Goal: Task Accomplishment & Management: Use online tool/utility

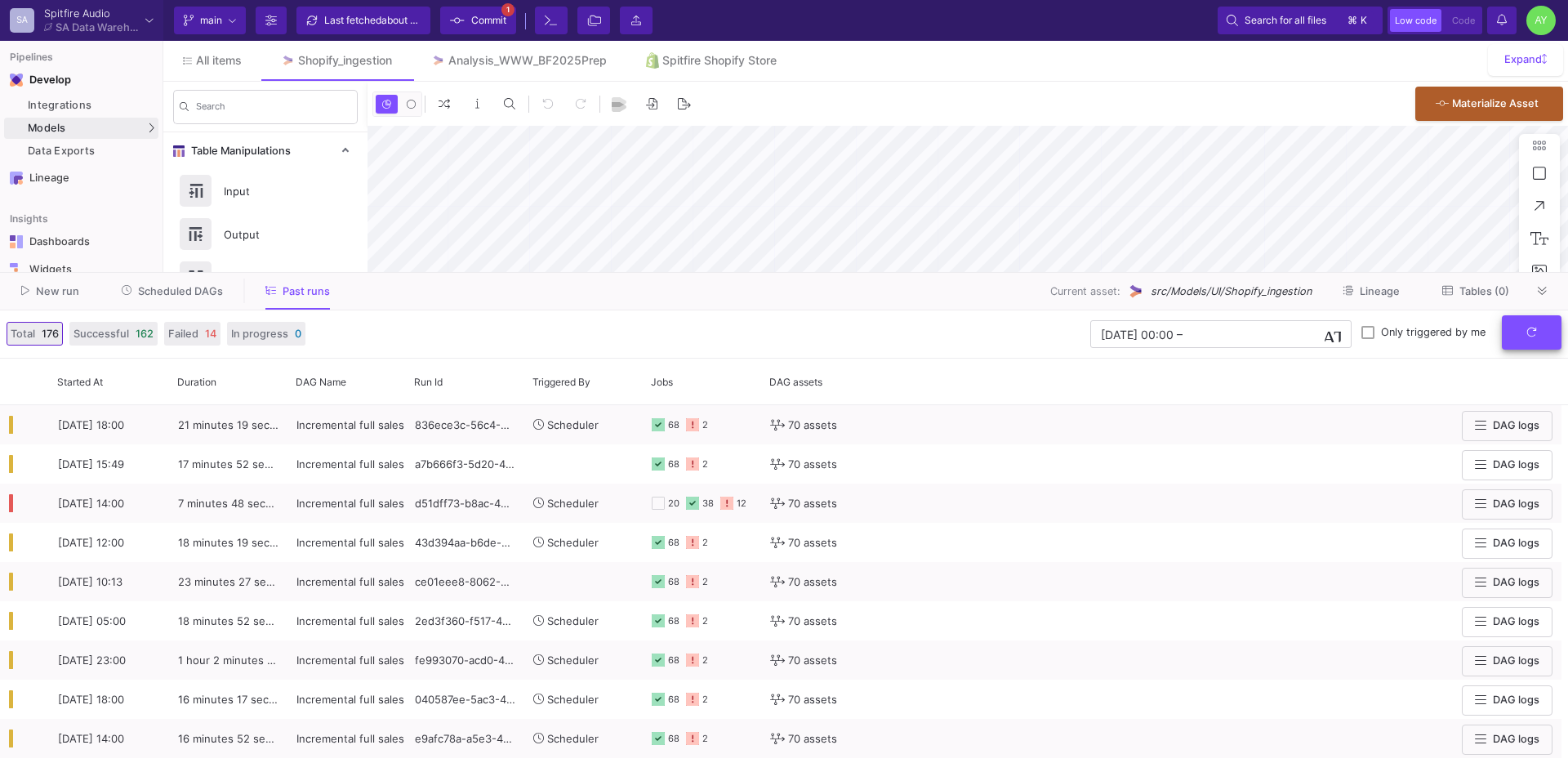
type input "-23"
click at [1531, 344] on button "submit" at bounding box center [1531, 333] width 59 height 35
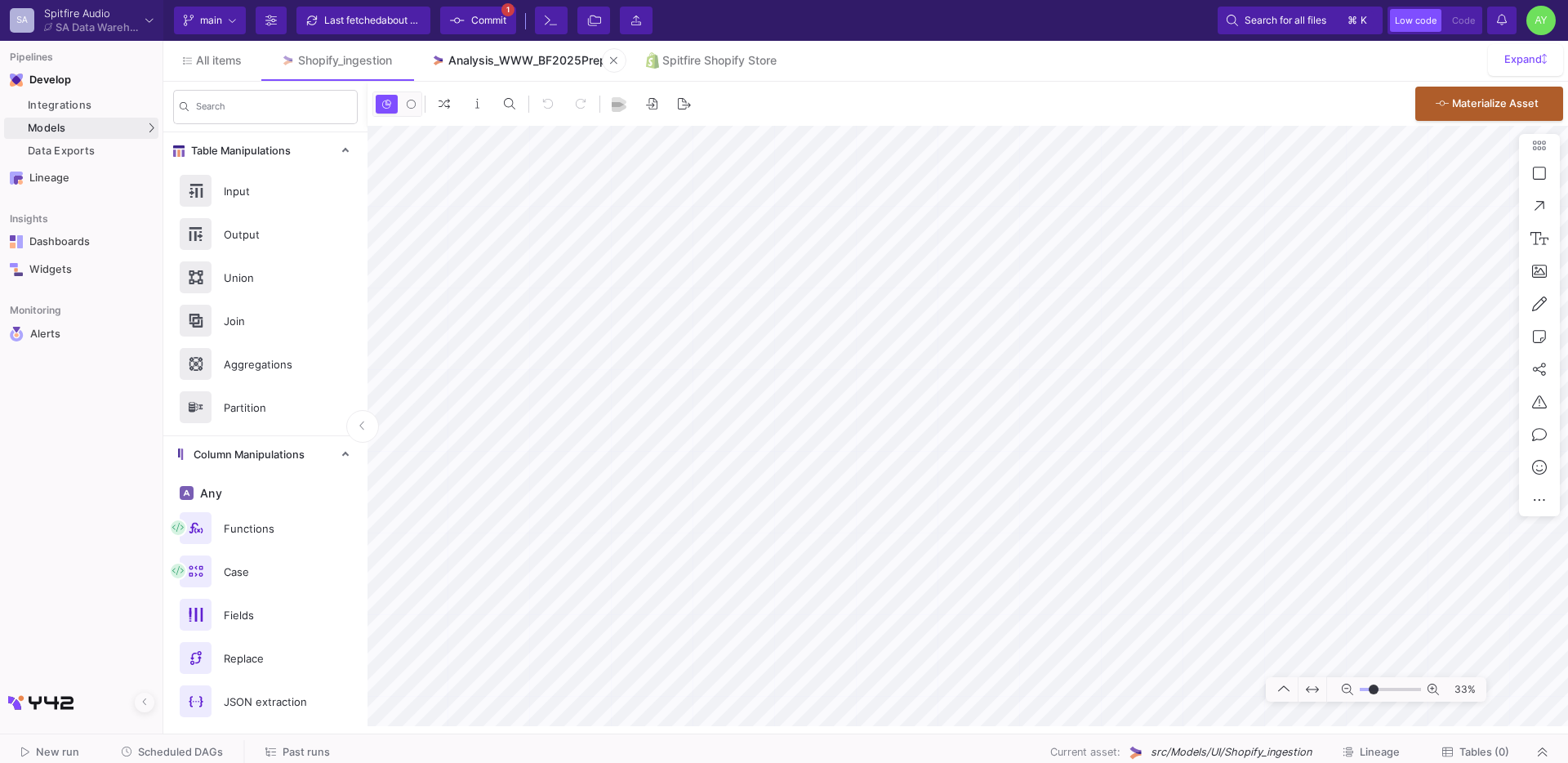
click at [530, 63] on div "Analysis_WWW_BF2025Prep" at bounding box center [527, 60] width 158 height 13
type input "-29"
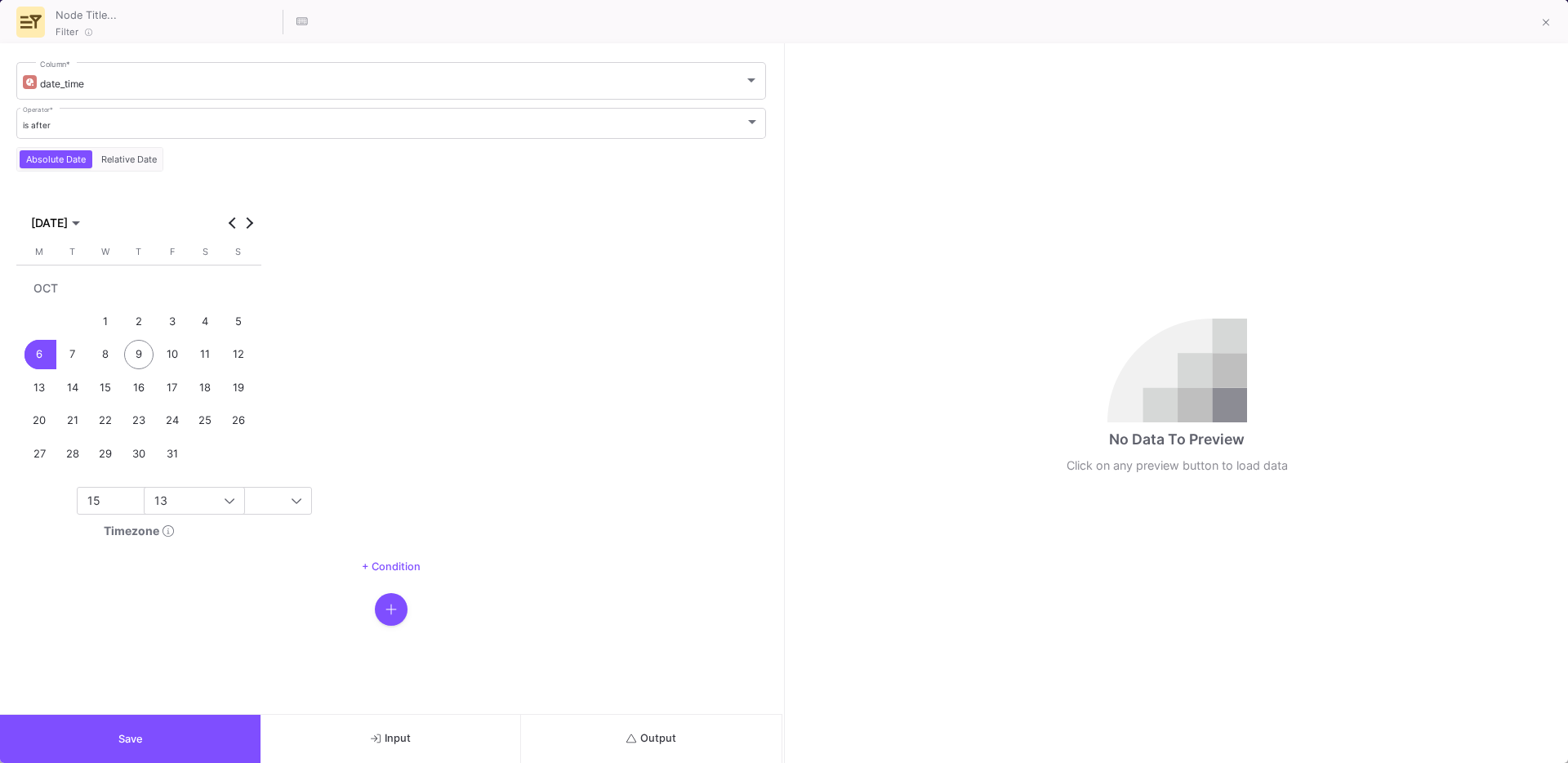
click at [634, 736] on icon "submit" at bounding box center [631, 738] width 11 height 11
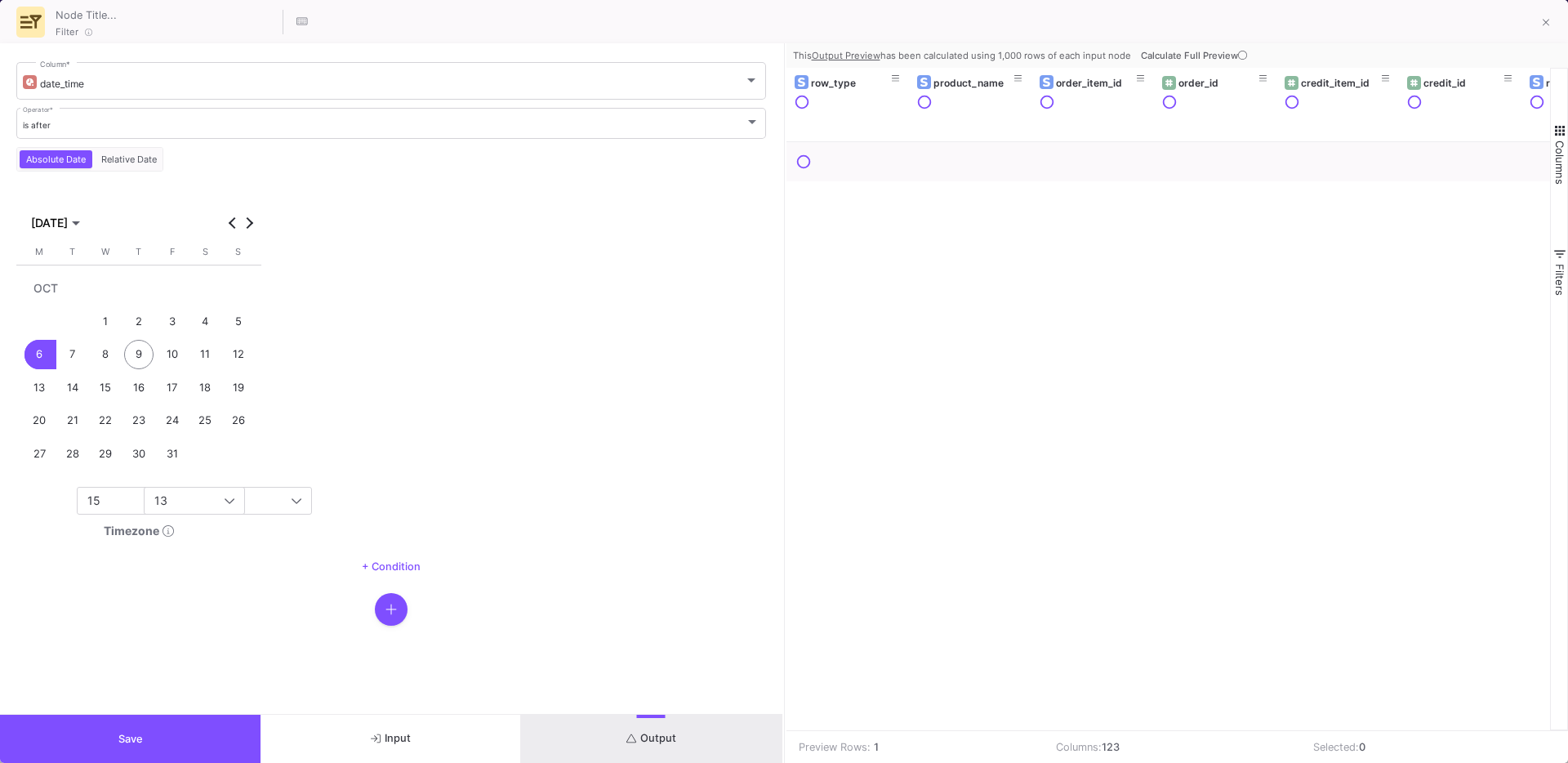
click at [1202, 55] on span "Calculate Full Preview" at bounding box center [1196, 55] width 110 height 12
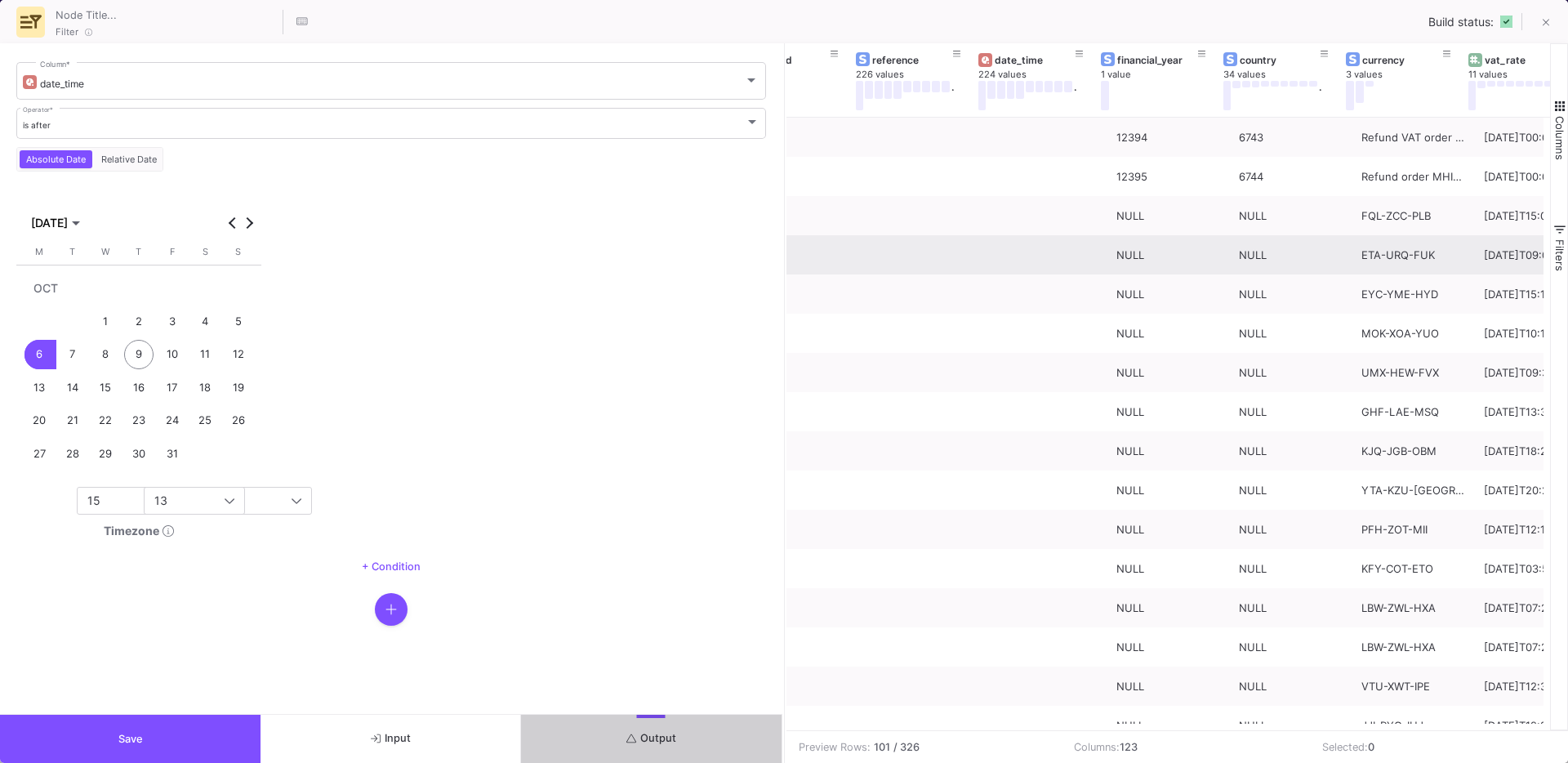
scroll to position [0, 674]
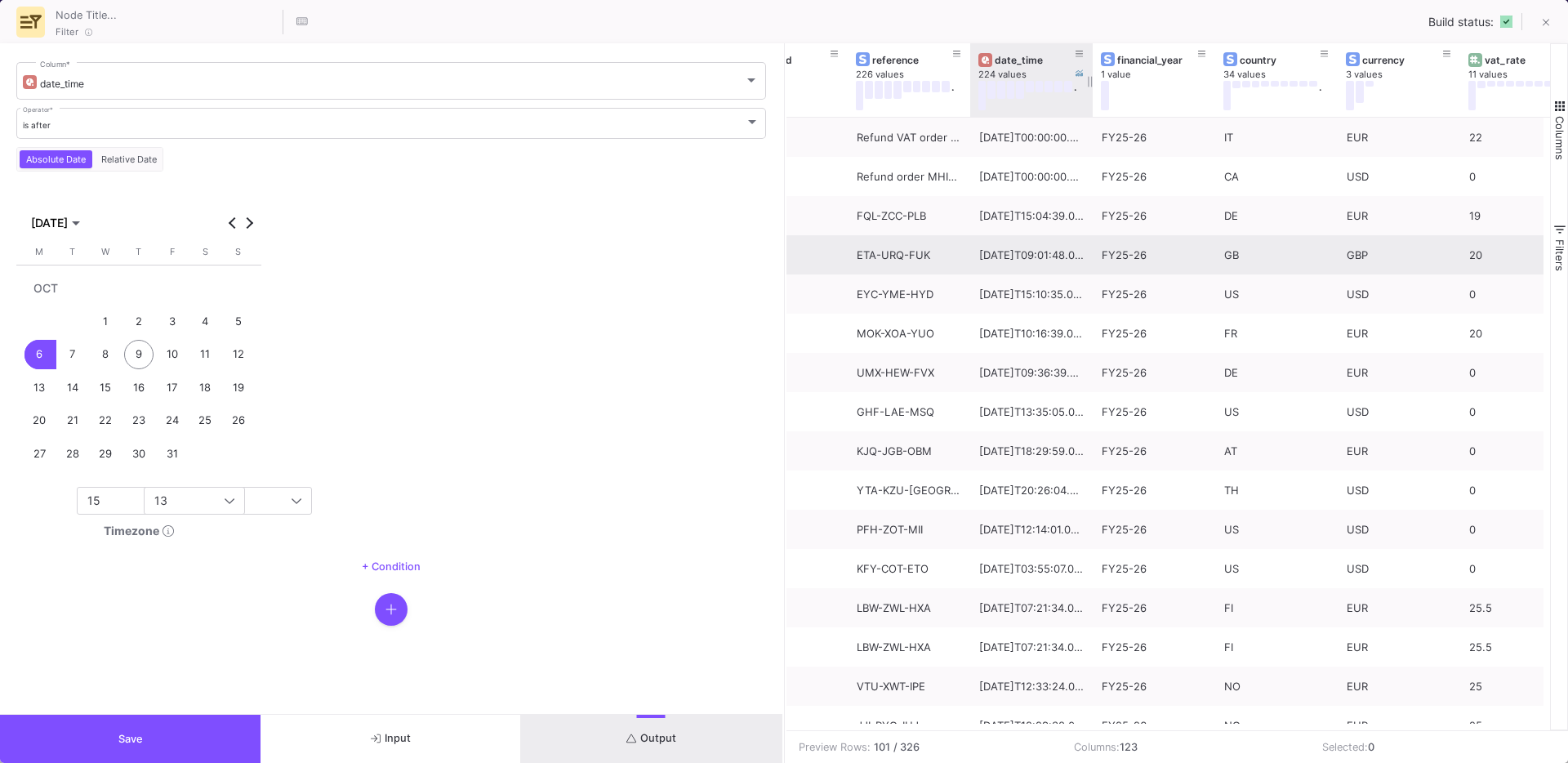
click at [1014, 60] on div "date_time" at bounding box center [1035, 60] width 80 height 13
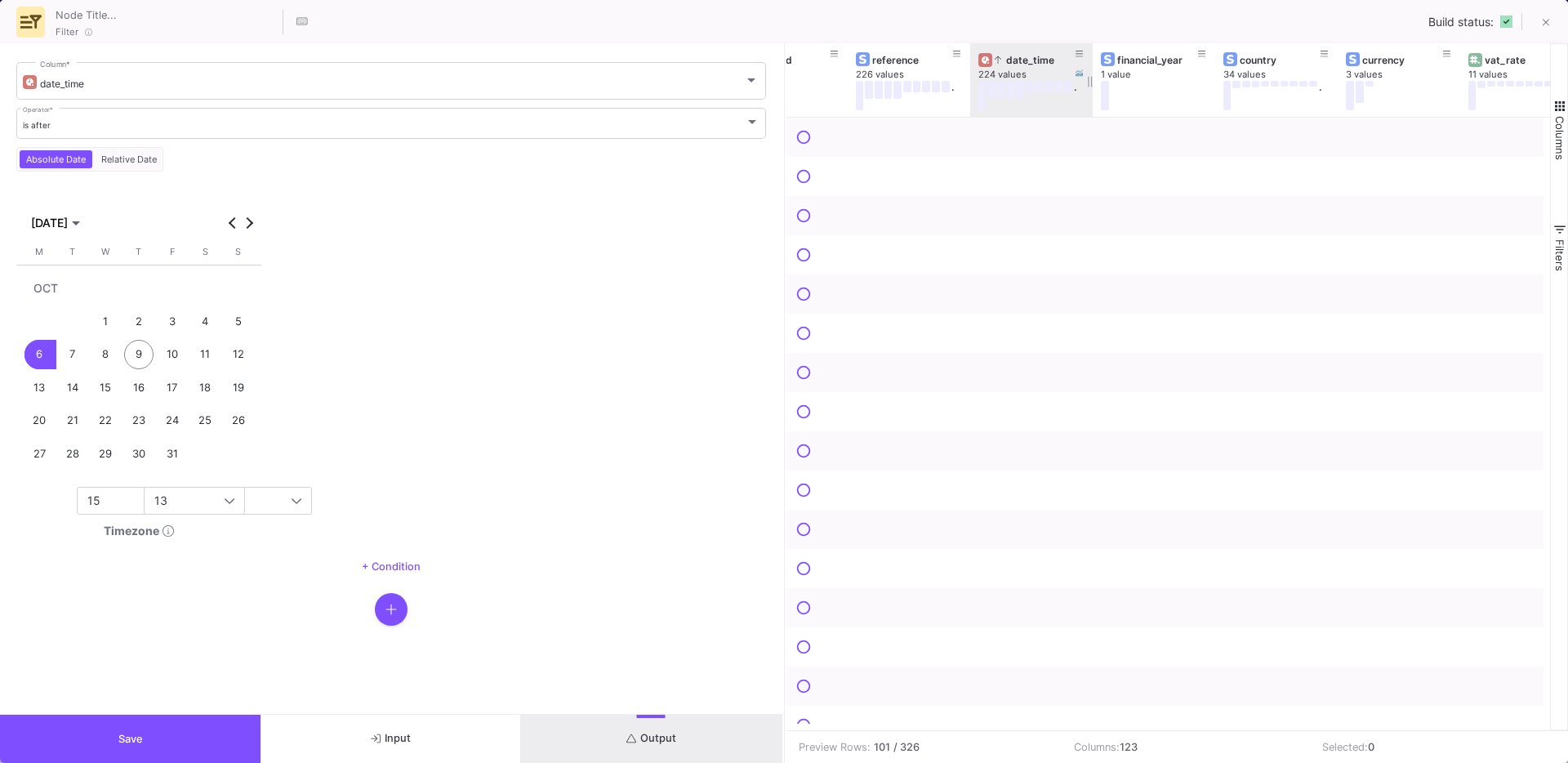
click at [1014, 60] on div "date_time" at bounding box center [1035, 60] width 80 height 13
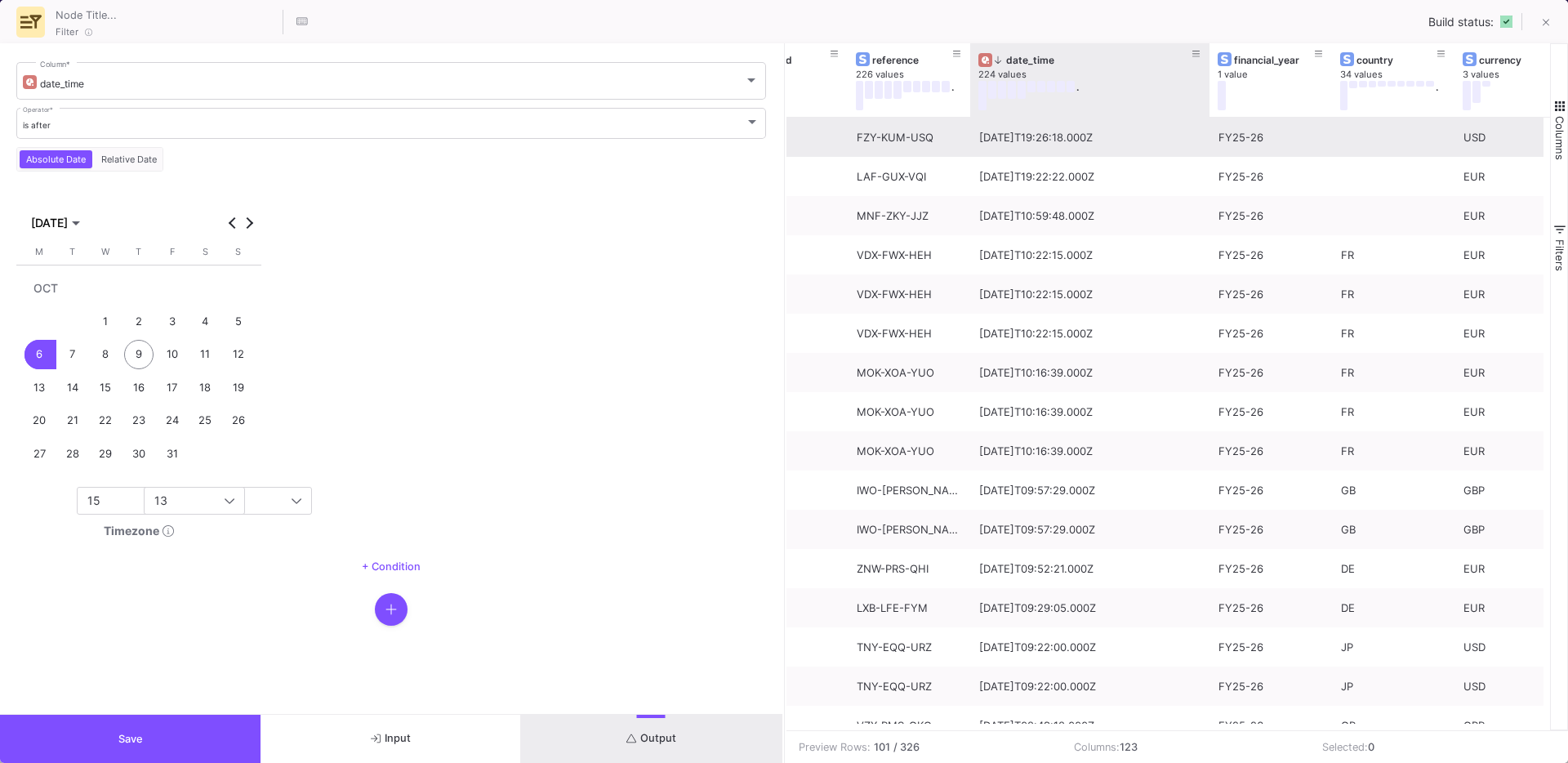
drag, startPoint x: 1090, startPoint y: 112, endPoint x: 1207, endPoint y: 122, distance: 117.4
click at [1207, 122] on div "credit_item_id 2 values credit_id 2 values reference 226 values . date_time 224…" at bounding box center [1168, 387] width 764 height 686
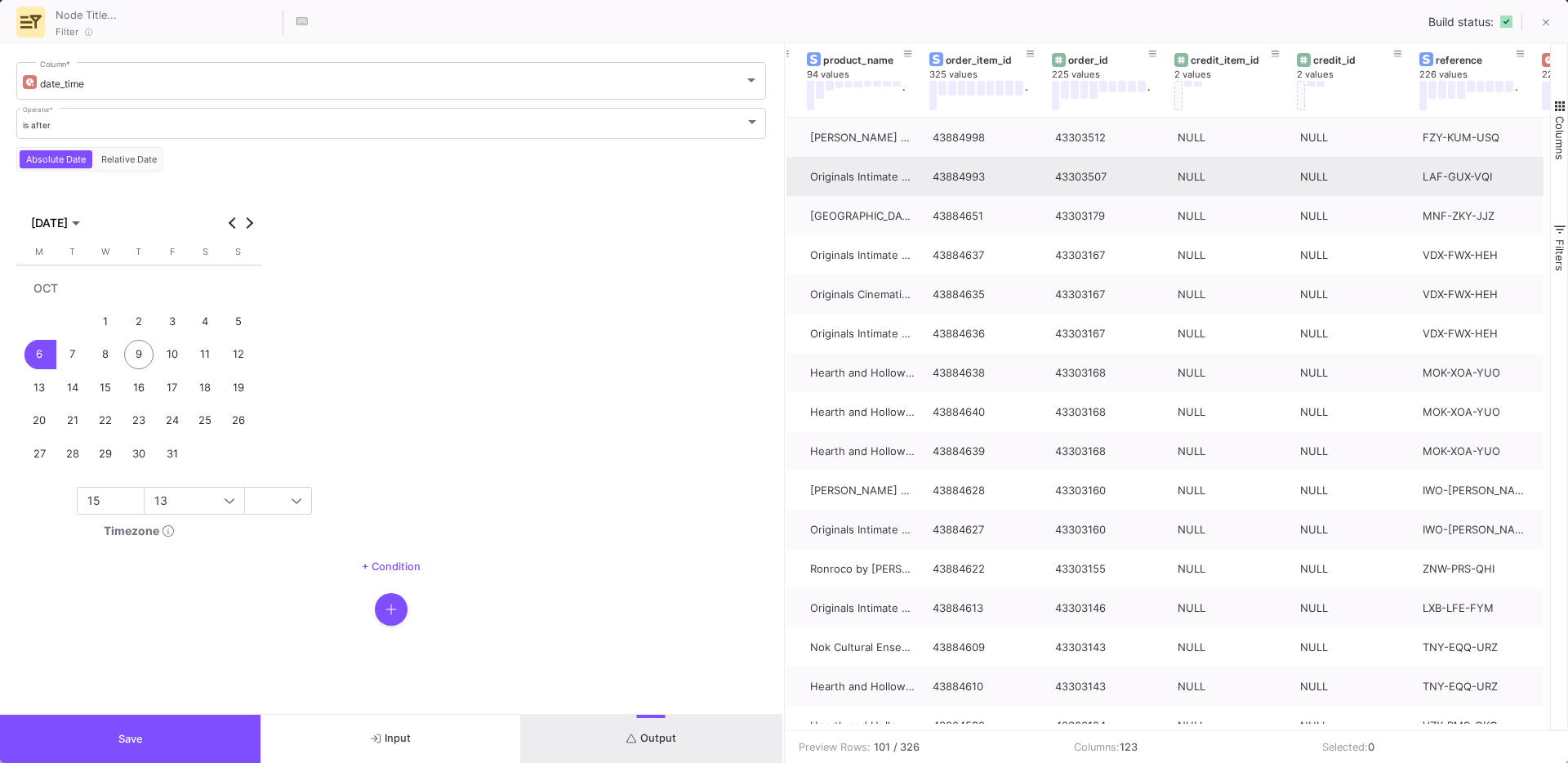
scroll to position [0, 111]
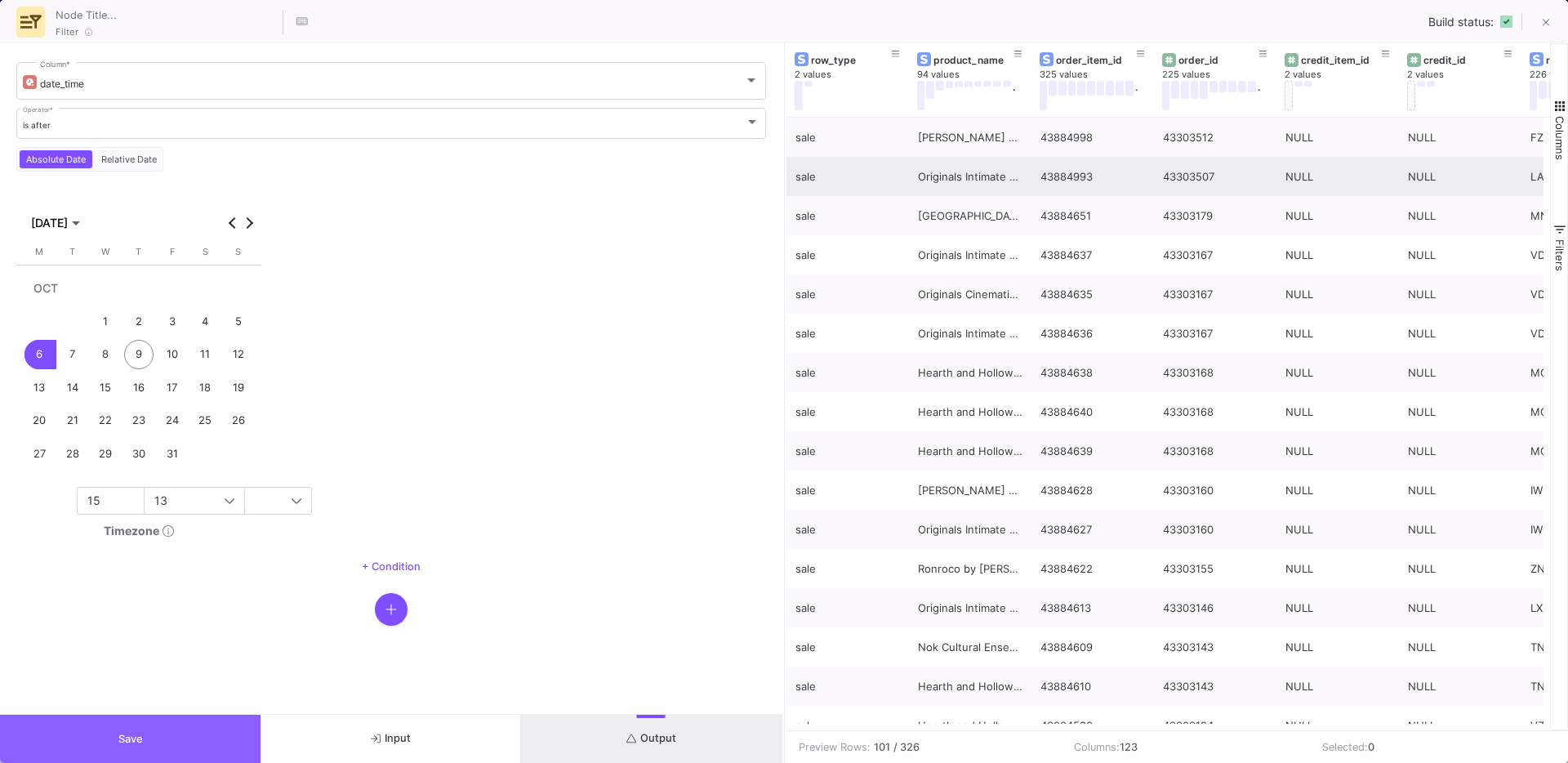
click at [169, 745] on button "Save" at bounding box center [130, 739] width 261 height 48
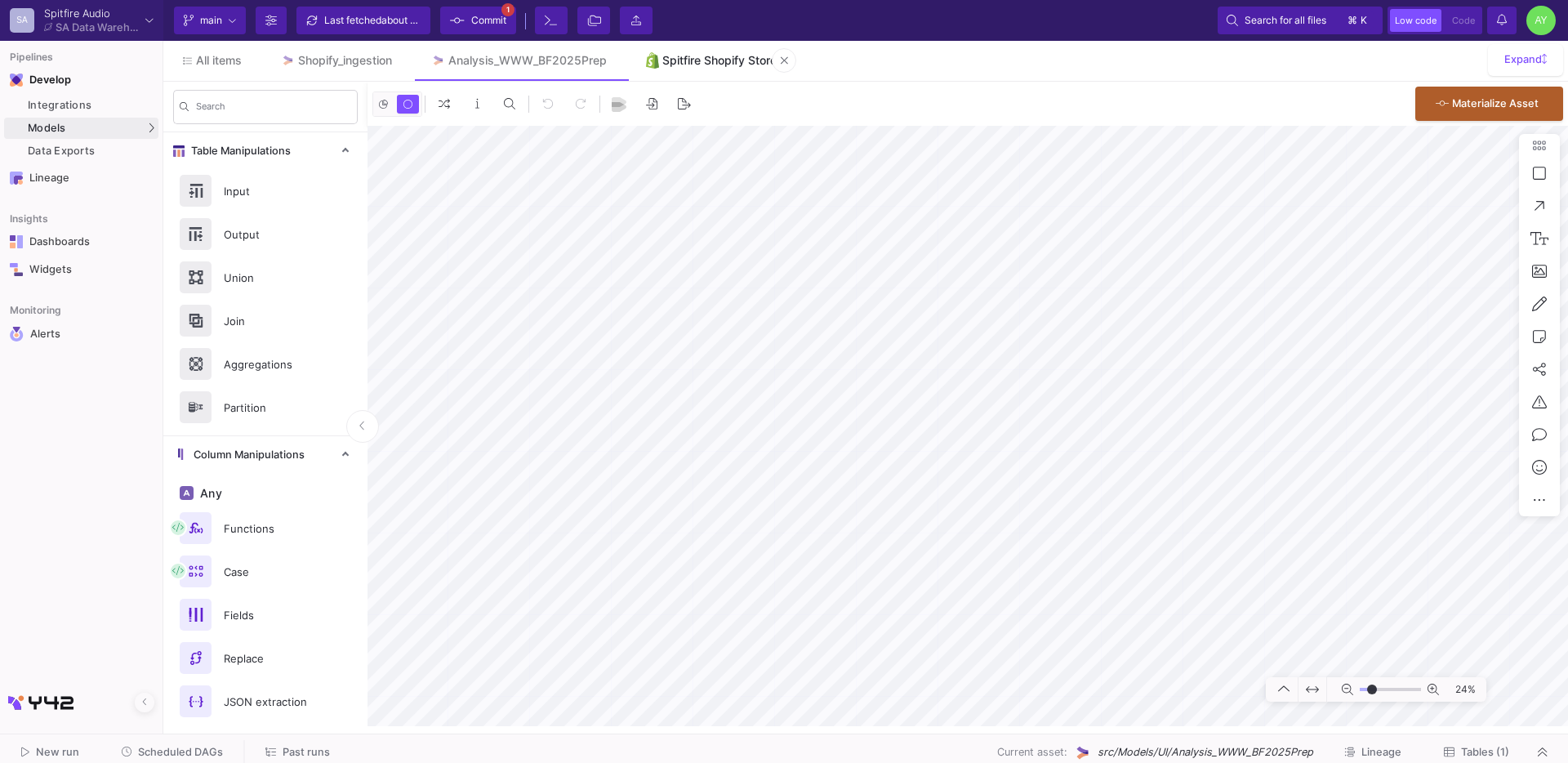
click at [728, 50] on link "Spitfire Shopify Store" at bounding box center [712, 60] width 171 height 39
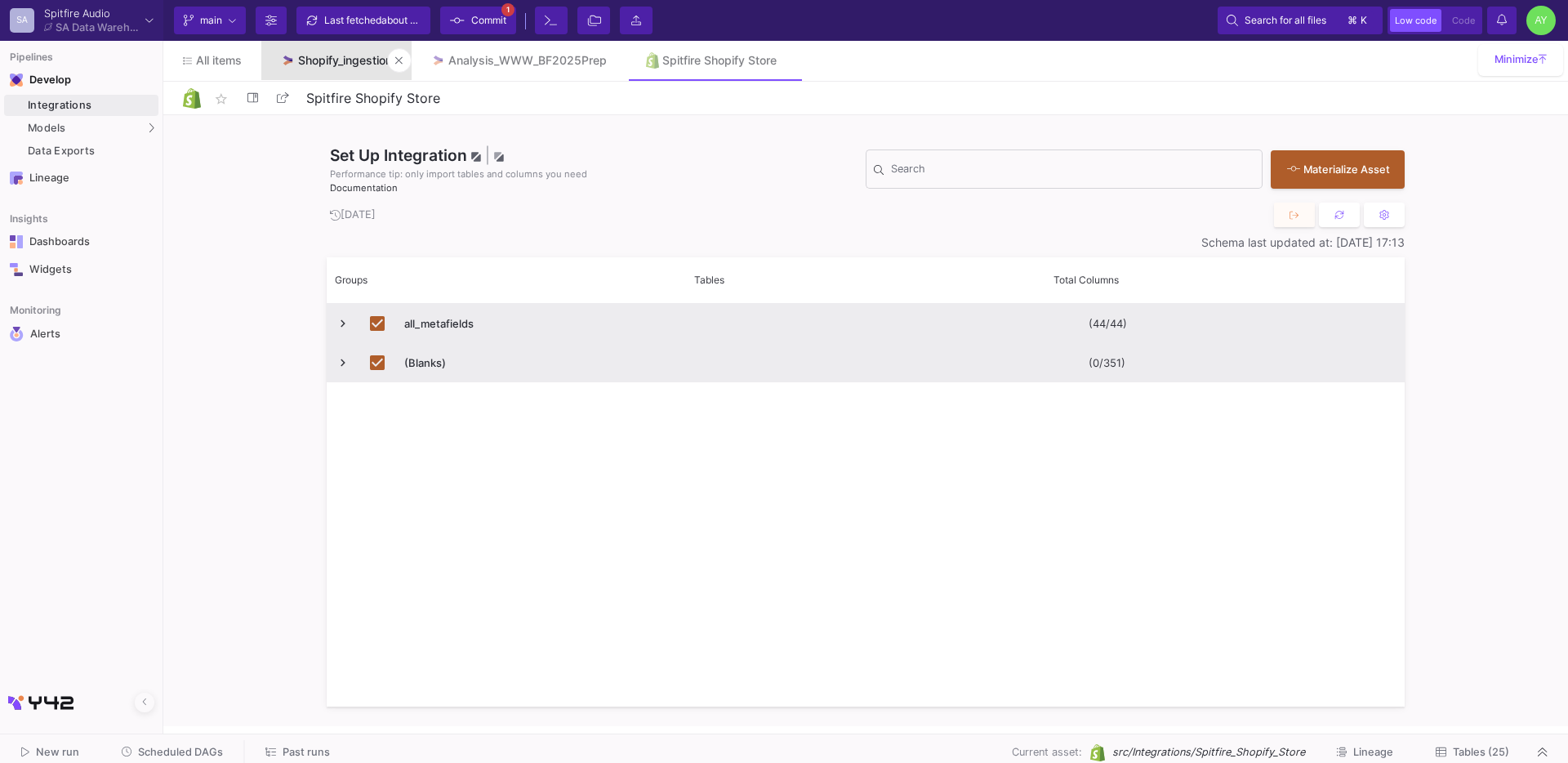
click at [333, 58] on div "Shopify_ingestion" at bounding box center [344, 60] width 94 height 13
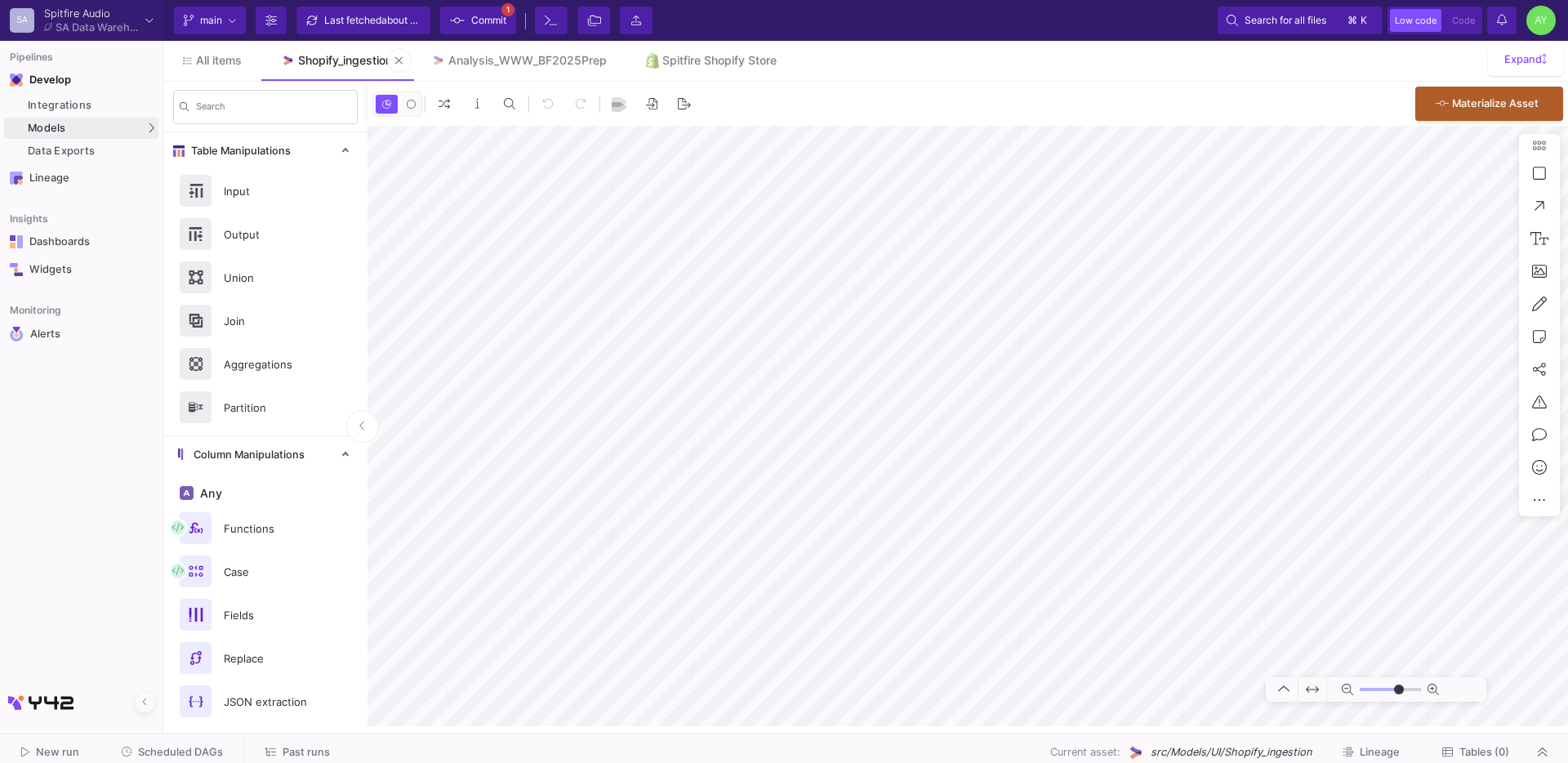
type input "-23"
click at [720, 56] on div "Spitfire Shopify Store" at bounding box center [720, 60] width 114 height 13
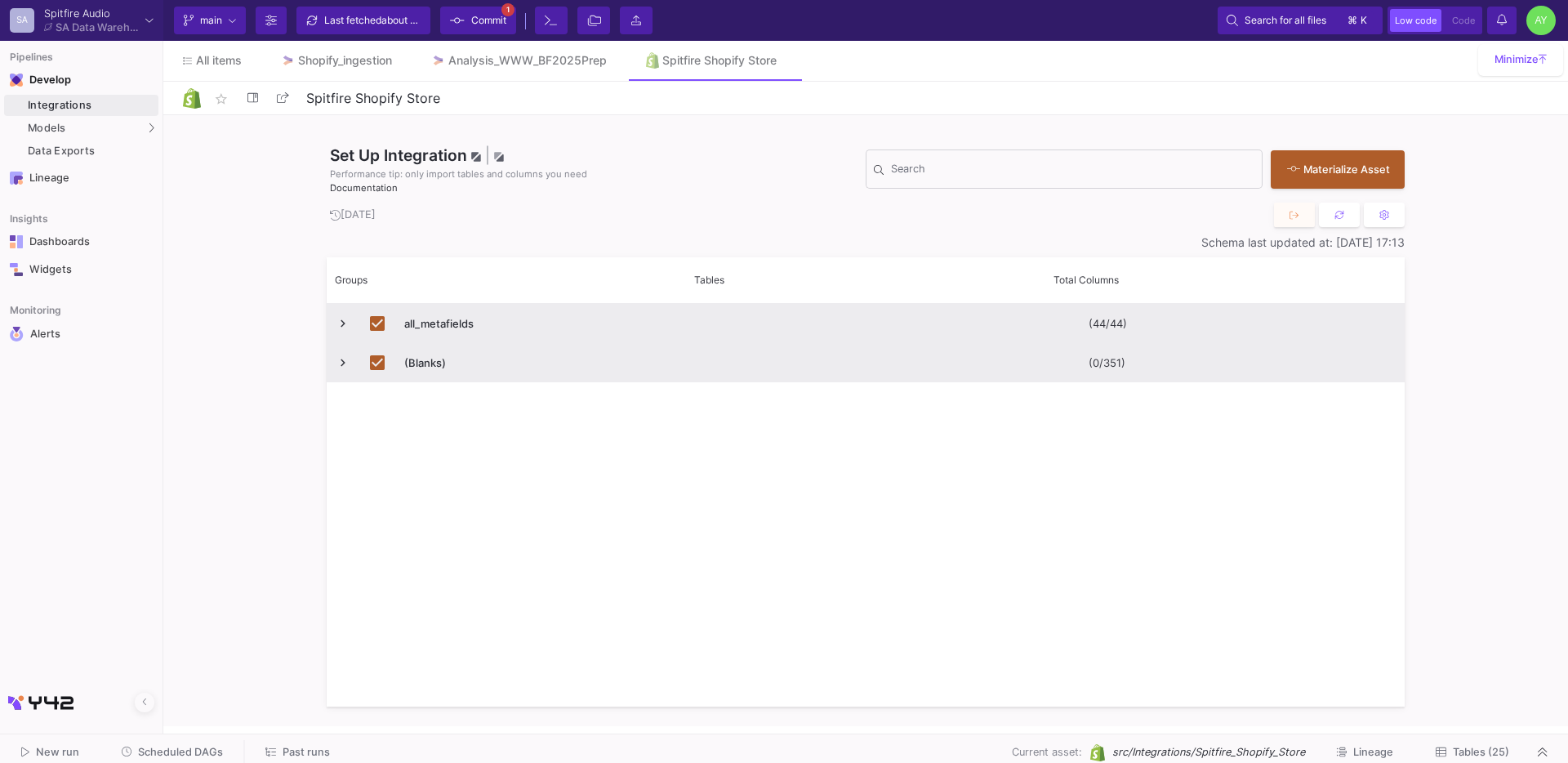
click at [1484, 752] on span "Tables (25)" at bounding box center [1481, 751] width 56 height 13
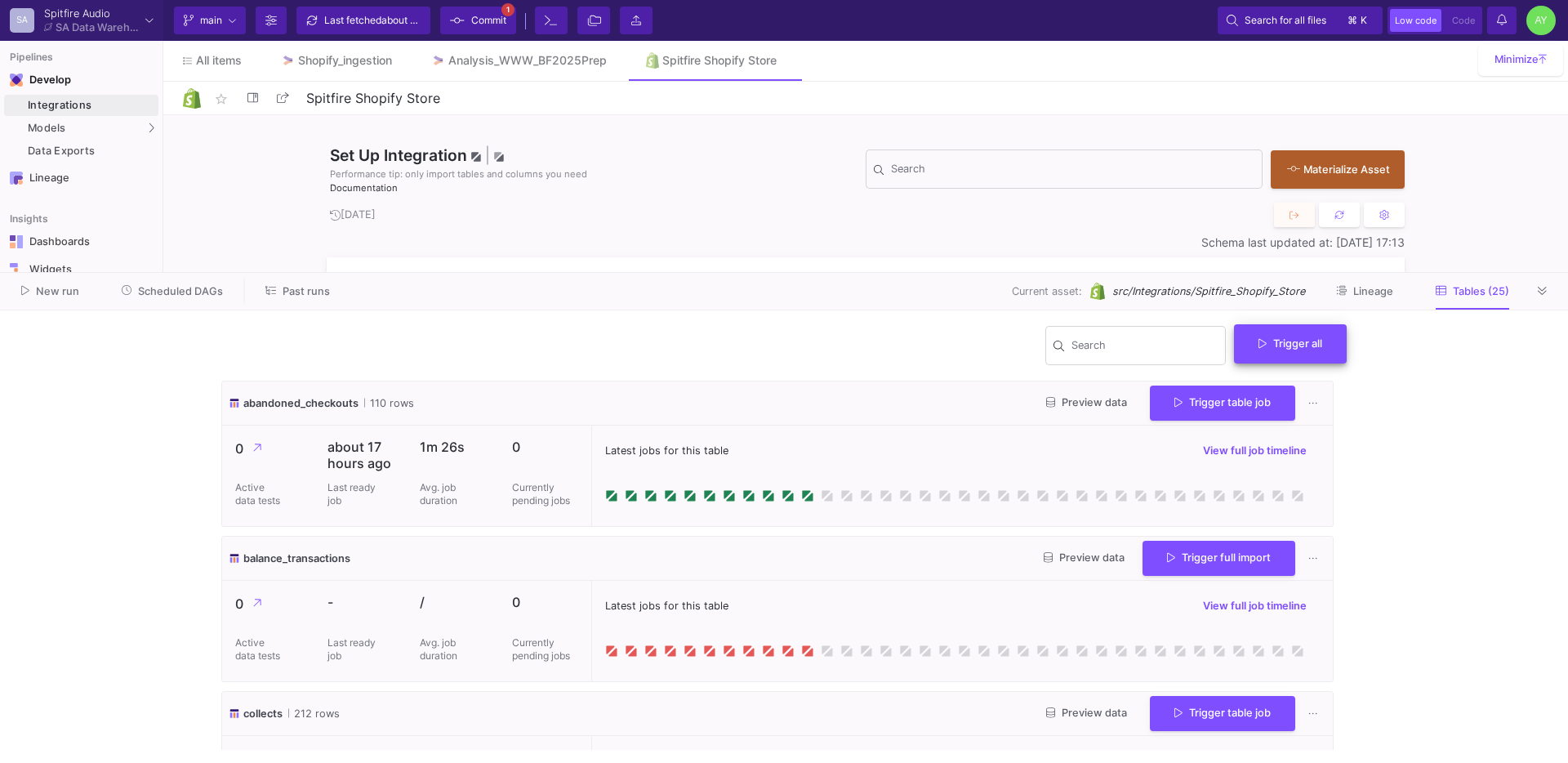
click at [1286, 351] on button "Trigger all" at bounding box center [1291, 343] width 112 height 39
click at [1263, 391] on button "Full import" at bounding box center [1296, 383] width 133 height 39
click at [327, 56] on div "Shopify_ingestion" at bounding box center [344, 60] width 94 height 13
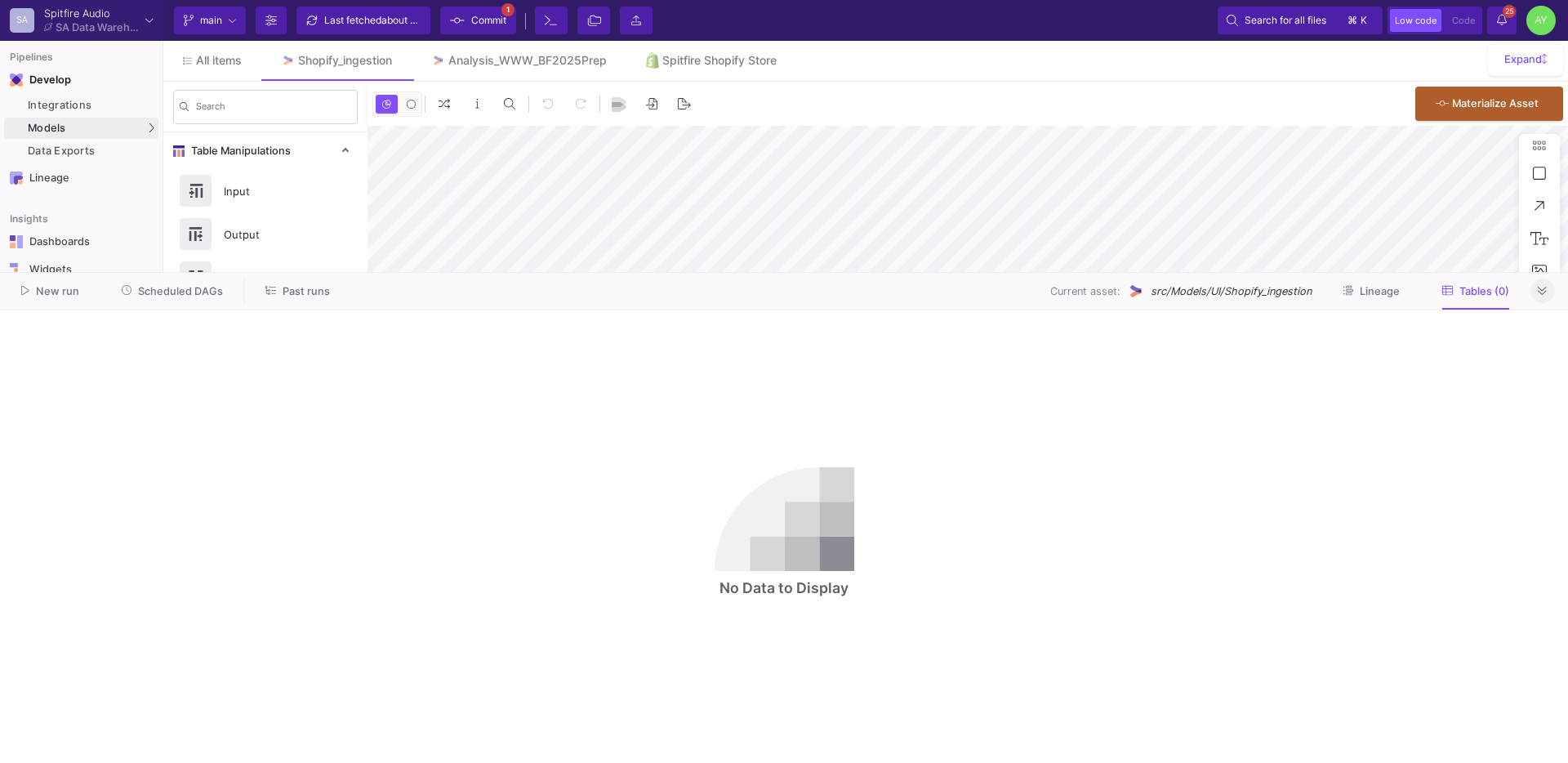
click at [1546, 295] on icon at bounding box center [1542, 291] width 9 height 11
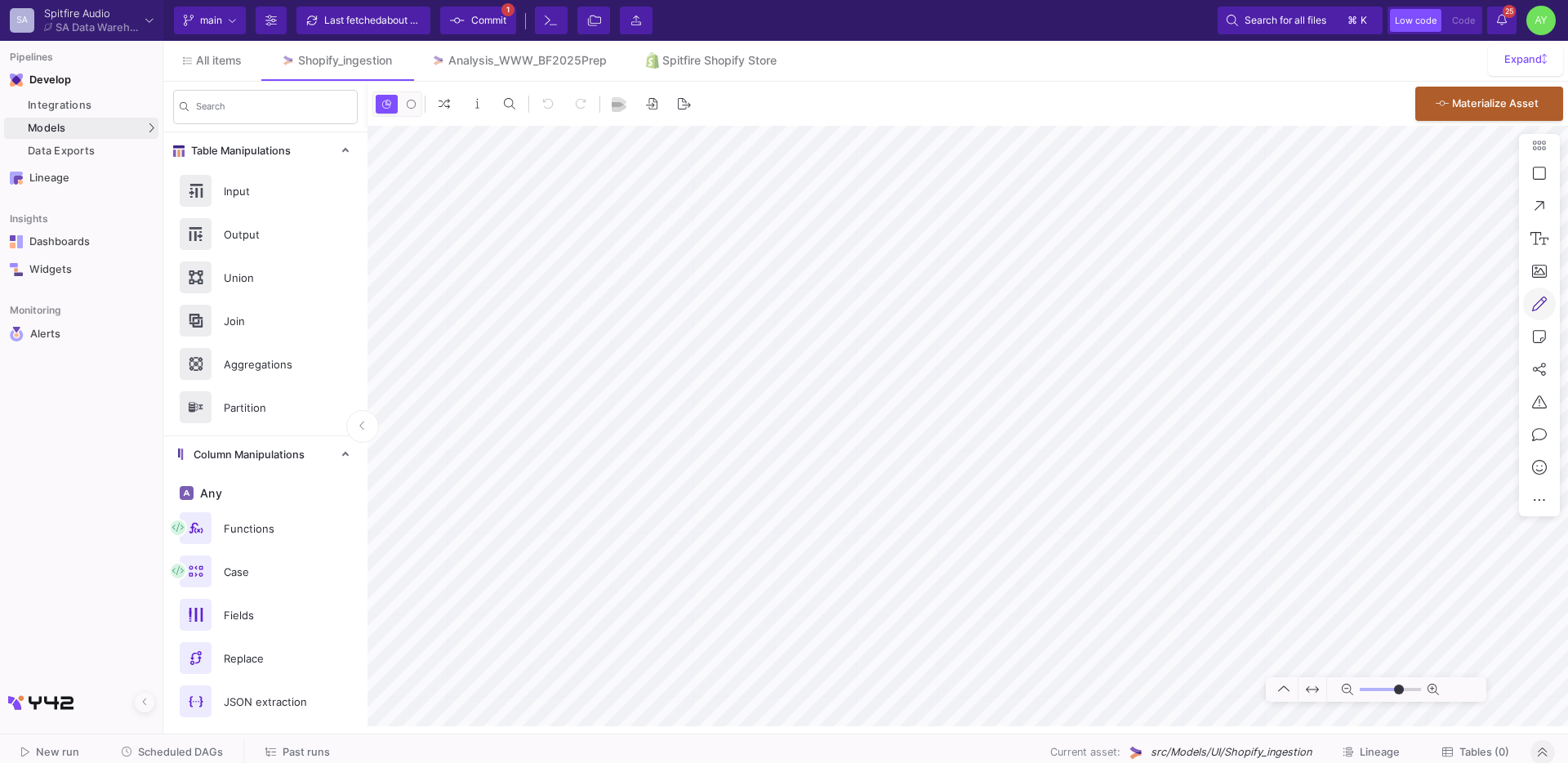
type input "-23"
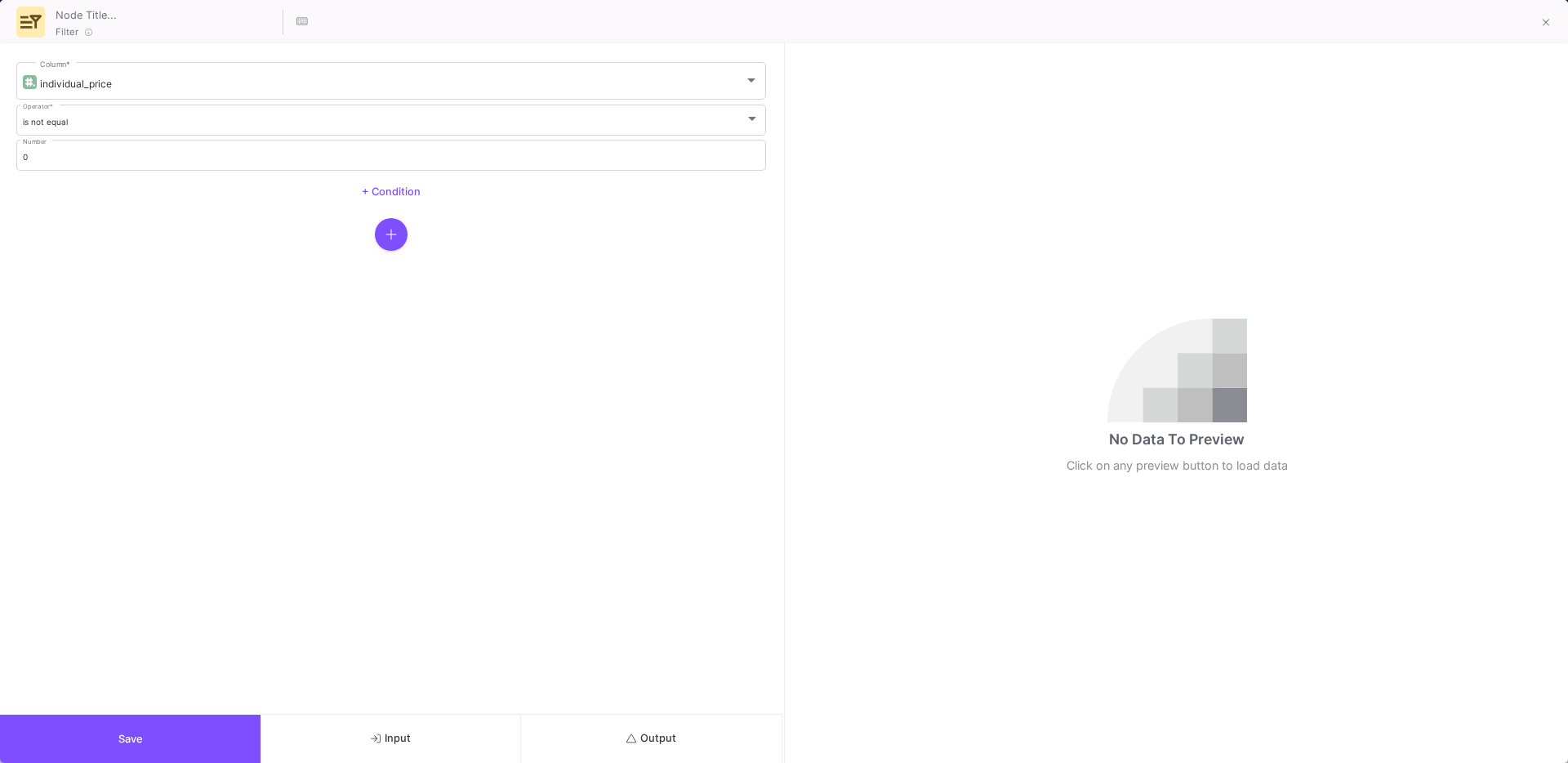
click at [606, 716] on button "Output" at bounding box center [651, 739] width 261 height 48
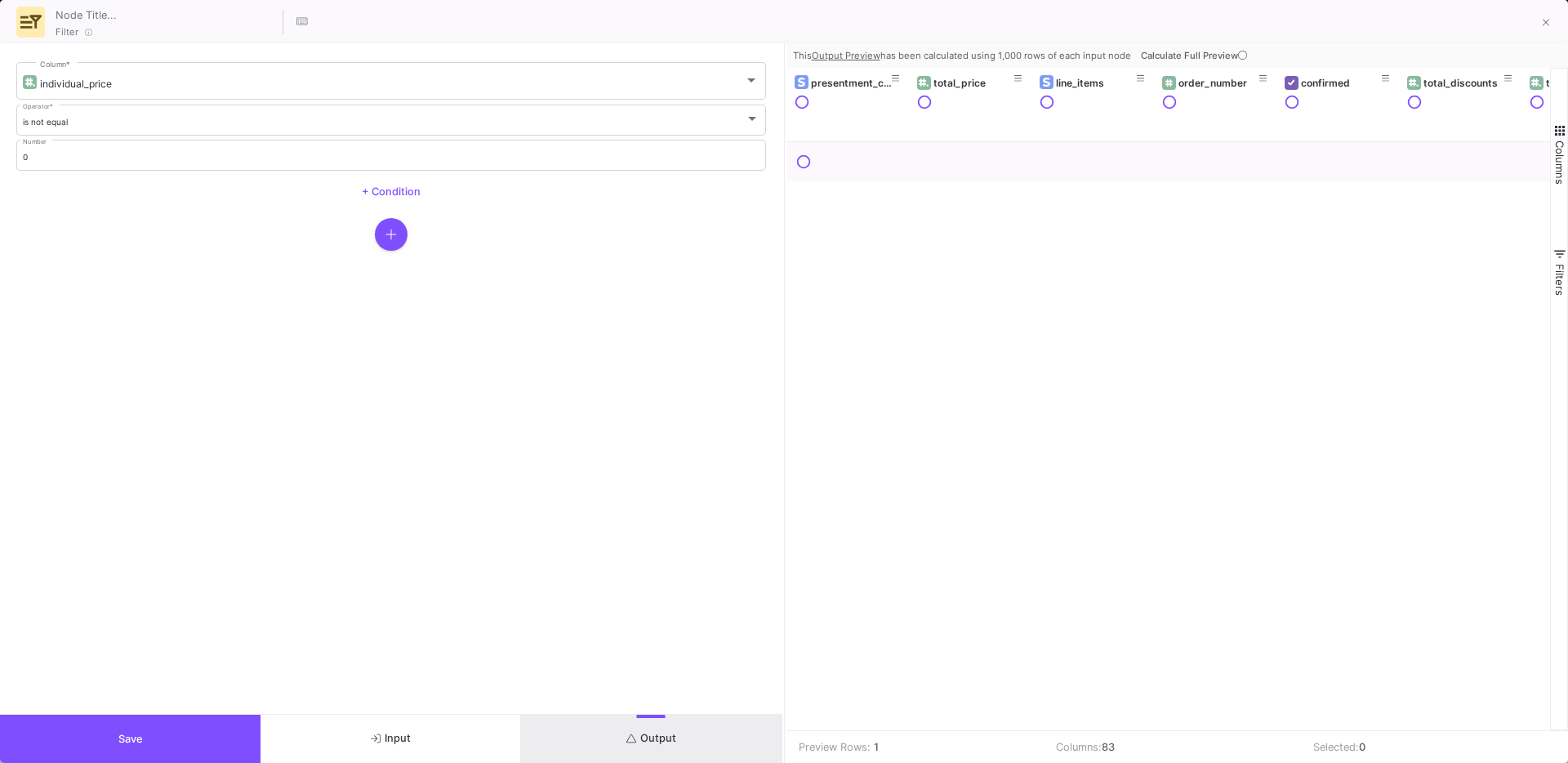
click at [1200, 47] on button "Calculate Full Preview" at bounding box center [1196, 55] width 116 height 24
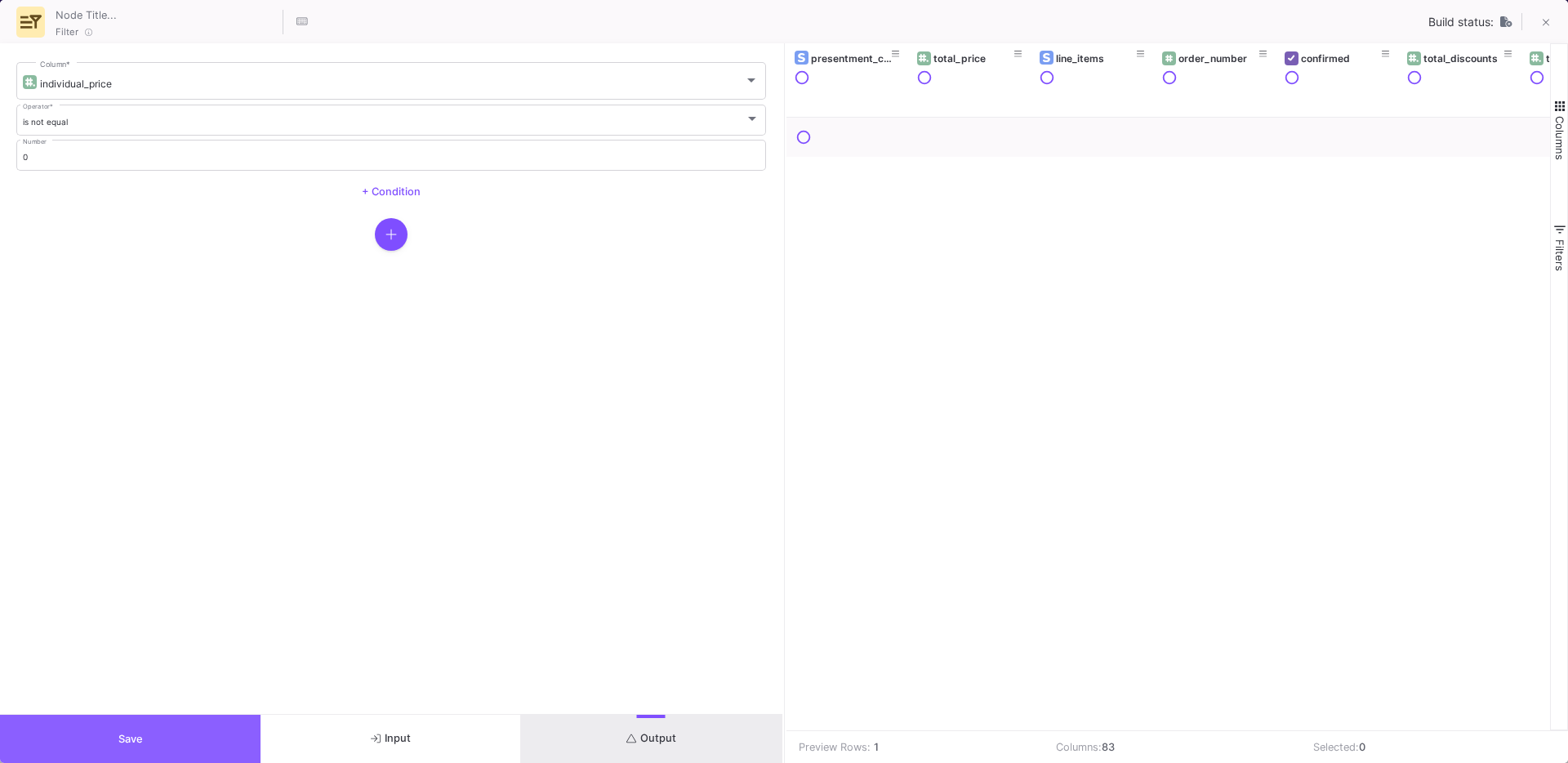
click at [97, 725] on button "Save" at bounding box center [130, 739] width 261 height 48
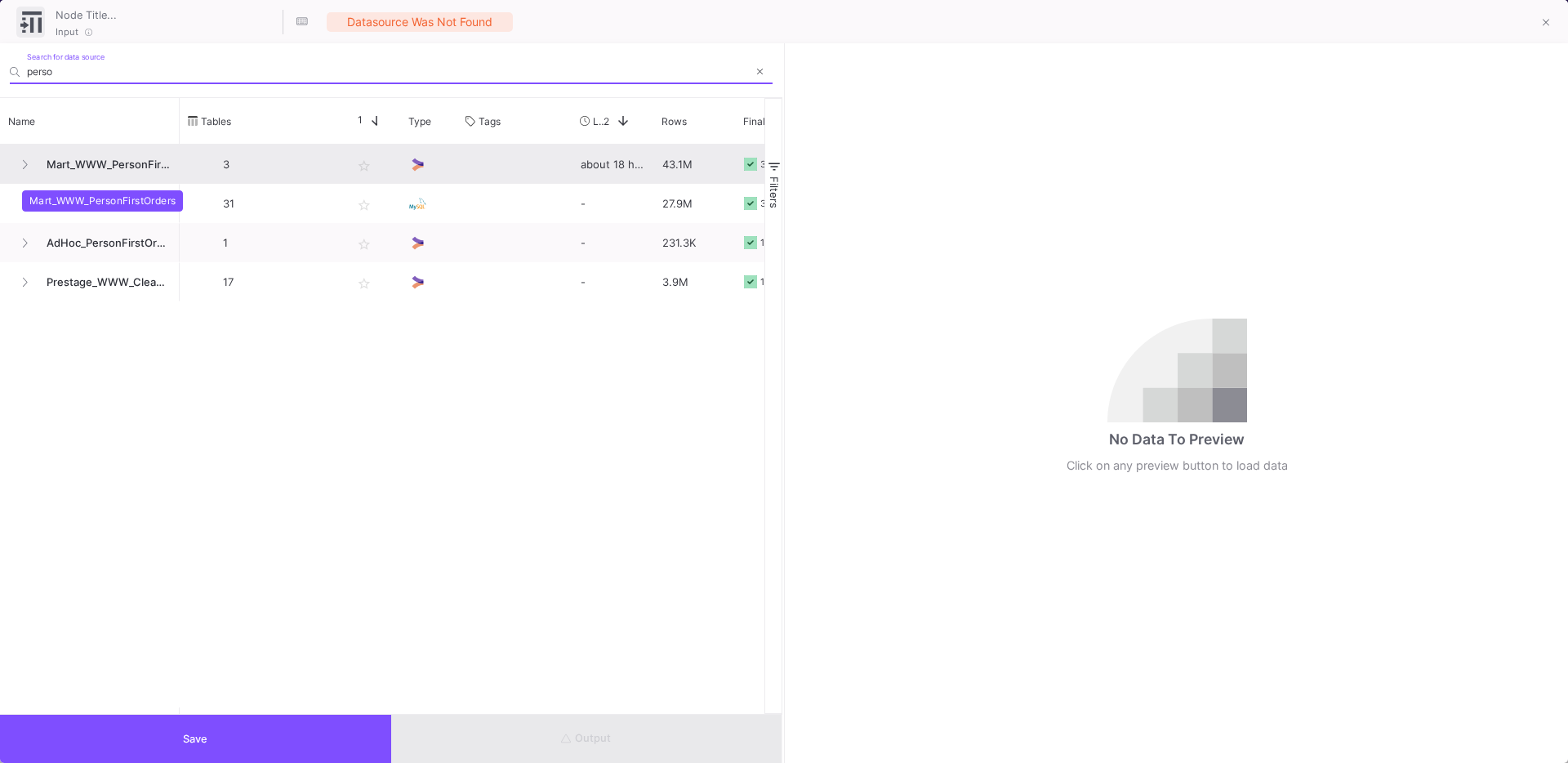
type input "perso"
click at [83, 163] on span "Mart_WWW_PersonFirstOrders" at bounding box center [104, 165] width 134 height 39
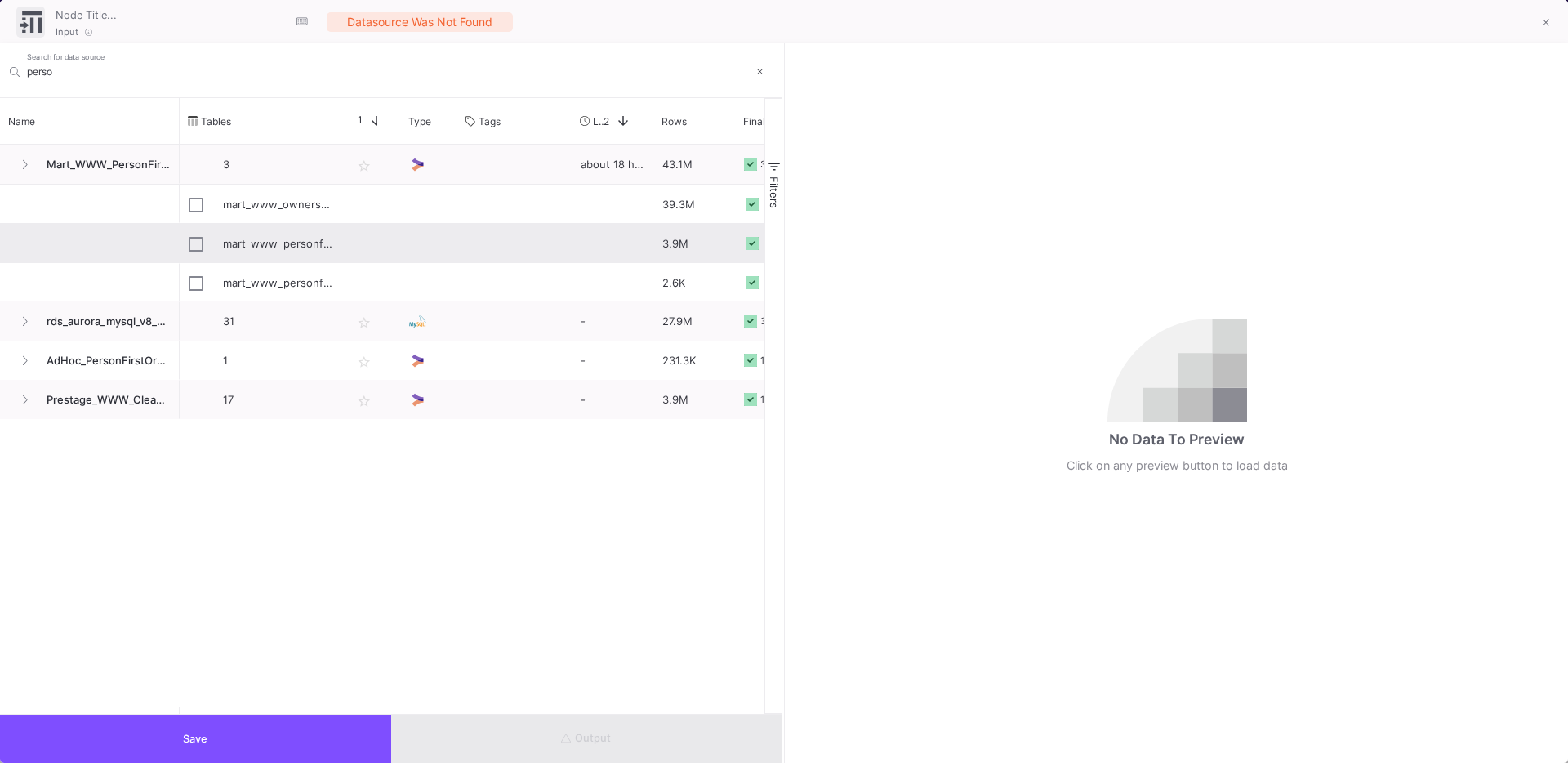
click at [282, 241] on div "mart_www_personfirstorders" at bounding box center [278, 244] width 112 height 39
type input "mart_www_personfirstorders"
checkbox input "true"
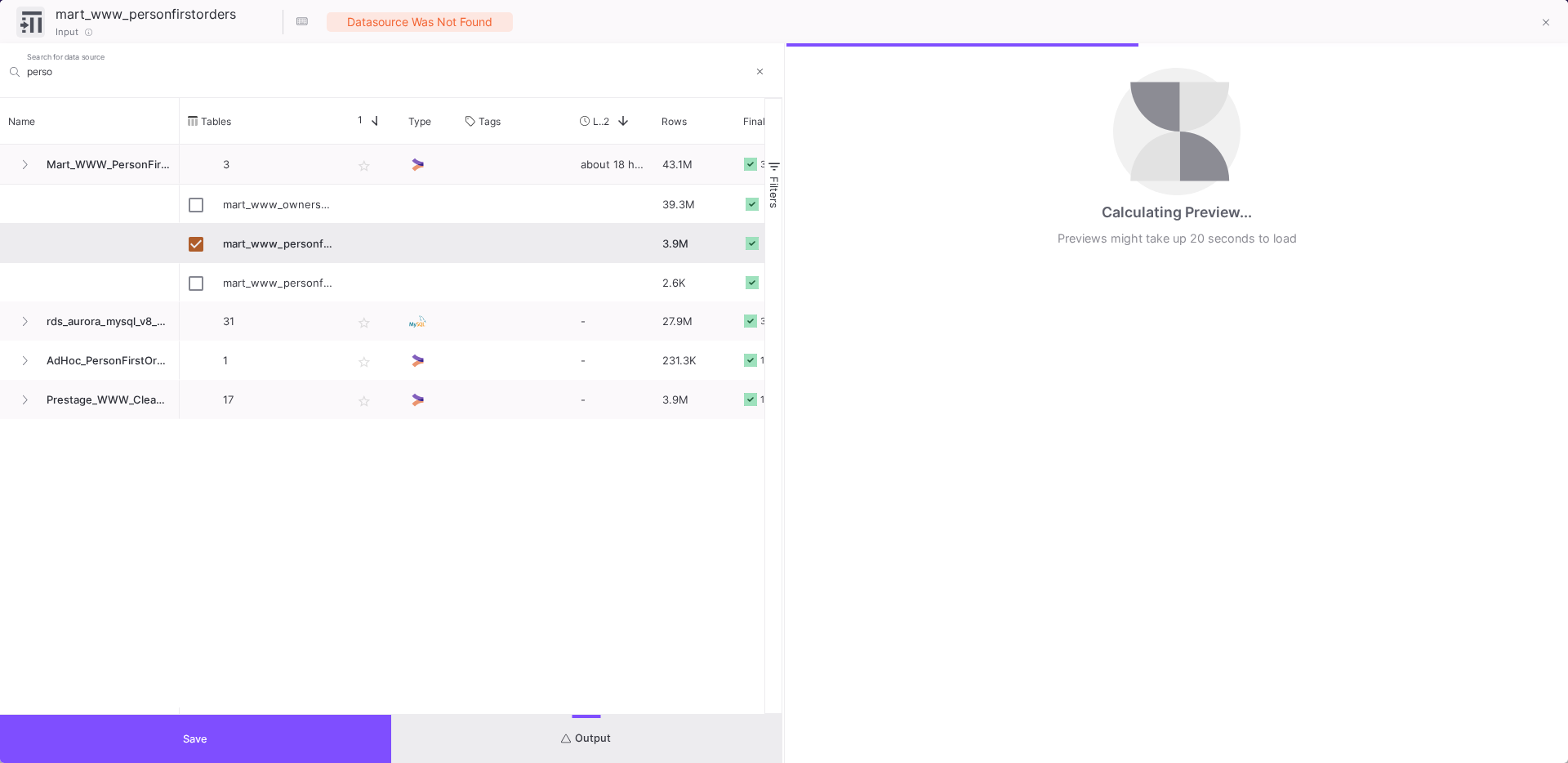
click at [218, 715] on button "Save" at bounding box center [195, 739] width 391 height 48
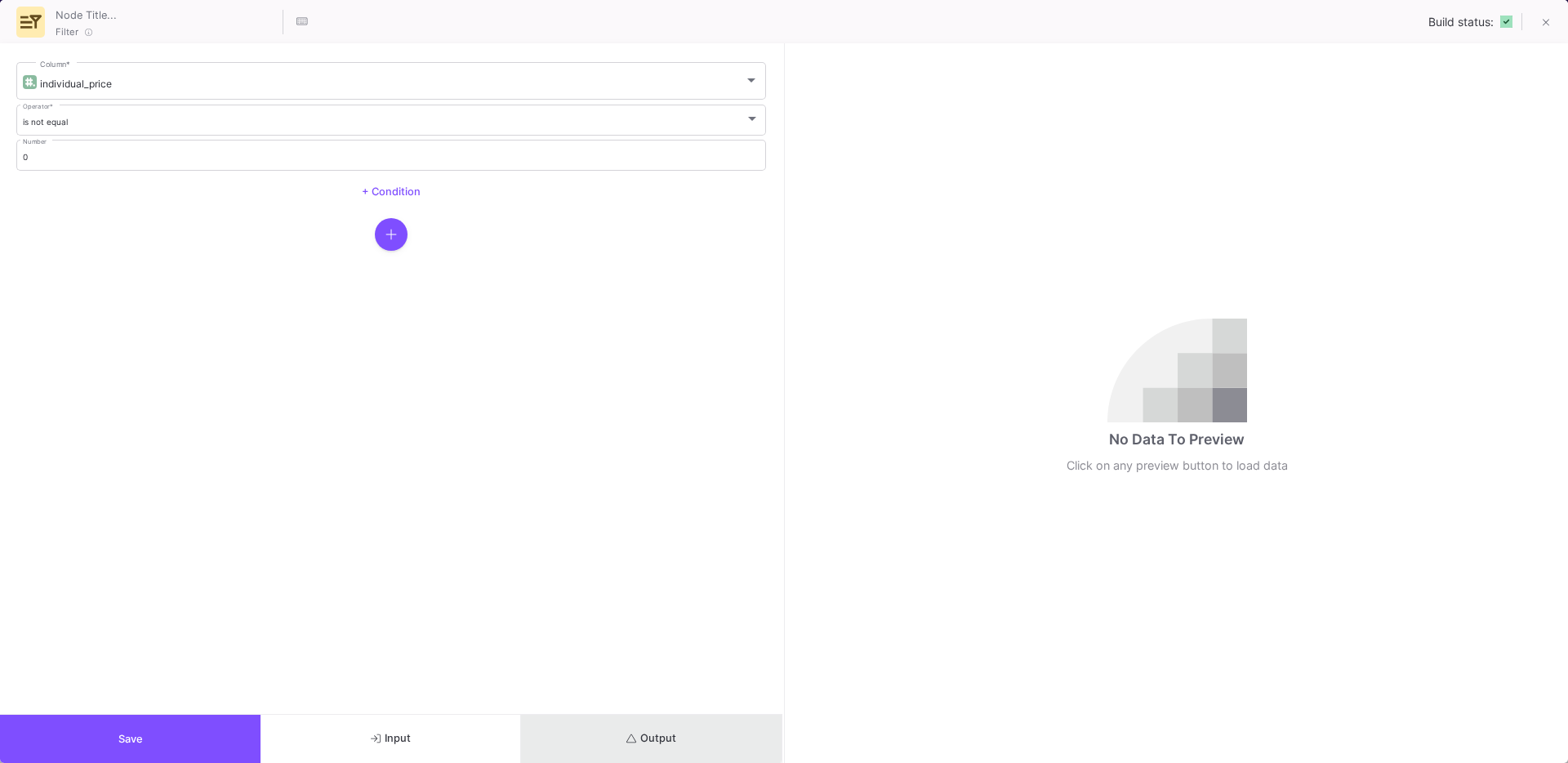
click at [622, 723] on button "Output" at bounding box center [651, 739] width 261 height 48
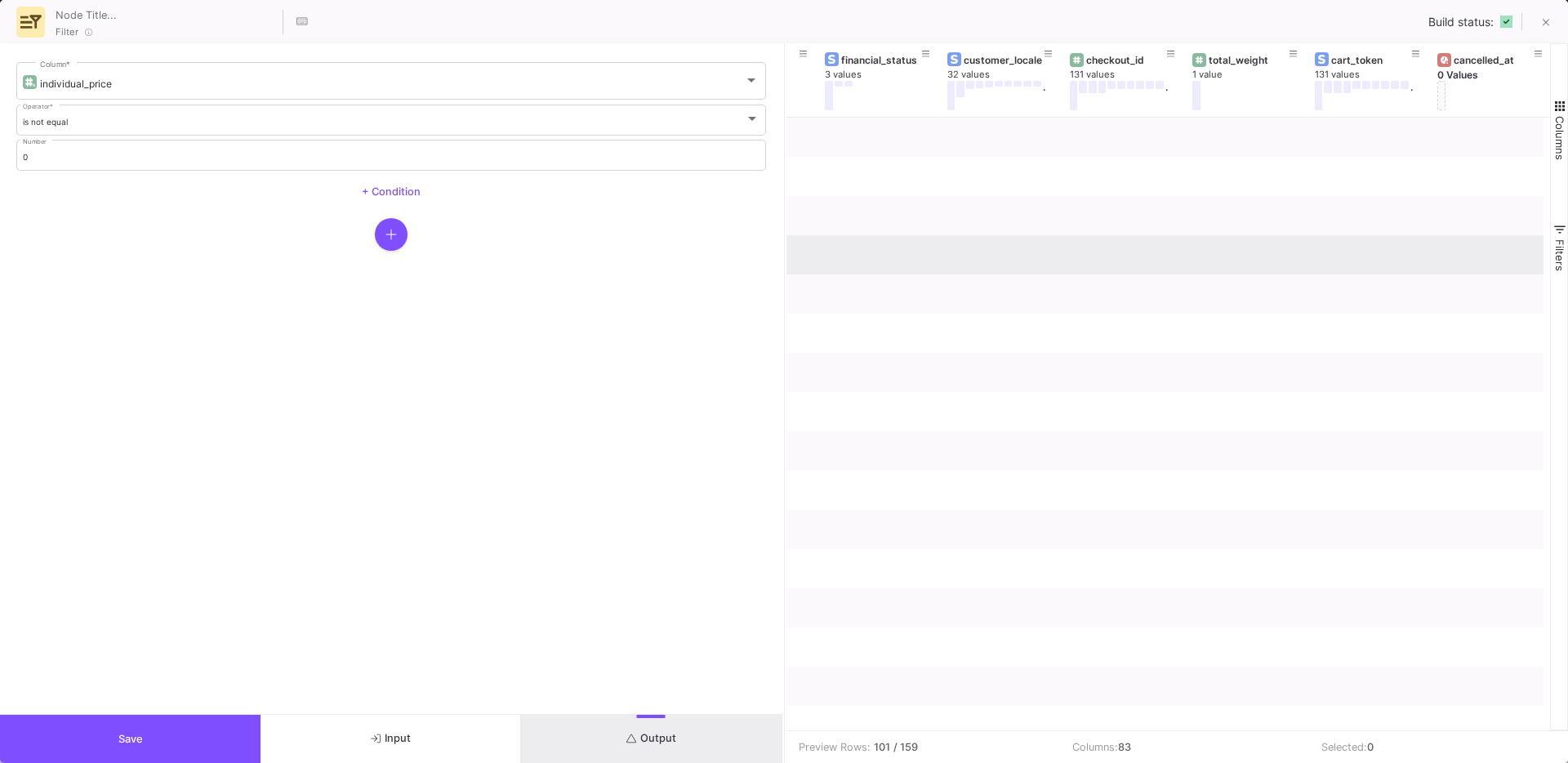
scroll to position [0, 8262]
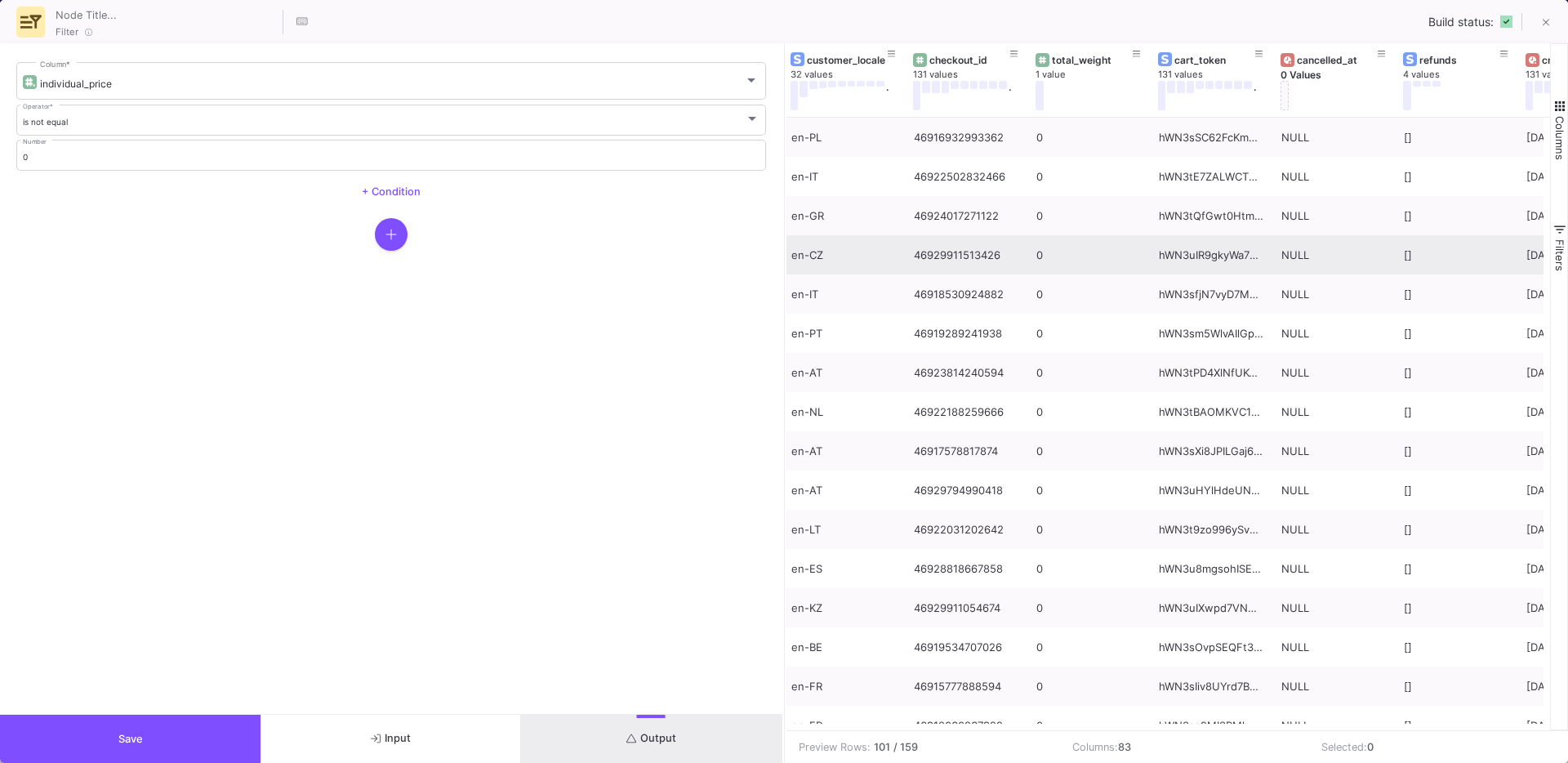
click at [381, 245] on button "button" at bounding box center [392, 235] width 33 height 33
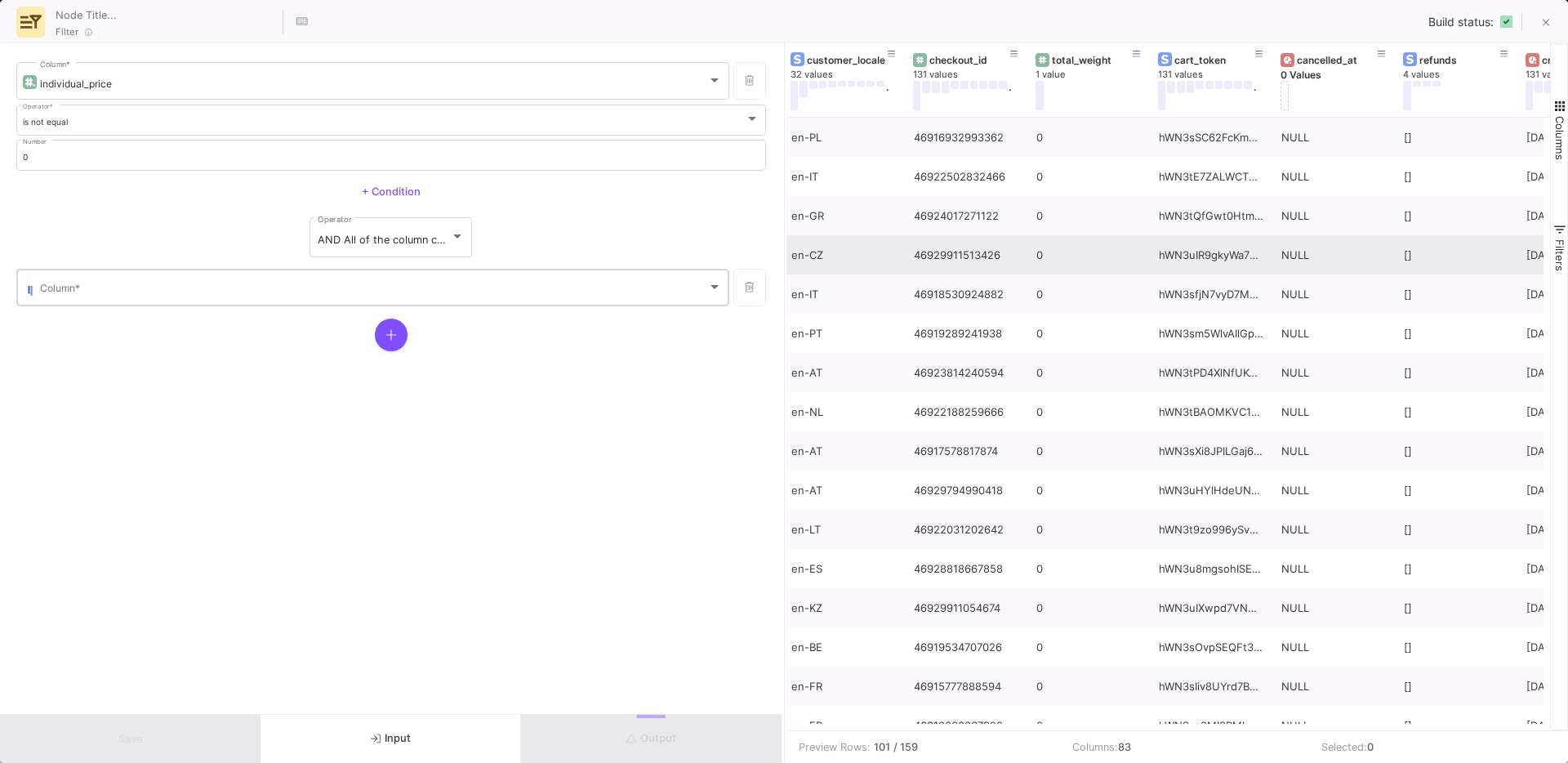
click at [205, 282] on div "Column *" at bounding box center [380, 286] width 682 height 40
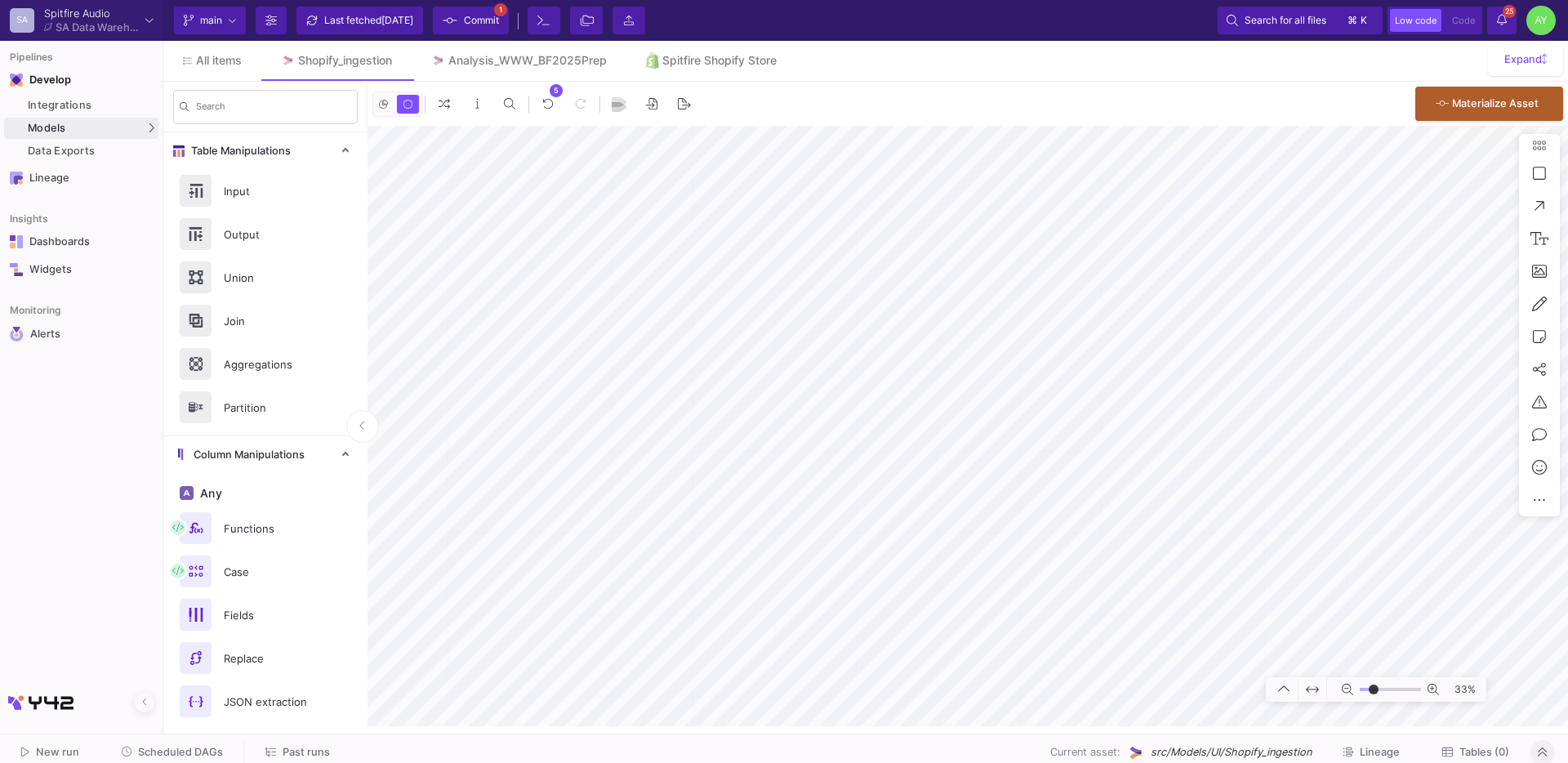
click at [524, 81] on div "5 0 . Materialize Asset" at bounding box center [968, 103] width 1200 height 44
click at [509, 69] on link "Analysis_WWW_BF2025Prep" at bounding box center [519, 60] width 215 height 39
click at [355, 49] on link "Shopify_ingestion" at bounding box center [336, 60] width 150 height 39
type input "-23"
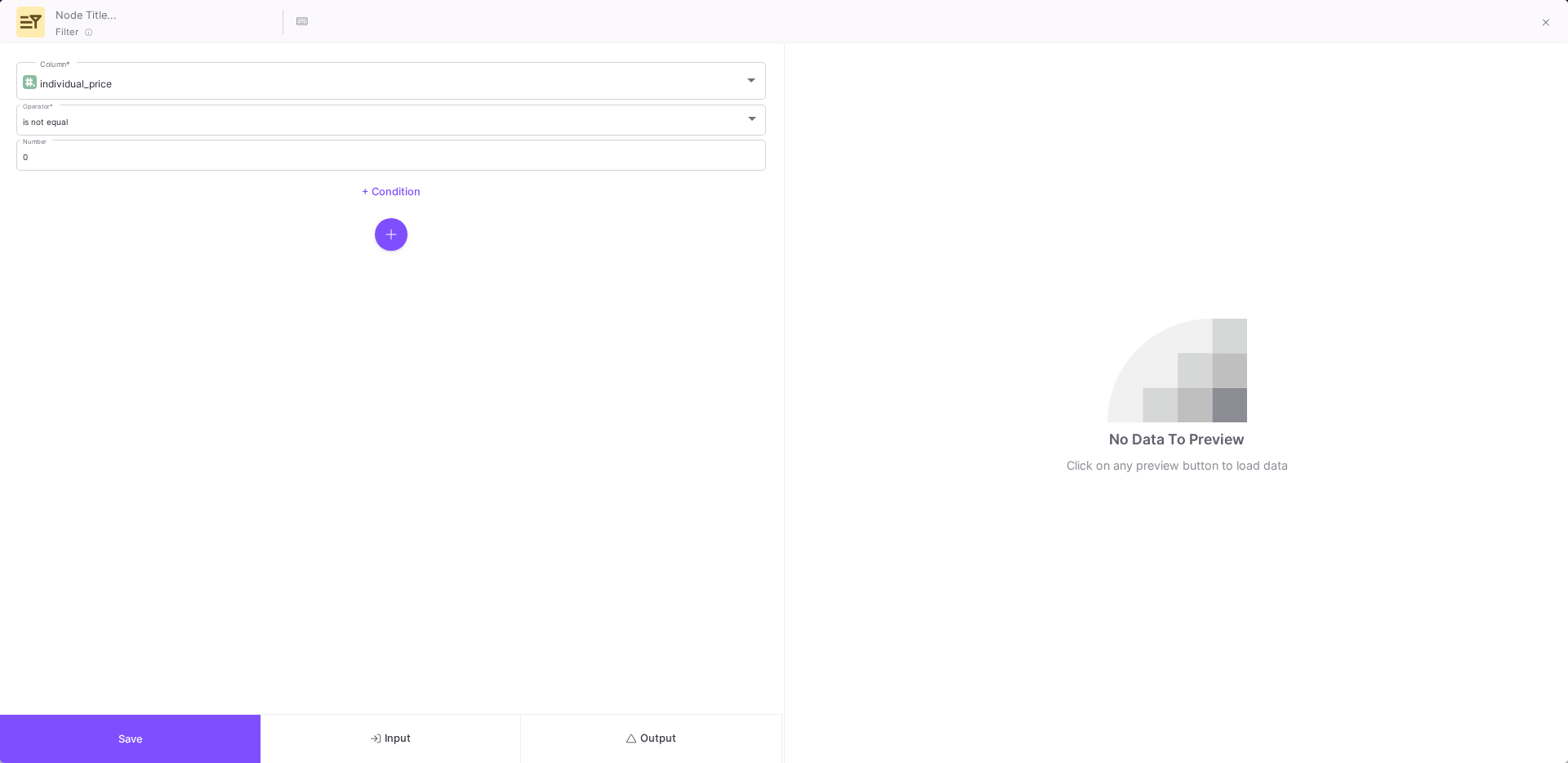
click at [624, 728] on button "Output" at bounding box center [651, 739] width 261 height 48
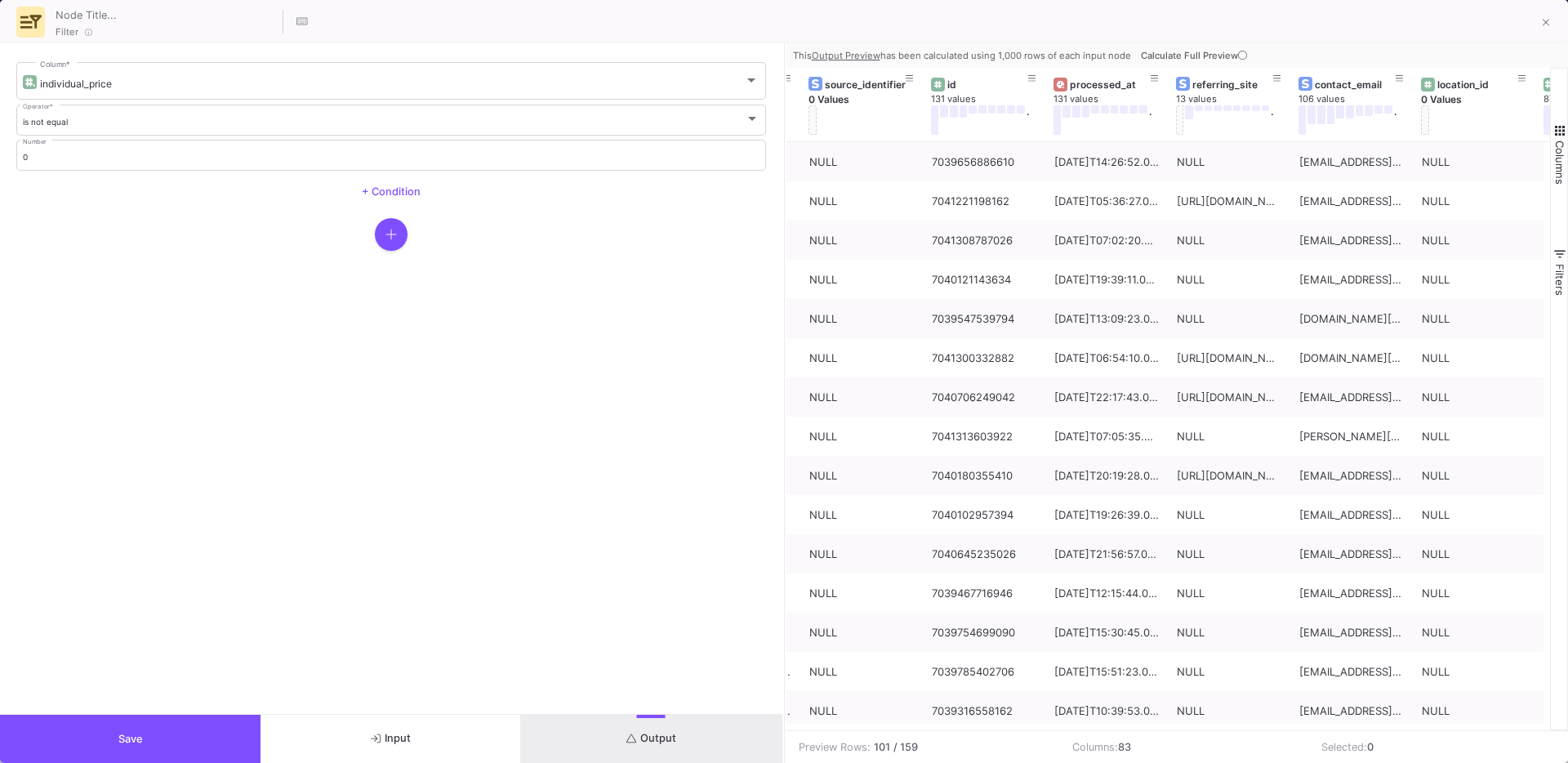
click at [403, 226] on button "button" at bounding box center [392, 235] width 33 height 33
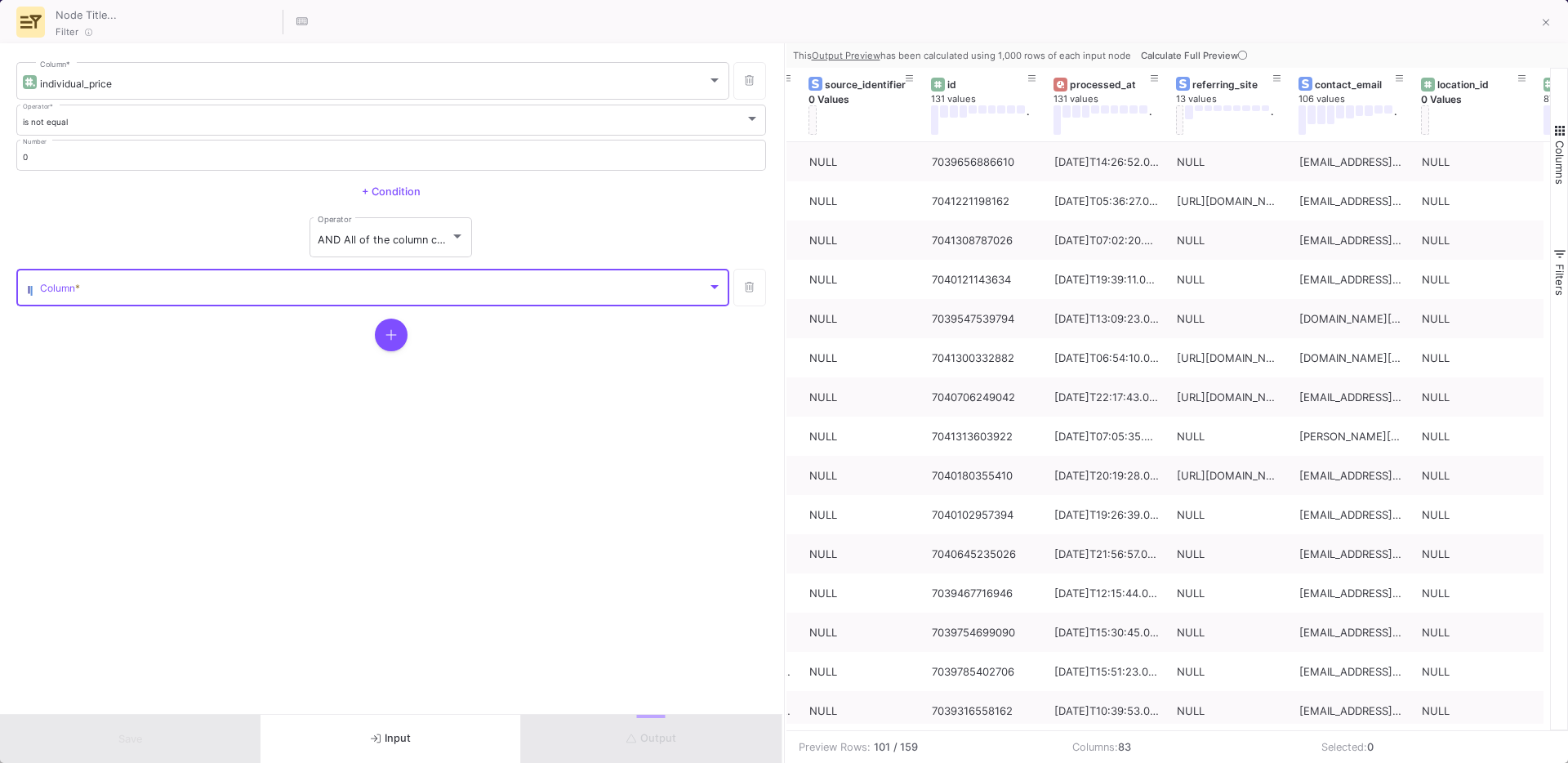
click at [243, 284] on span at bounding box center [373, 290] width 667 height 13
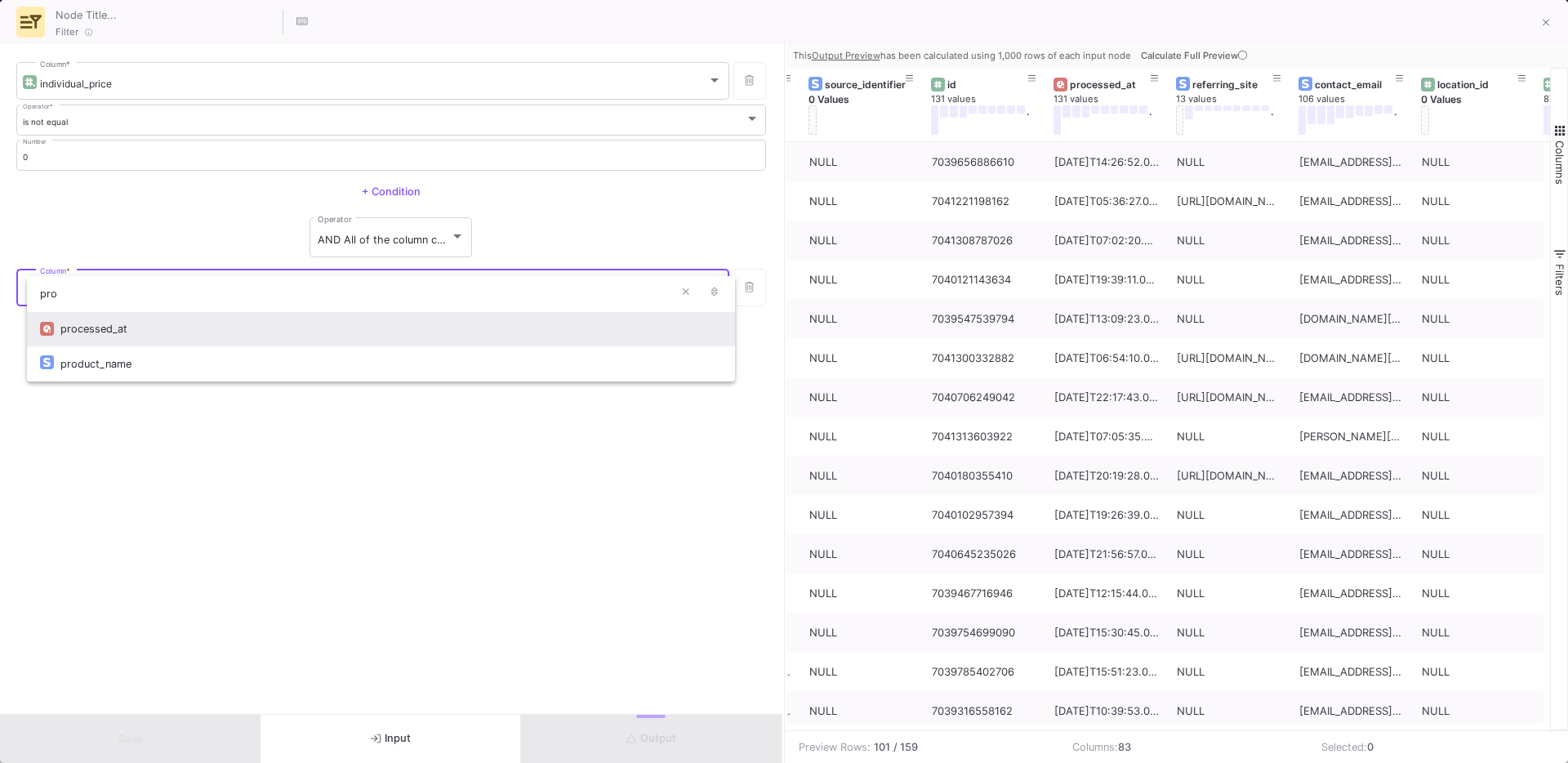
type input "pro"
click at [176, 333] on div "processed_at" at bounding box center [391, 329] width 661 height 35
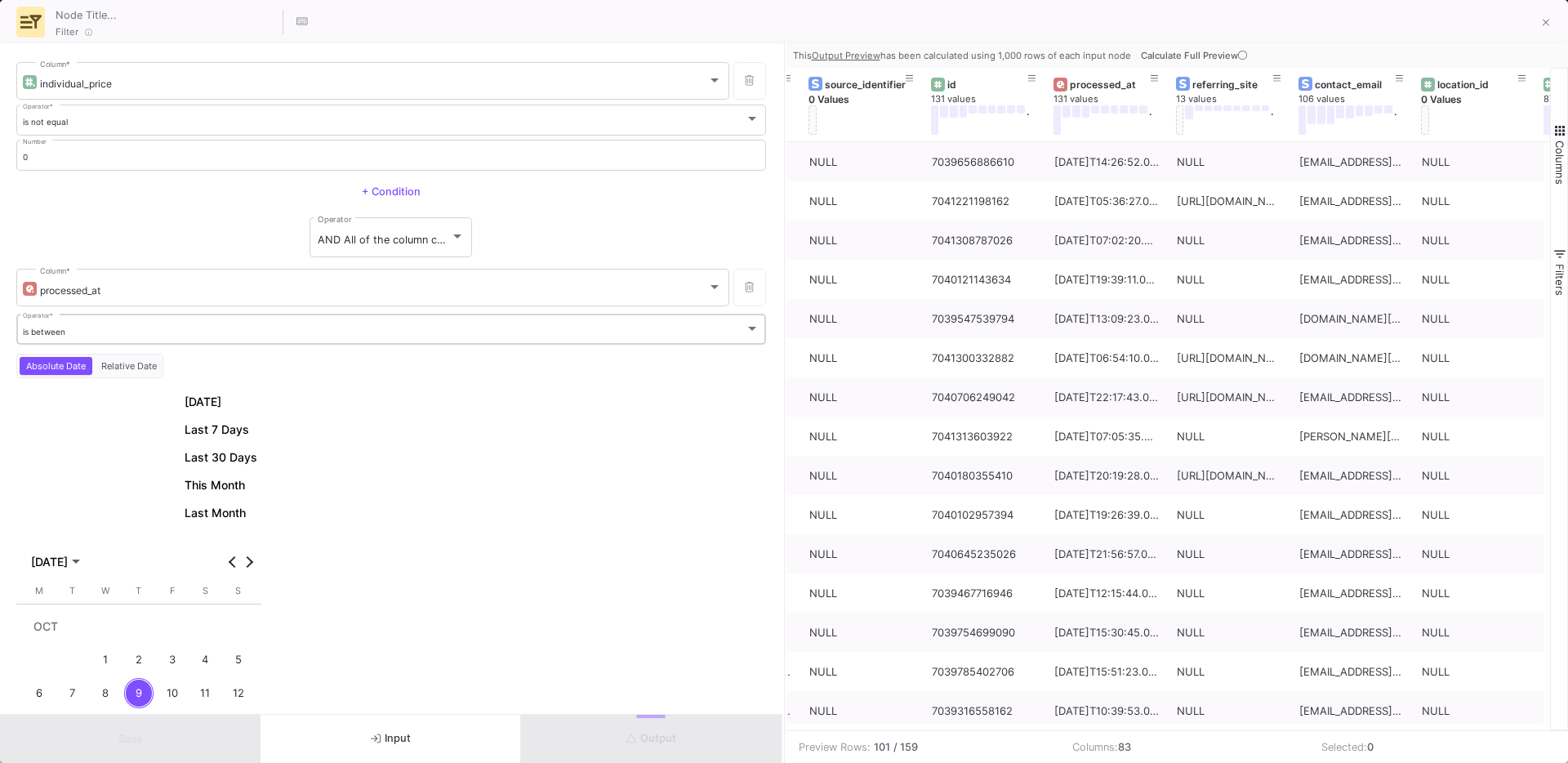
click at [89, 335] on div "is between" at bounding box center [384, 332] width 722 height 11
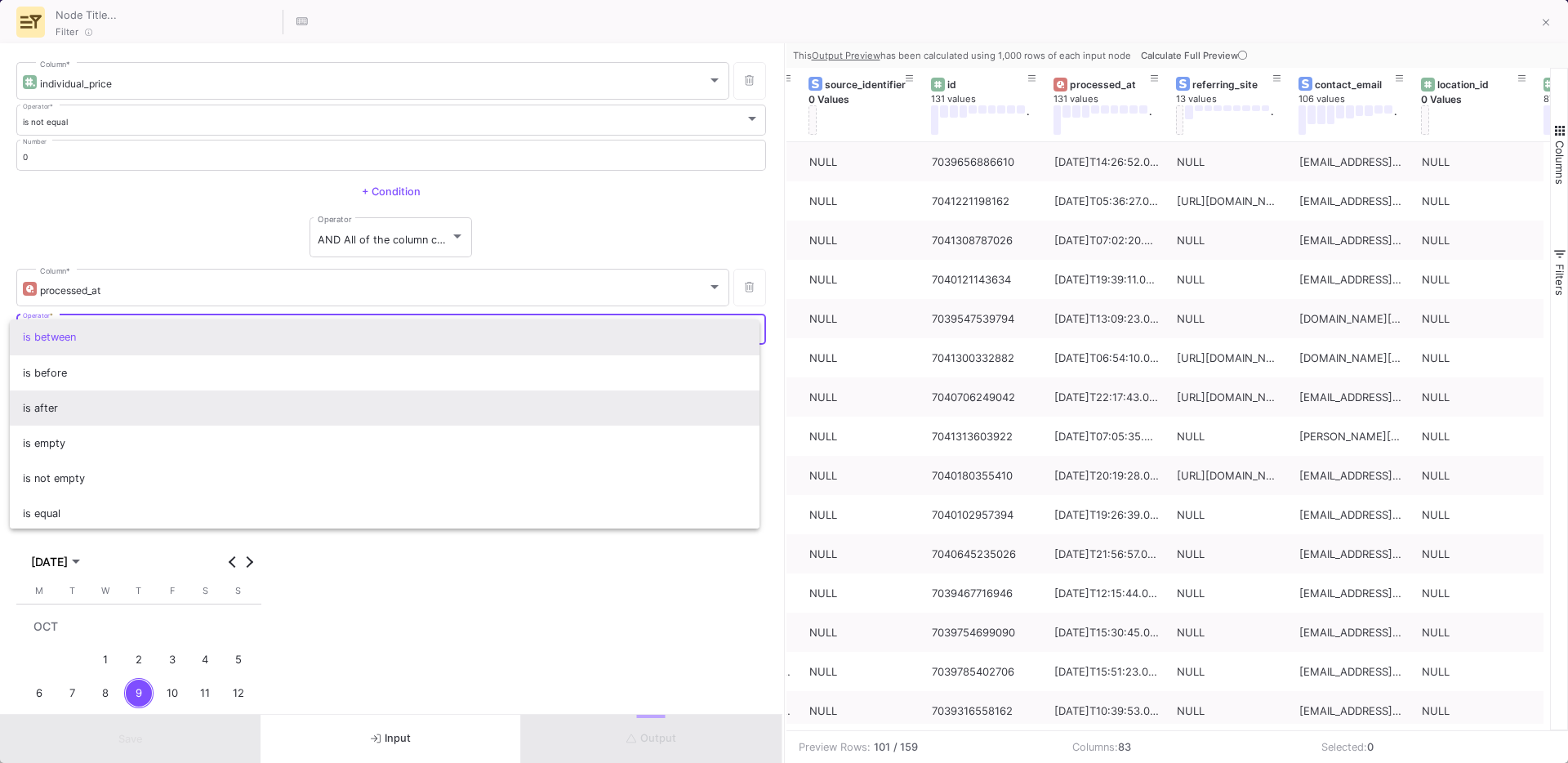
click at [42, 397] on span "is after" at bounding box center [385, 408] width 724 height 35
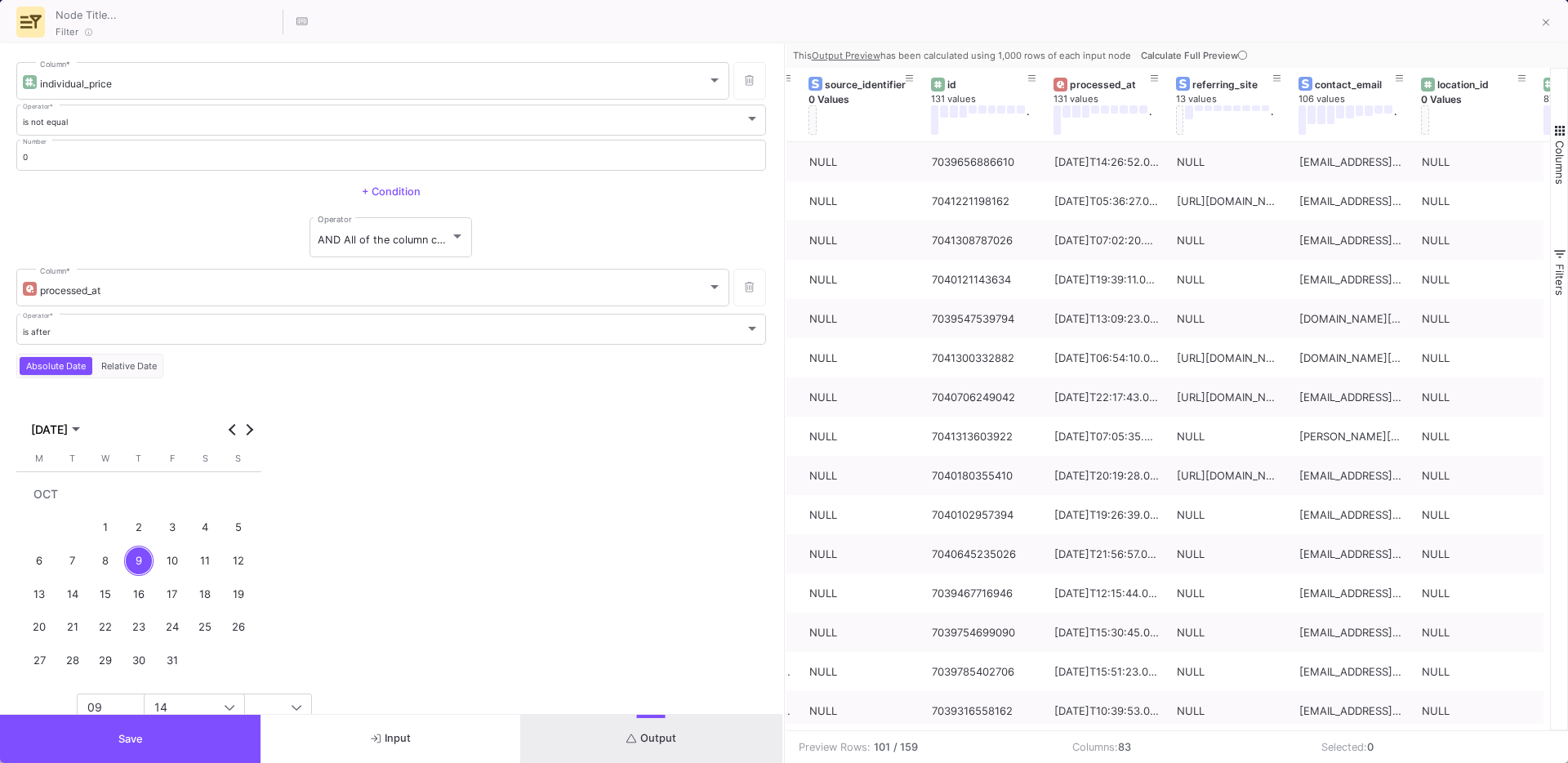
click at [99, 568] on div "8" at bounding box center [105, 560] width 30 height 30
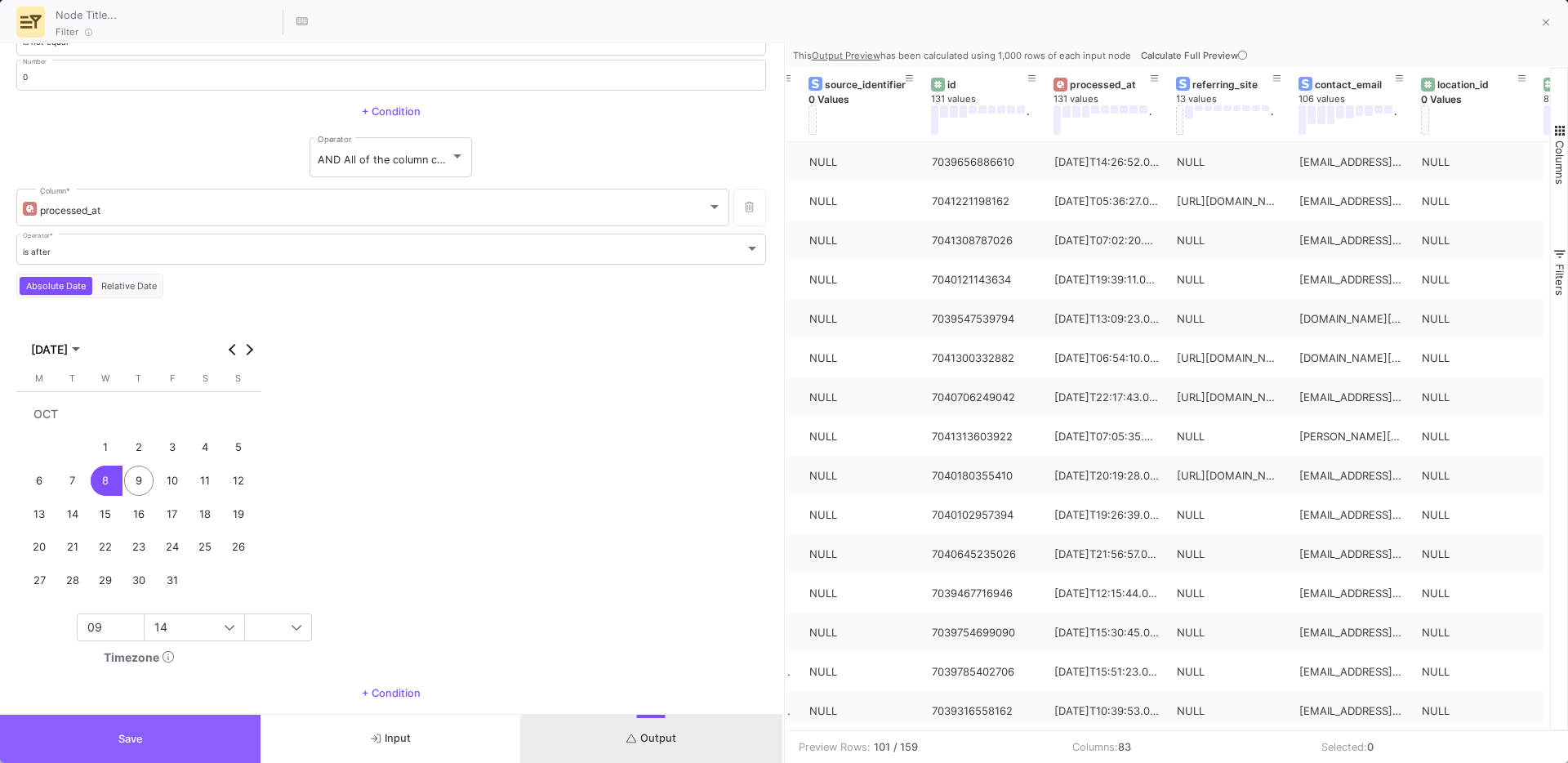
click at [109, 743] on button "Save" at bounding box center [130, 739] width 261 height 48
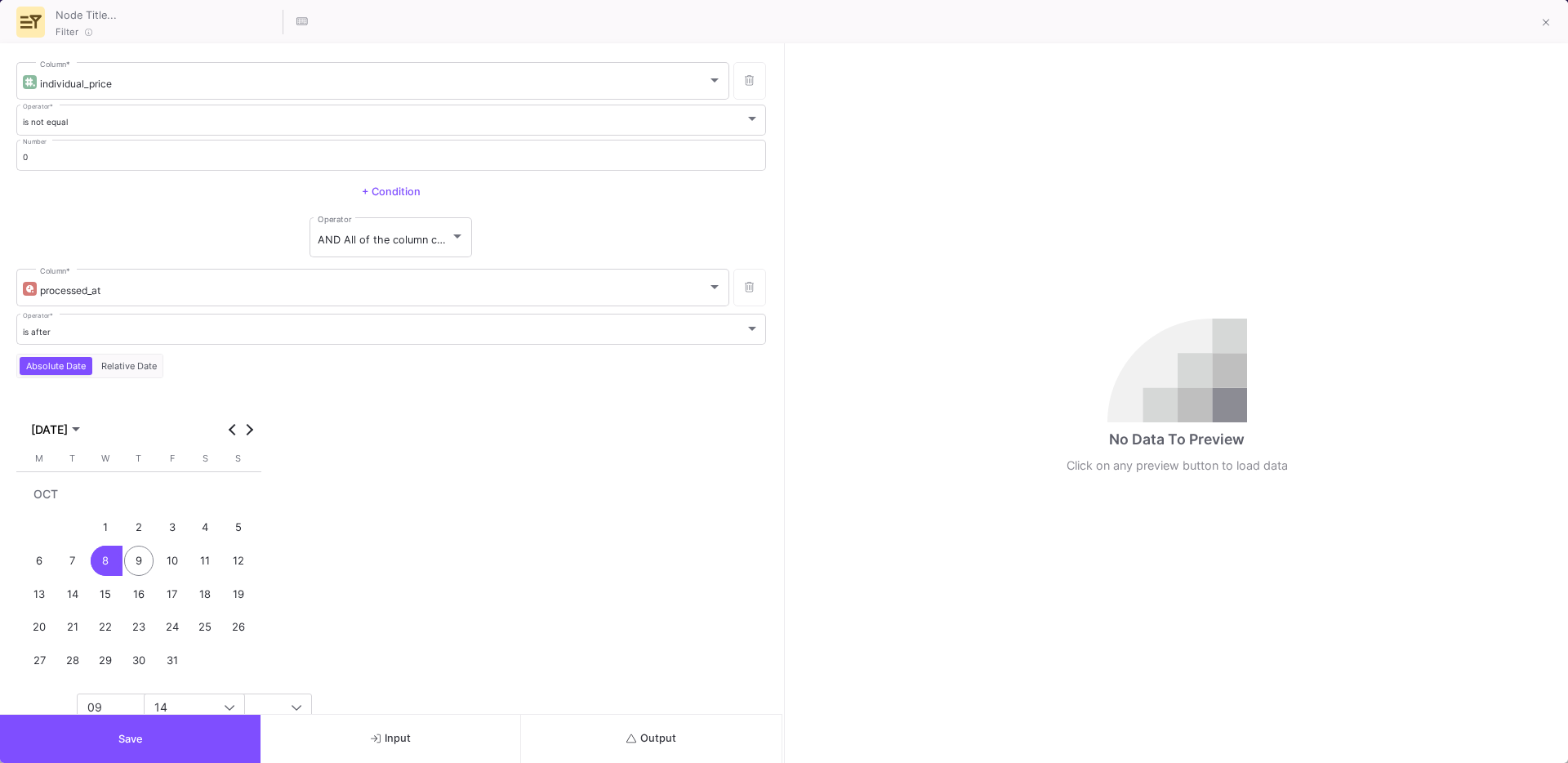
click at [637, 736] on span "Output" at bounding box center [651, 738] width 49 height 13
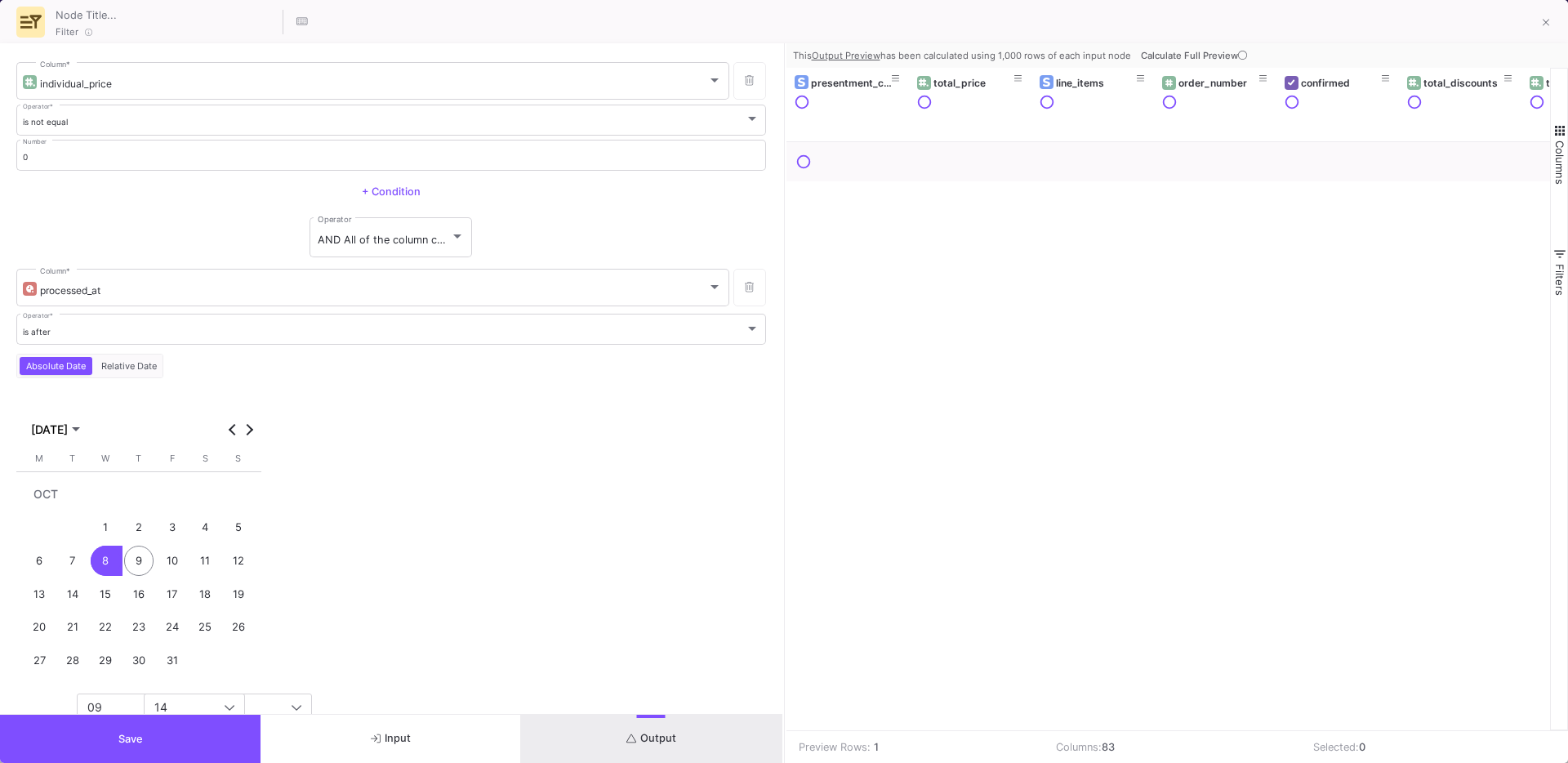
click at [1197, 65] on button "Calculate Full Preview" at bounding box center [1196, 55] width 116 height 24
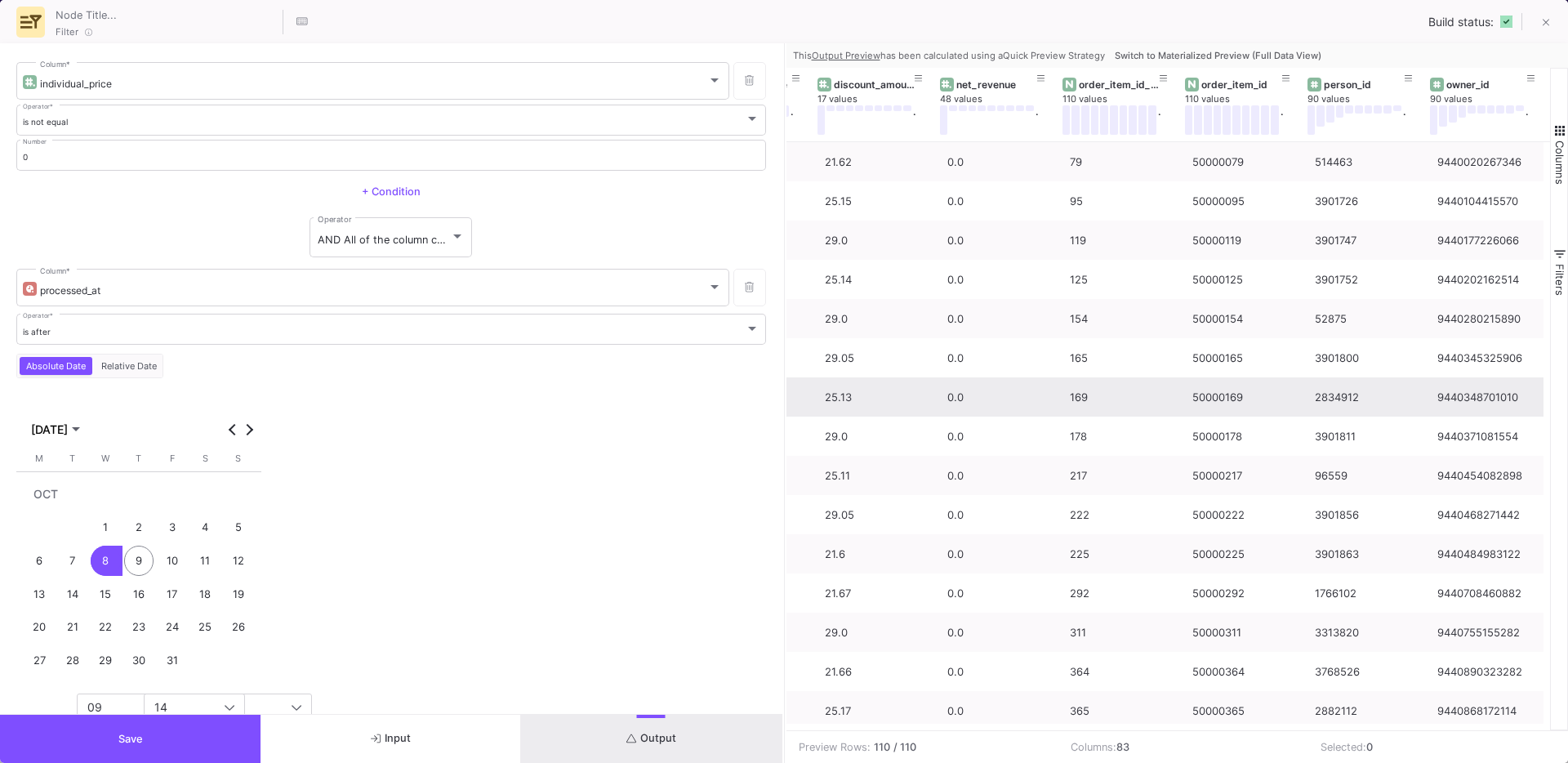
click at [176, 730] on button "Save" at bounding box center [130, 739] width 261 height 48
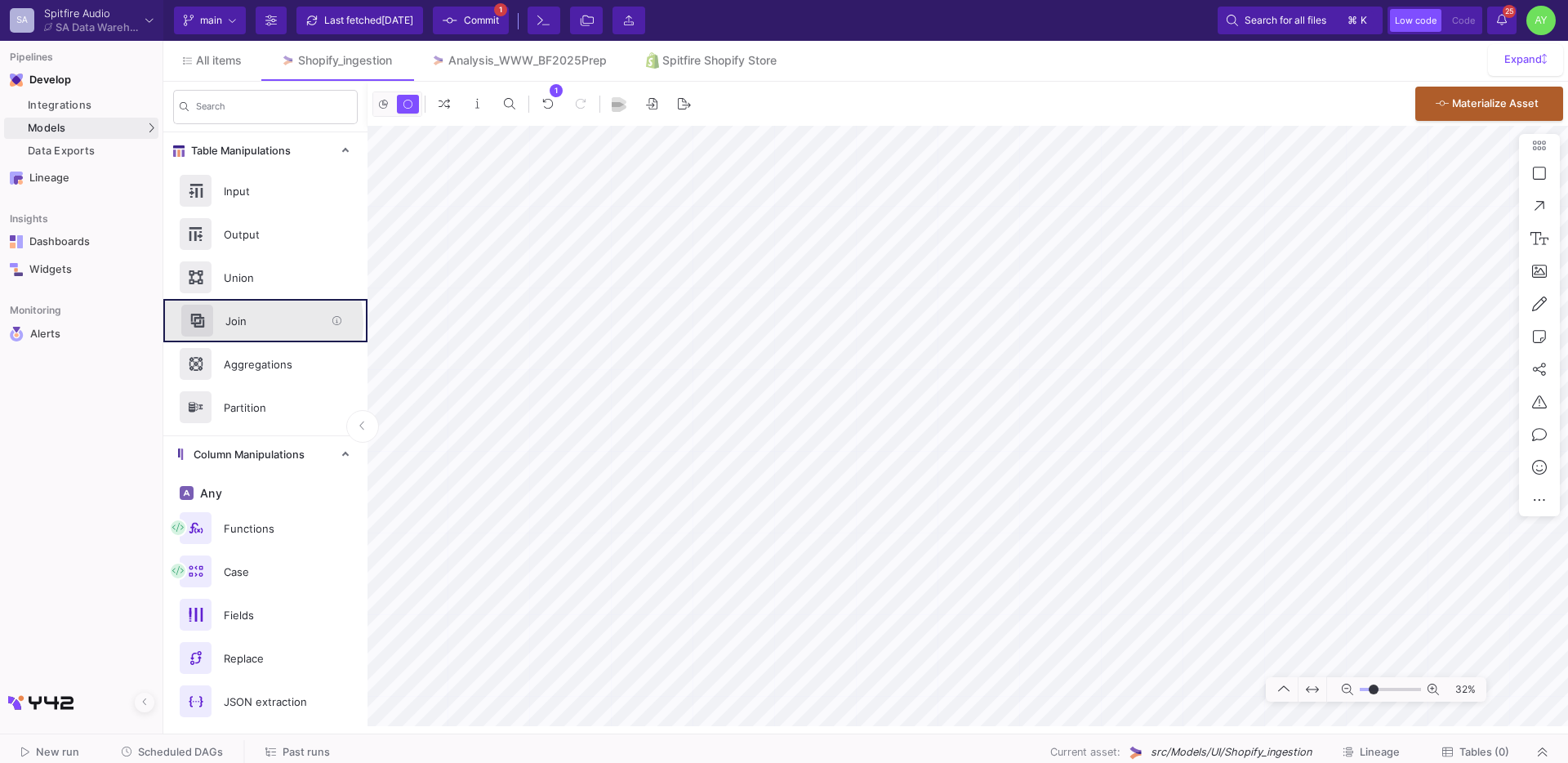
drag, startPoint x: 239, startPoint y: 324, endPoint x: 248, endPoint y: 326, distance: 9.2
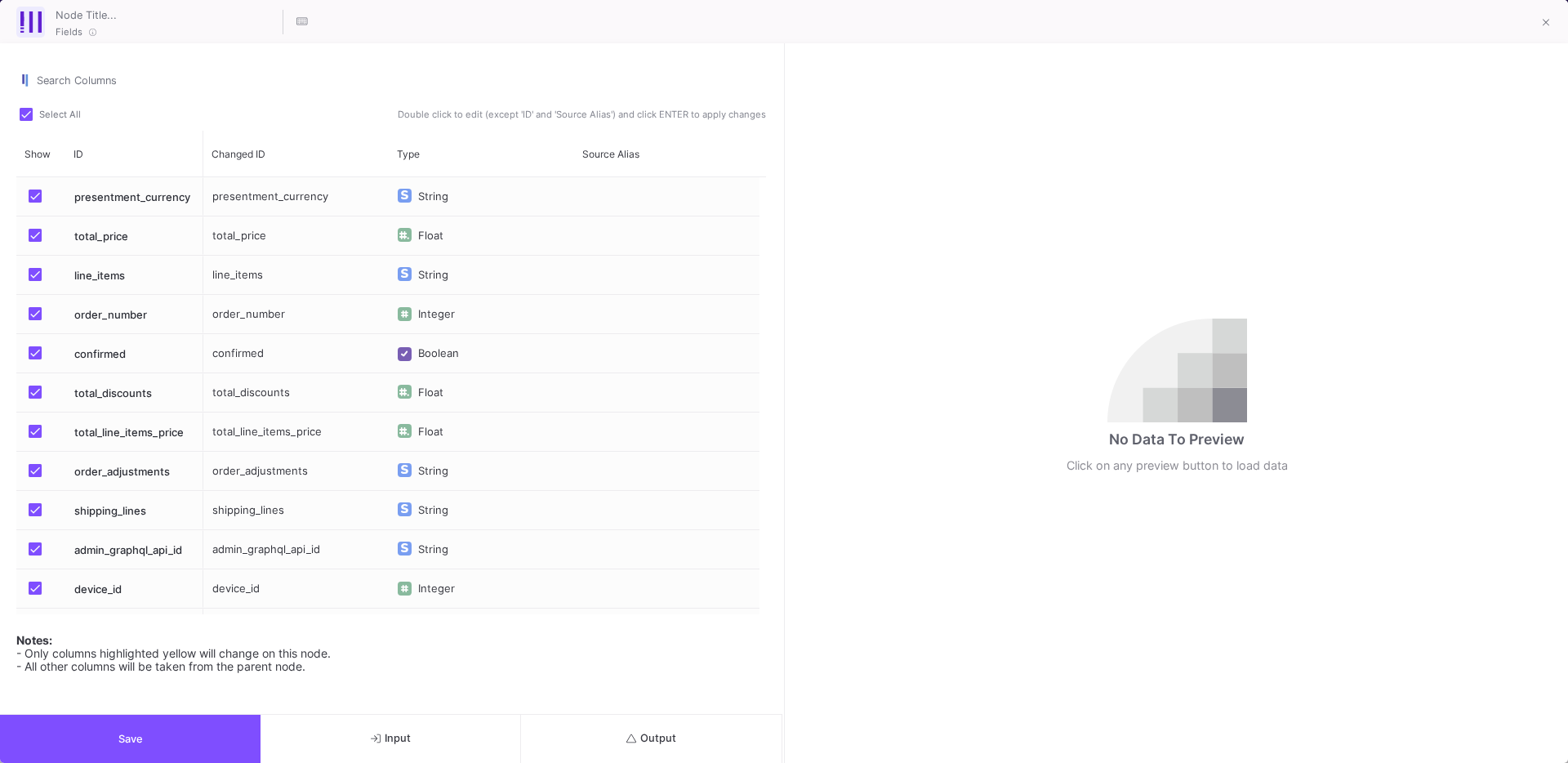
click at [26, 114] on span at bounding box center [25, 113] width 13 height 13
click at [26, 121] on input "Select All" at bounding box center [25, 121] width 1 height 1
checkbox input "false"
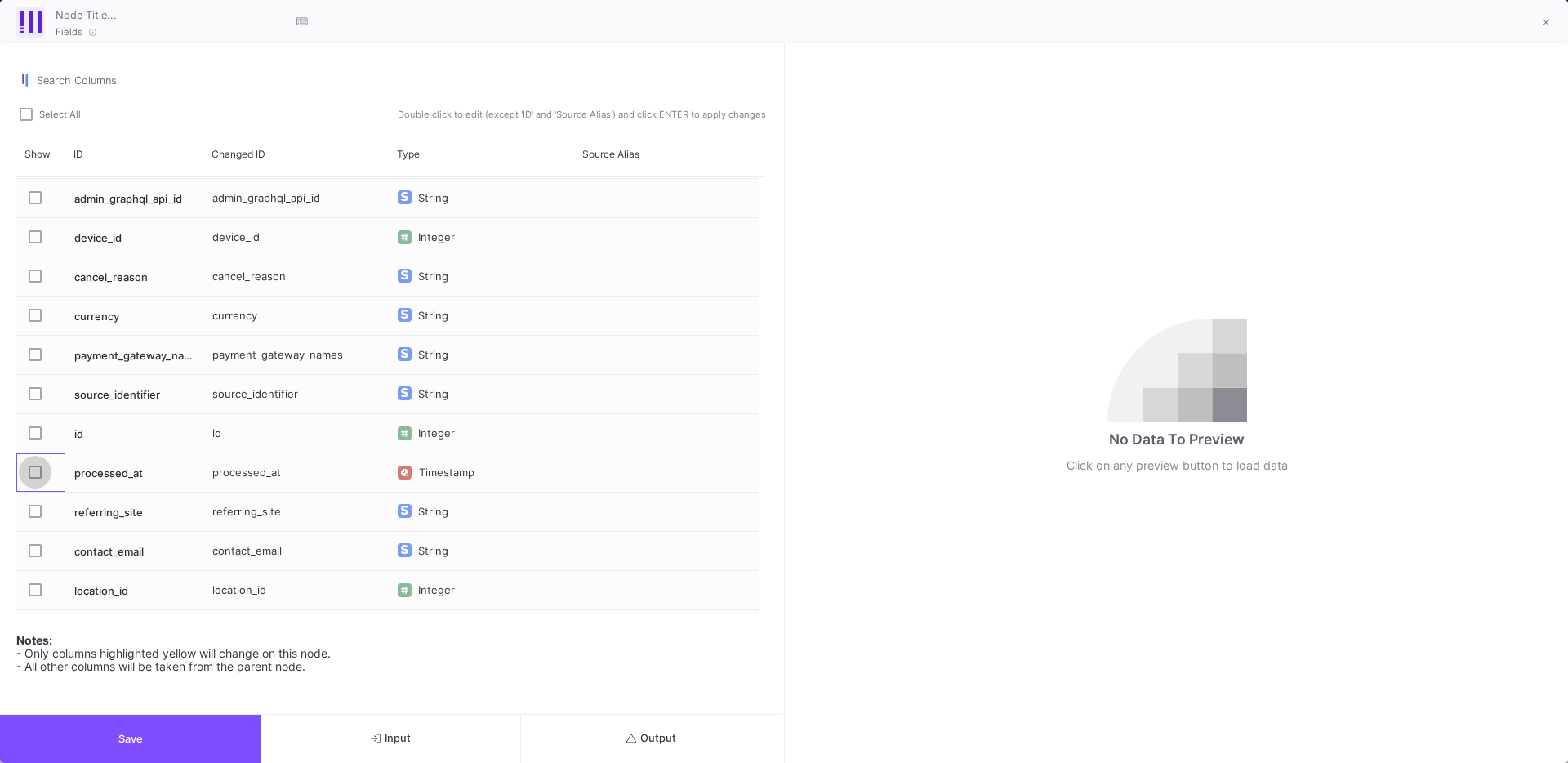
click at [34, 465] on span "Press SPACE to select this row." at bounding box center [34, 471] width 13 height 13
click at [34, 479] on input "Press SPACE to select this row." at bounding box center [34, 479] width 1 height 1
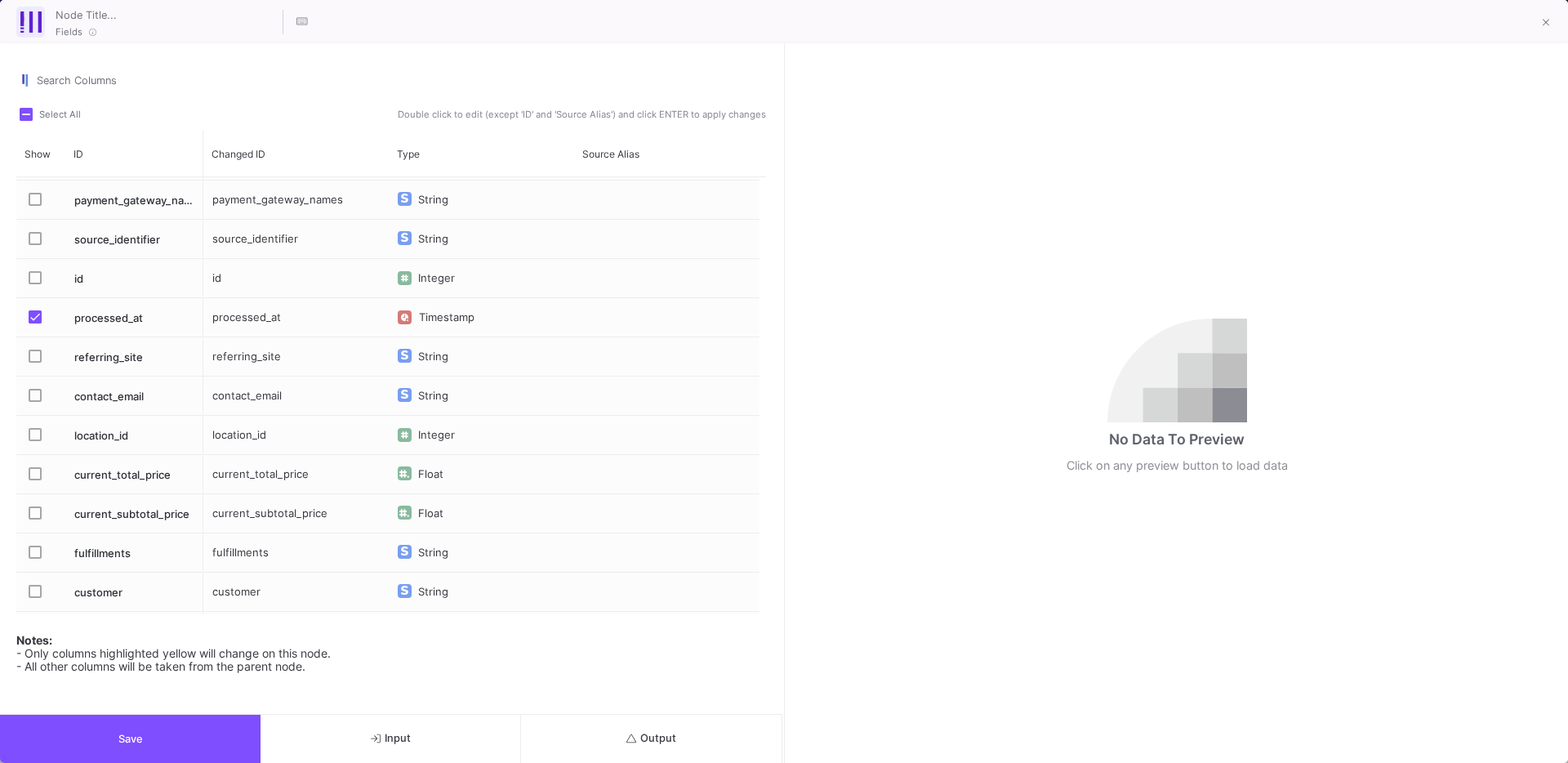
click at [246, 307] on div "processed_at" at bounding box center [296, 317] width 185 height 39
type input "date_time"
click at [308, 88] on div "Search Columns" at bounding box center [401, 76] width 729 height 30
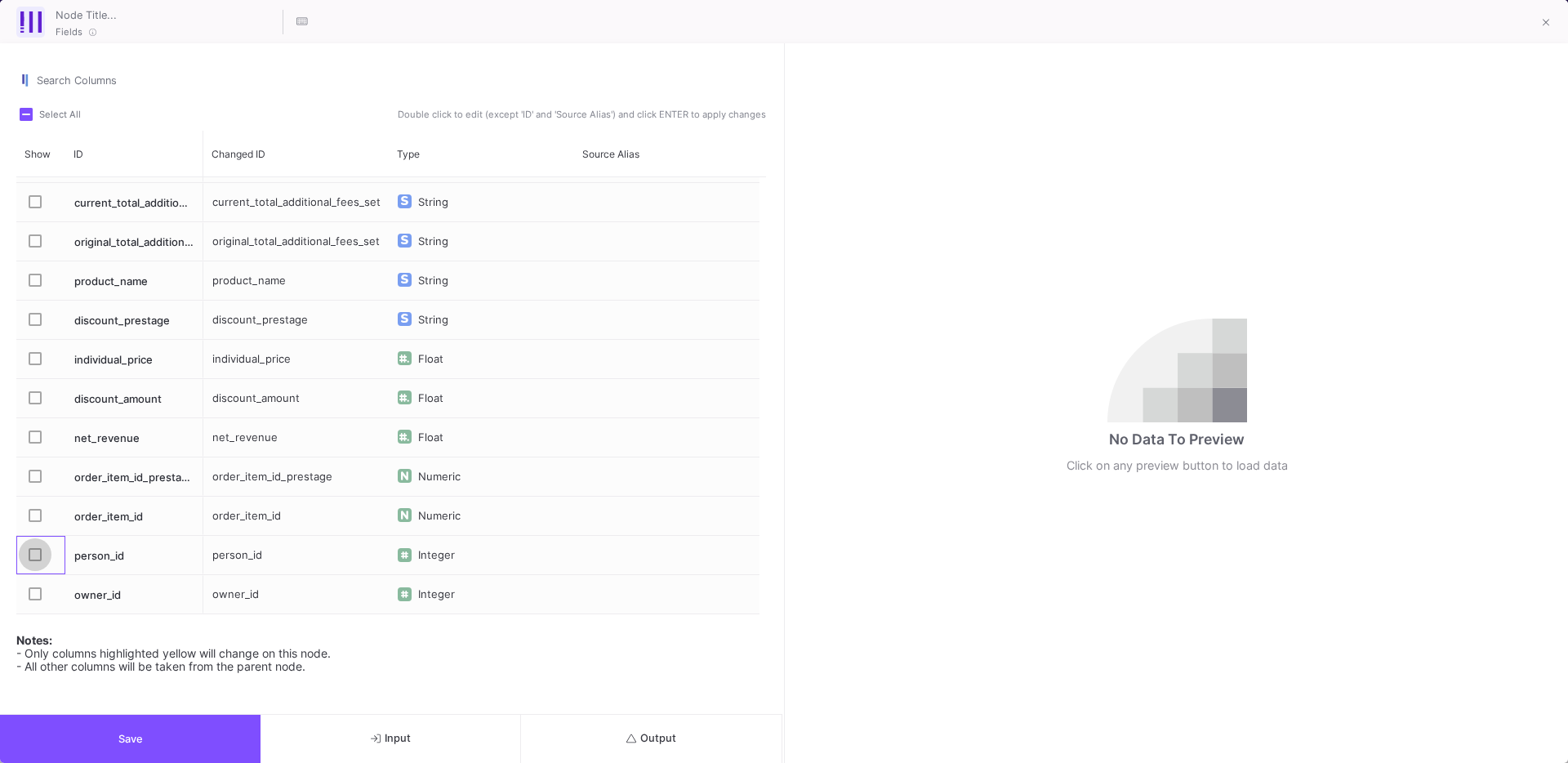
click at [39, 551] on span "Press SPACE to select this row." at bounding box center [34, 554] width 13 height 13
click at [35, 561] on input "Press SPACE to select this row." at bounding box center [34, 561] width 1 height 1
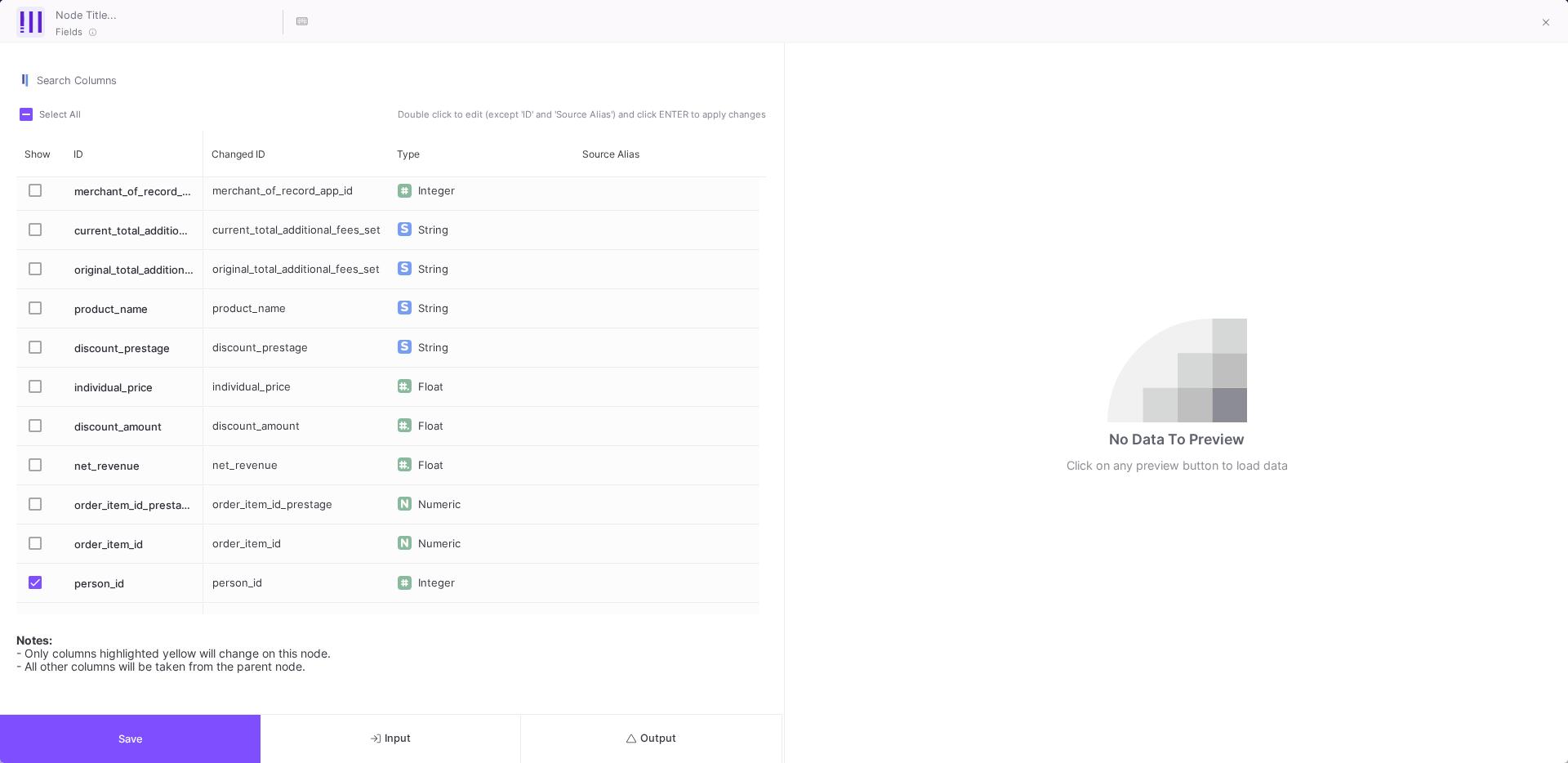
click at [140, 727] on button "Save" at bounding box center [130, 739] width 261 height 48
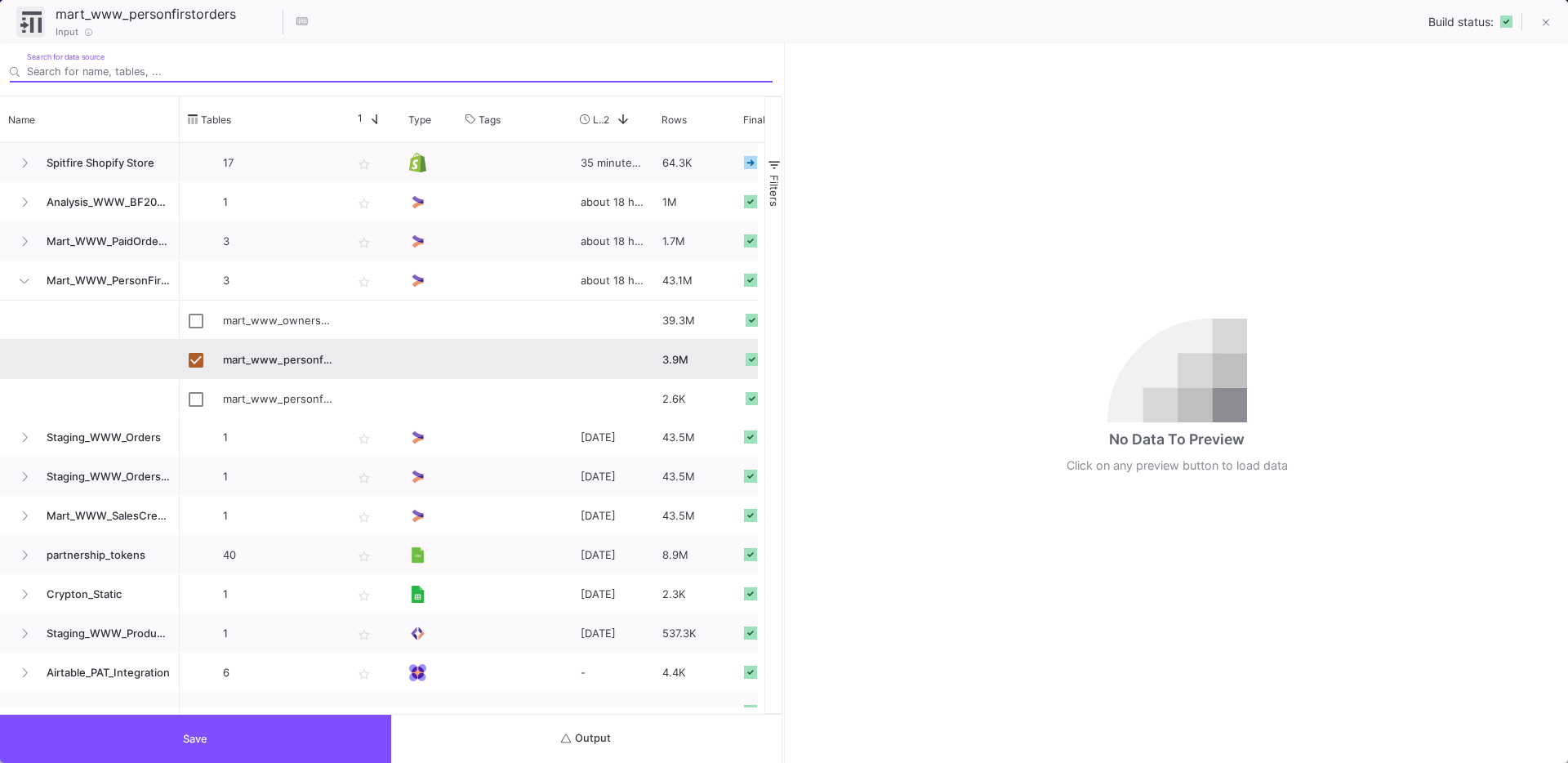
click at [556, 726] on button "Output" at bounding box center [586, 739] width 391 height 48
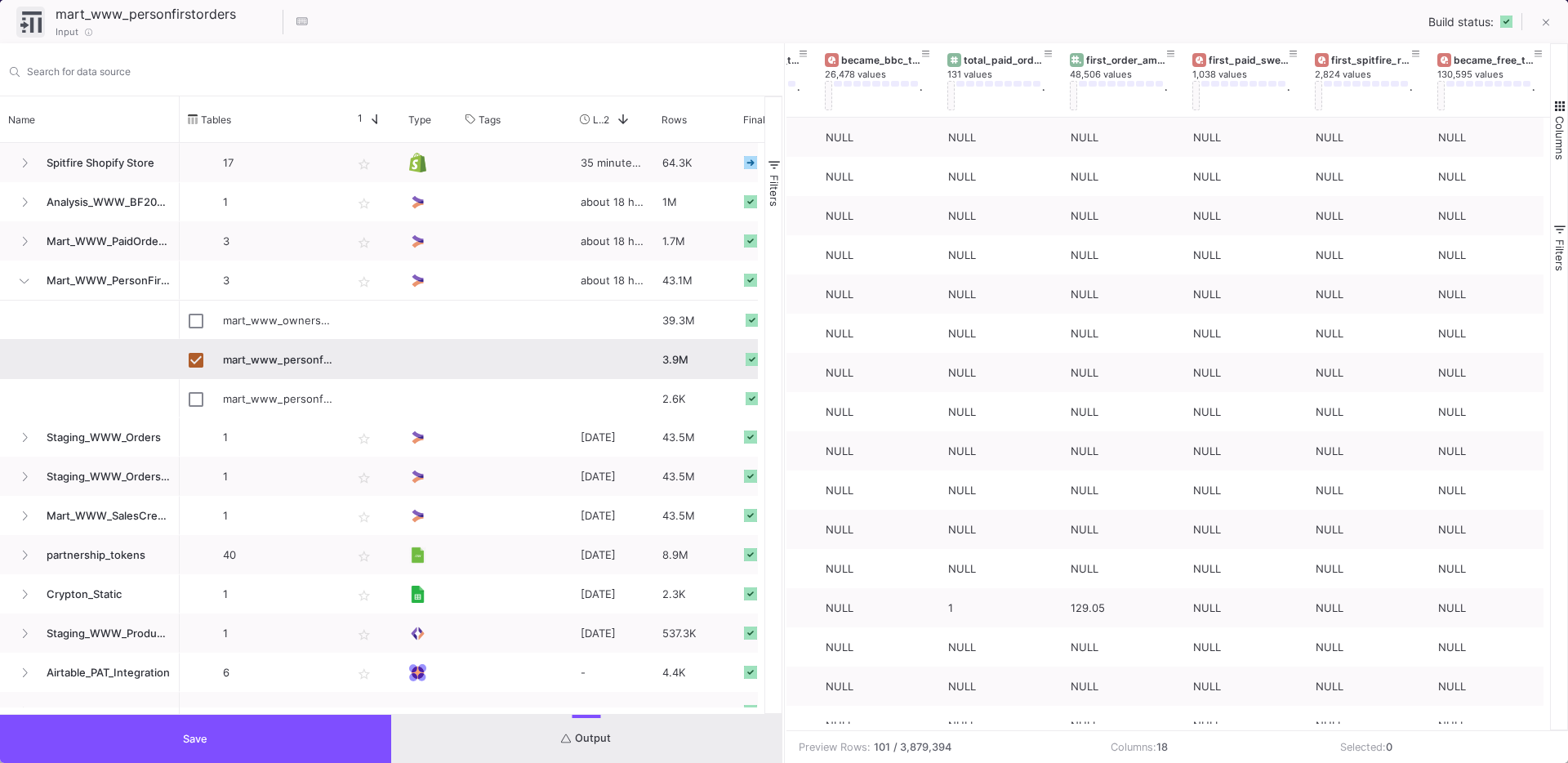
click at [234, 730] on button "Save" at bounding box center [195, 739] width 391 height 48
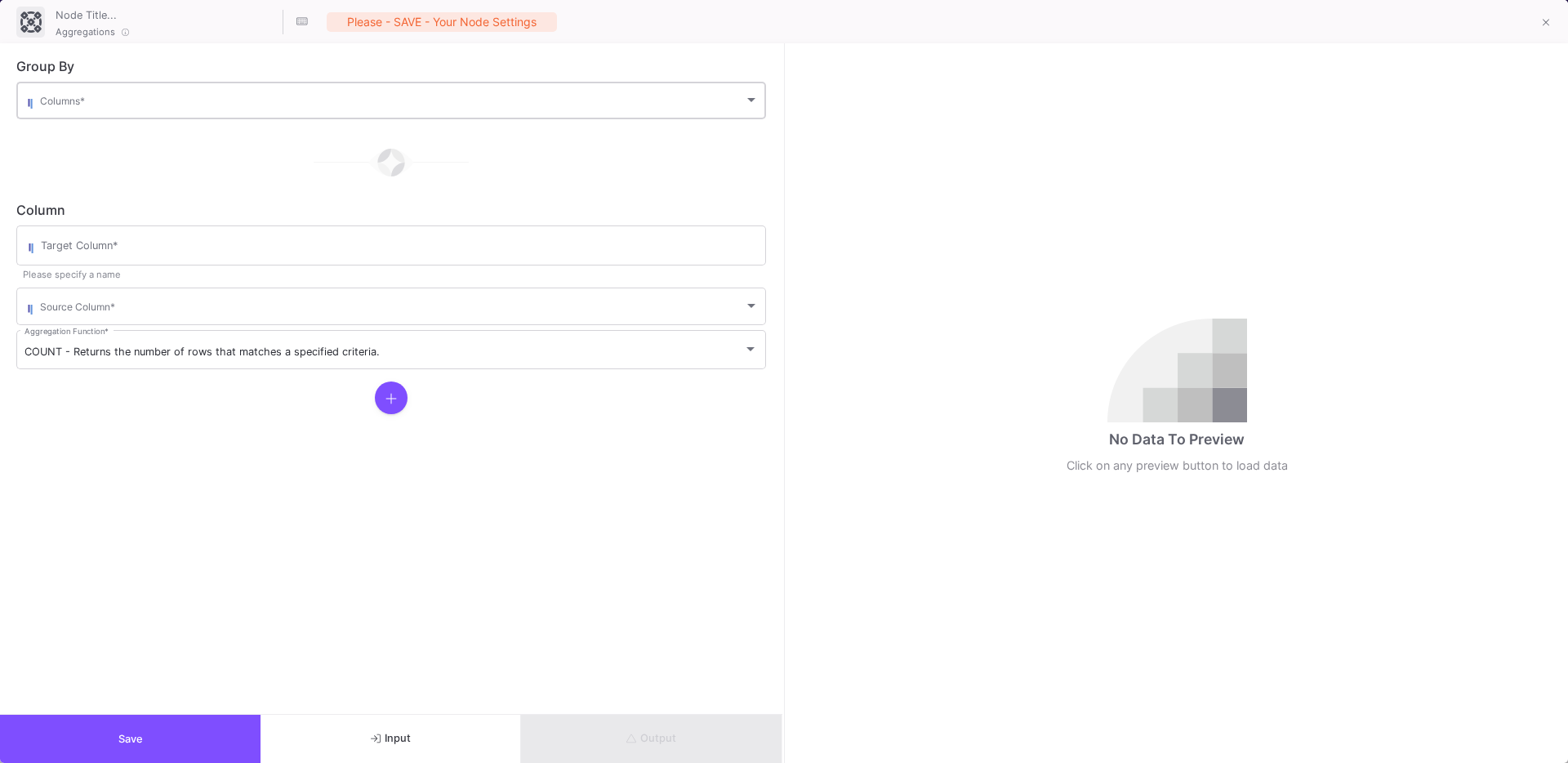
click at [82, 90] on div "Columns *" at bounding box center [399, 99] width 719 height 40
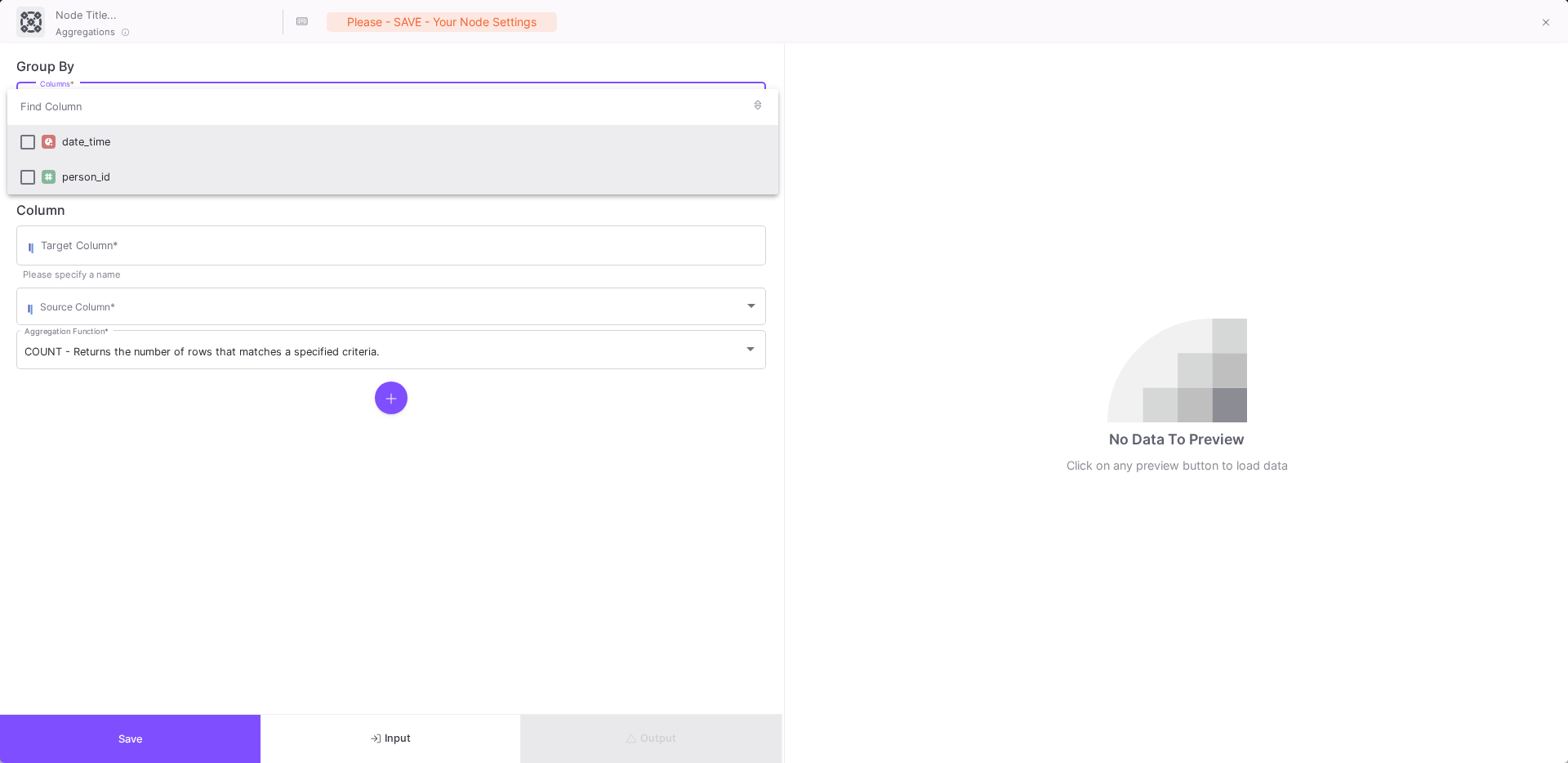
click at [87, 184] on div "person_id" at bounding box center [413, 176] width 703 height 35
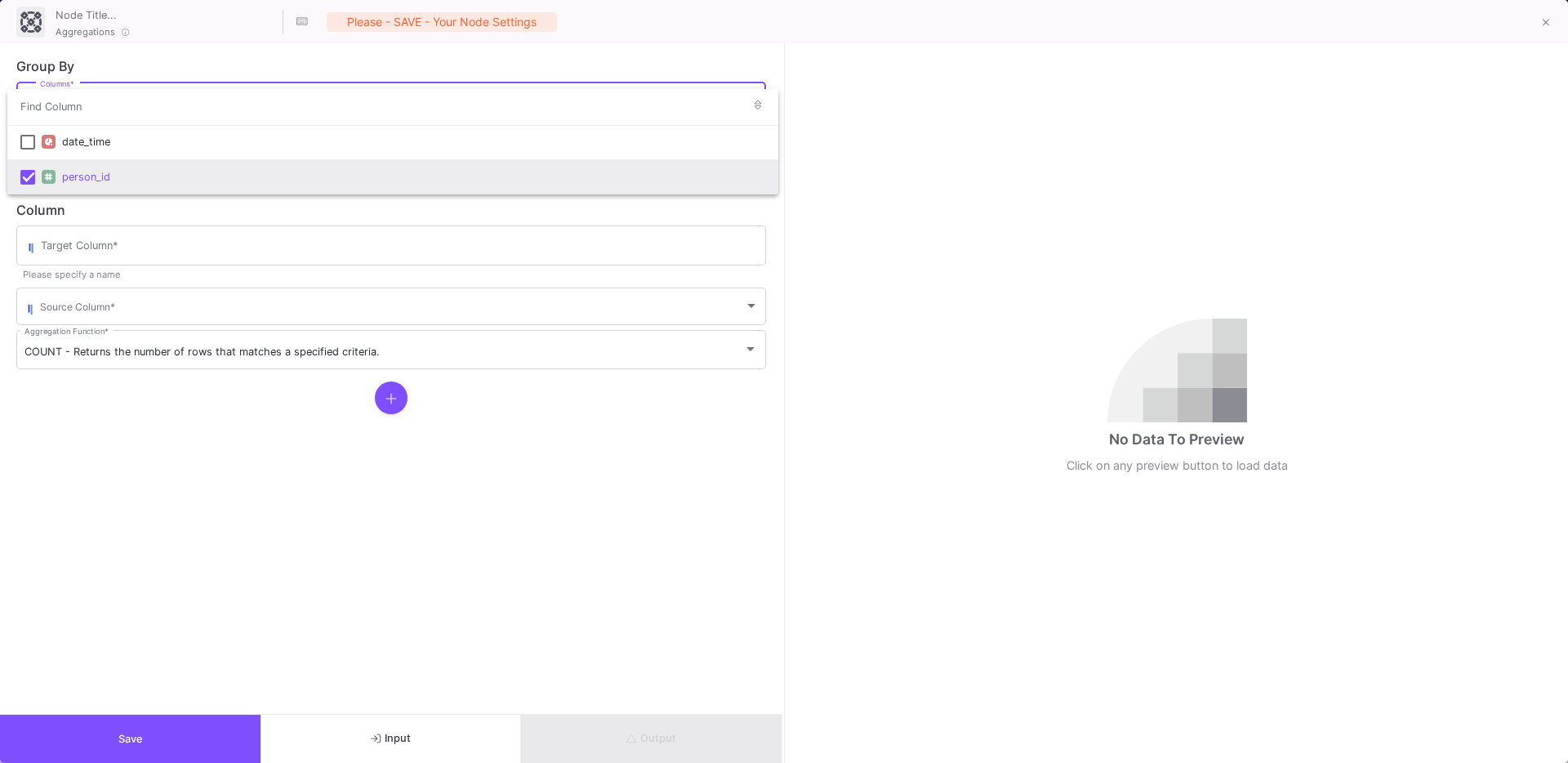
click at [77, 245] on div at bounding box center [784, 381] width 1568 height 763
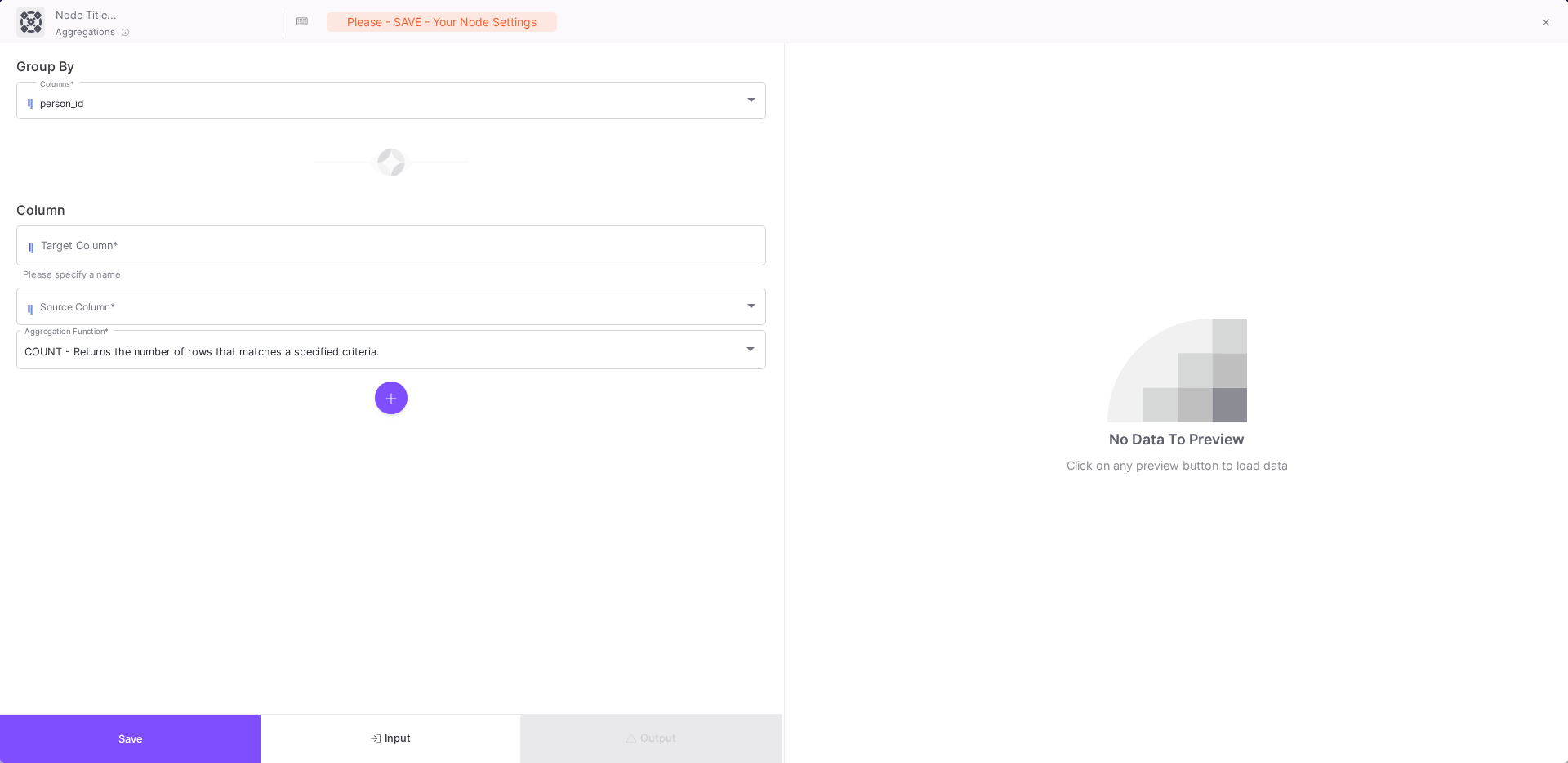
click at [77, 245] on input "Target Column *" at bounding box center [399, 247] width 717 height 13
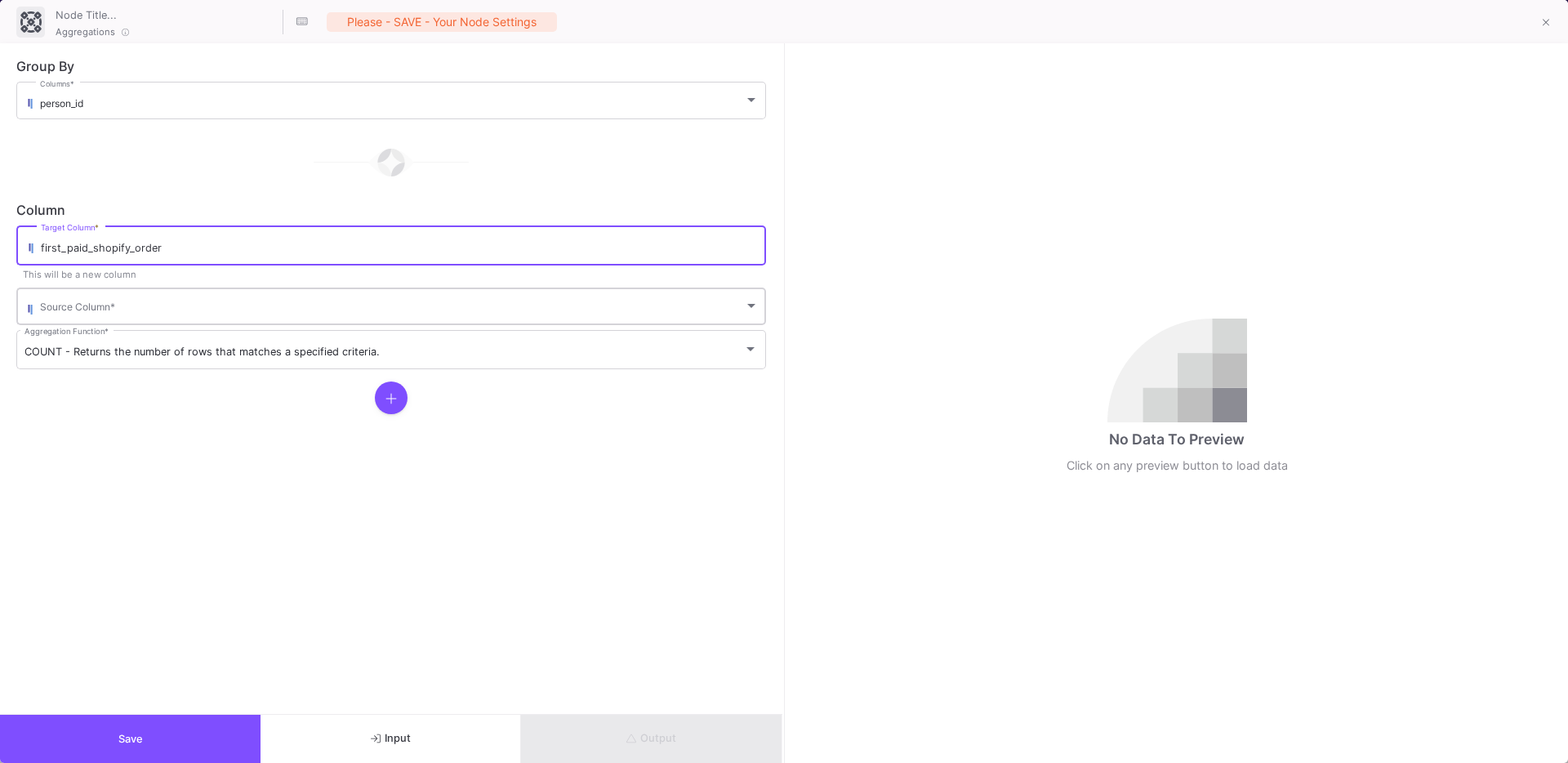
type input "first_paid_shopify_order"
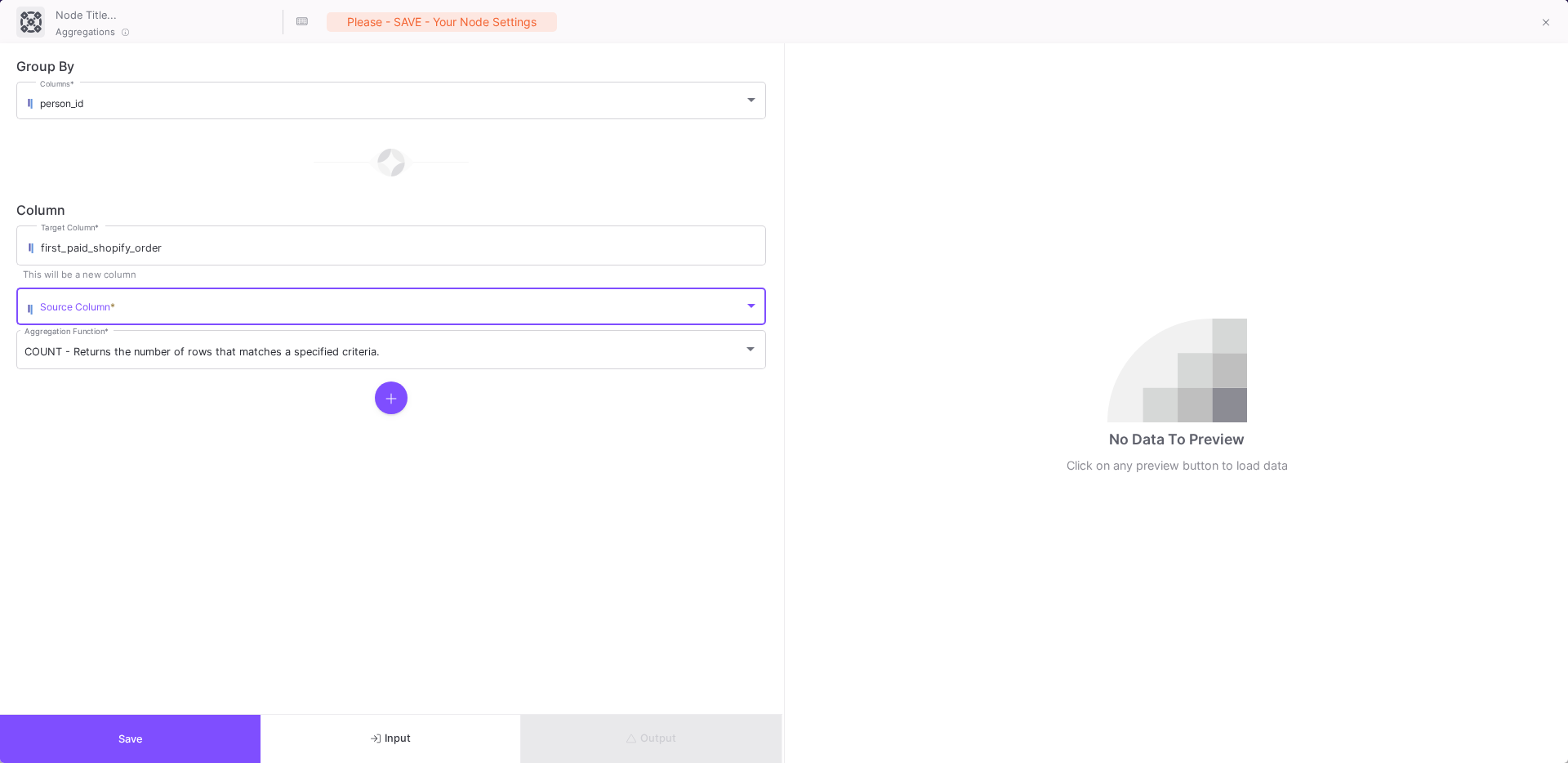
click at [53, 304] on span at bounding box center [392, 308] width 704 height 13
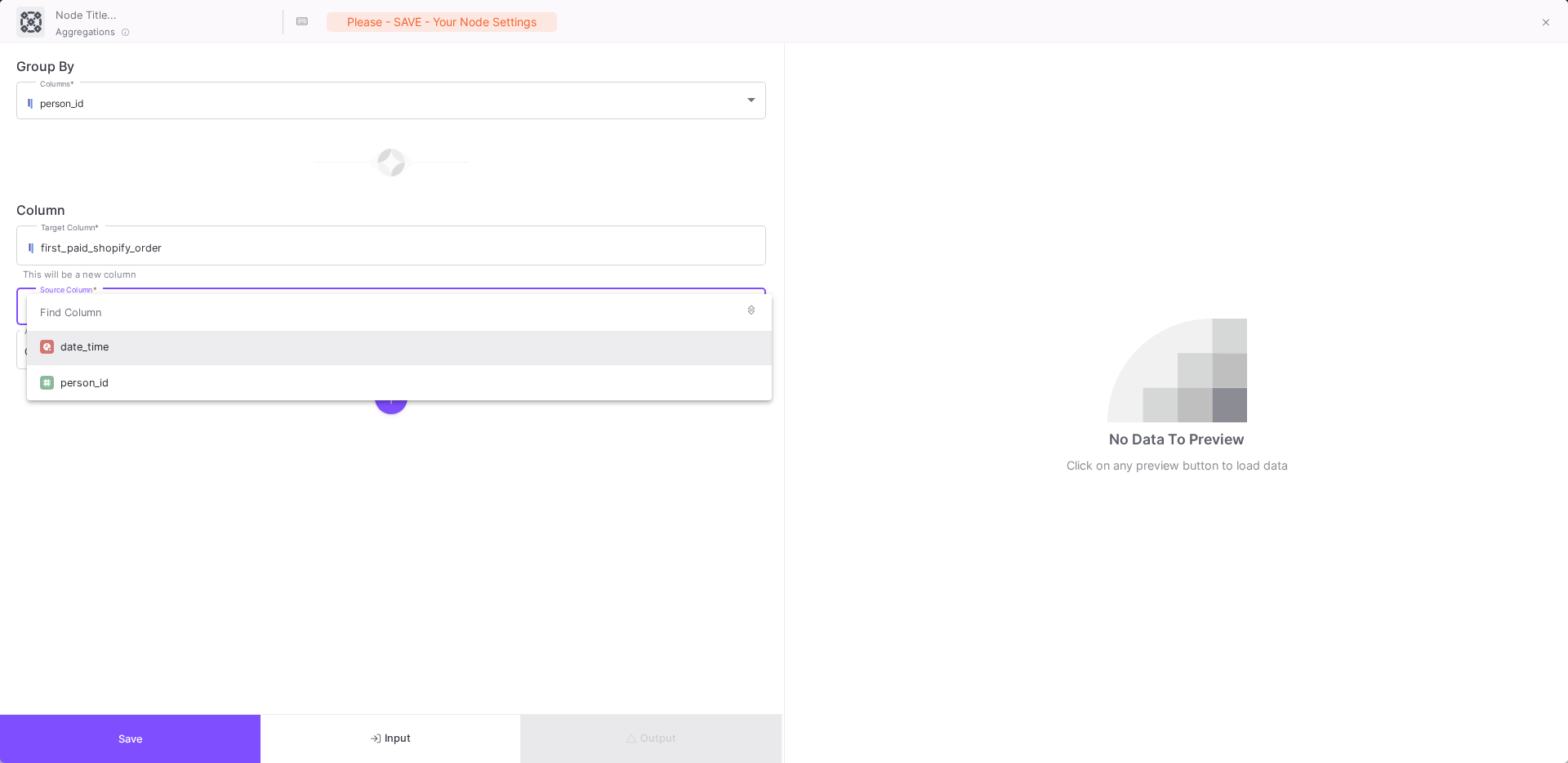
click at [70, 333] on div "date_time" at bounding box center [409, 346] width 698 height 35
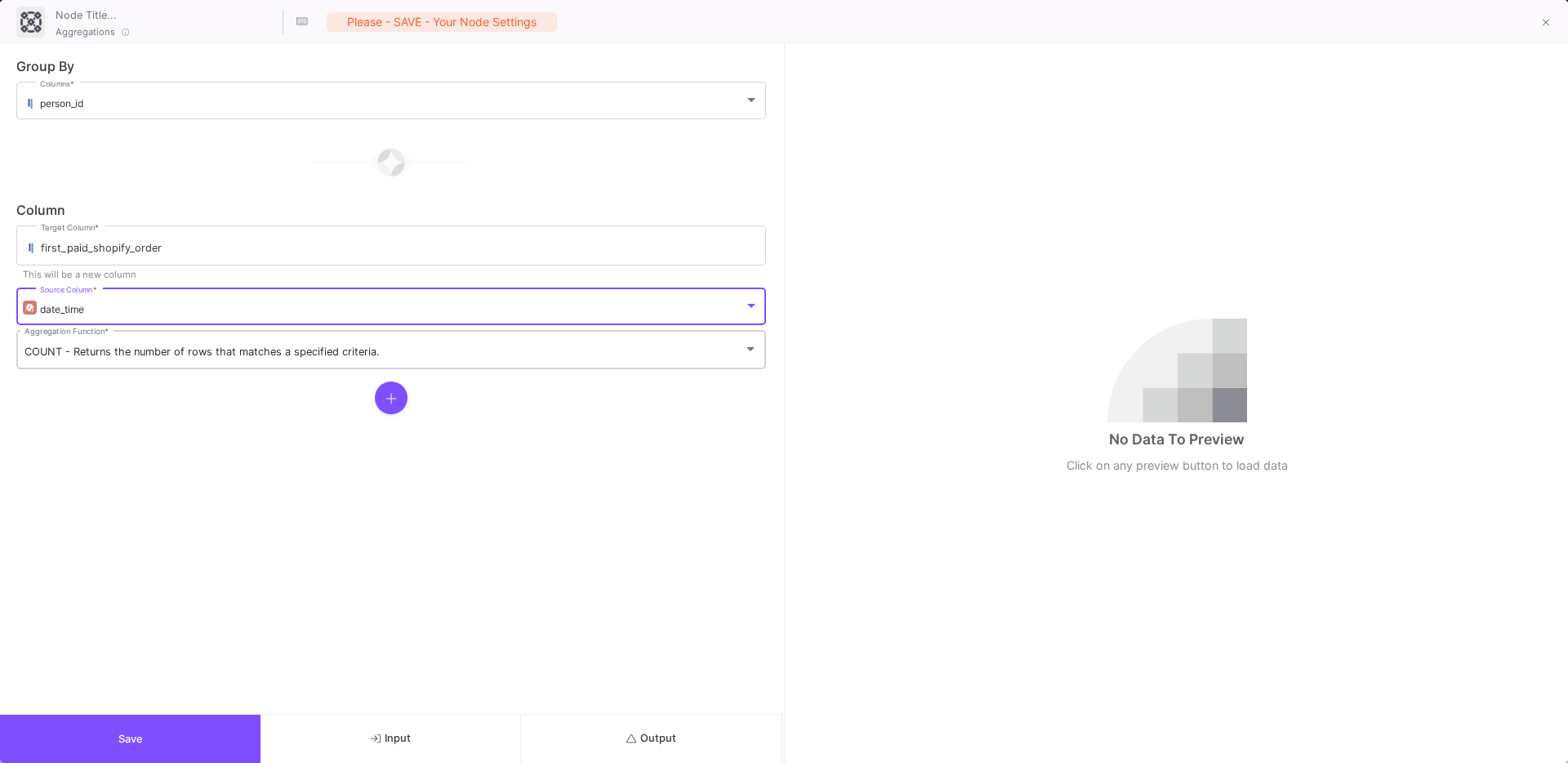
click at [58, 348] on span "COUNT - Returns the number of rows that matches a specified criteria." at bounding box center [202, 351] width 355 height 13
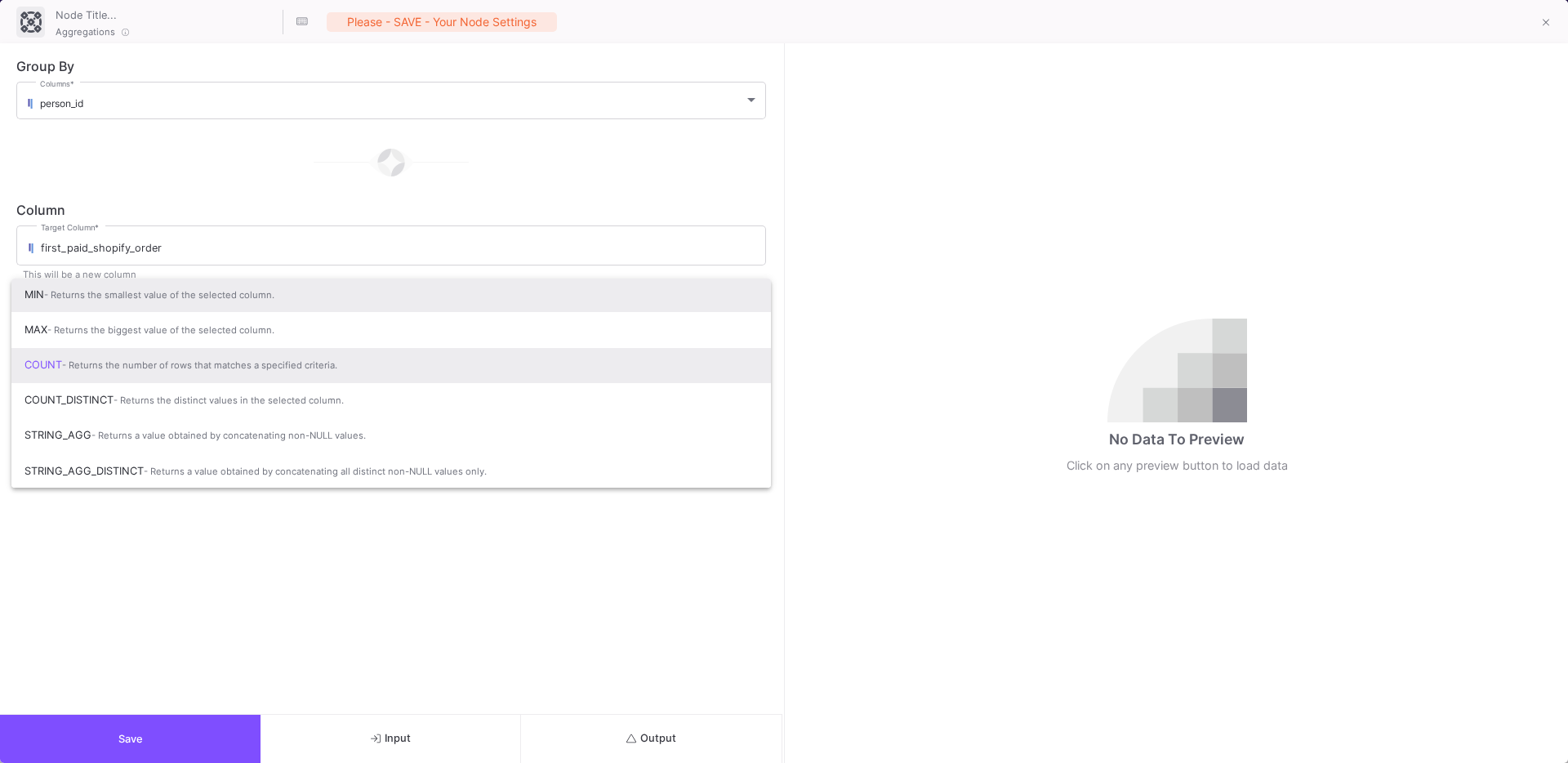
click at [121, 308] on span "MIN - Returns the smallest value of the selected column." at bounding box center [391, 295] width 733 height 36
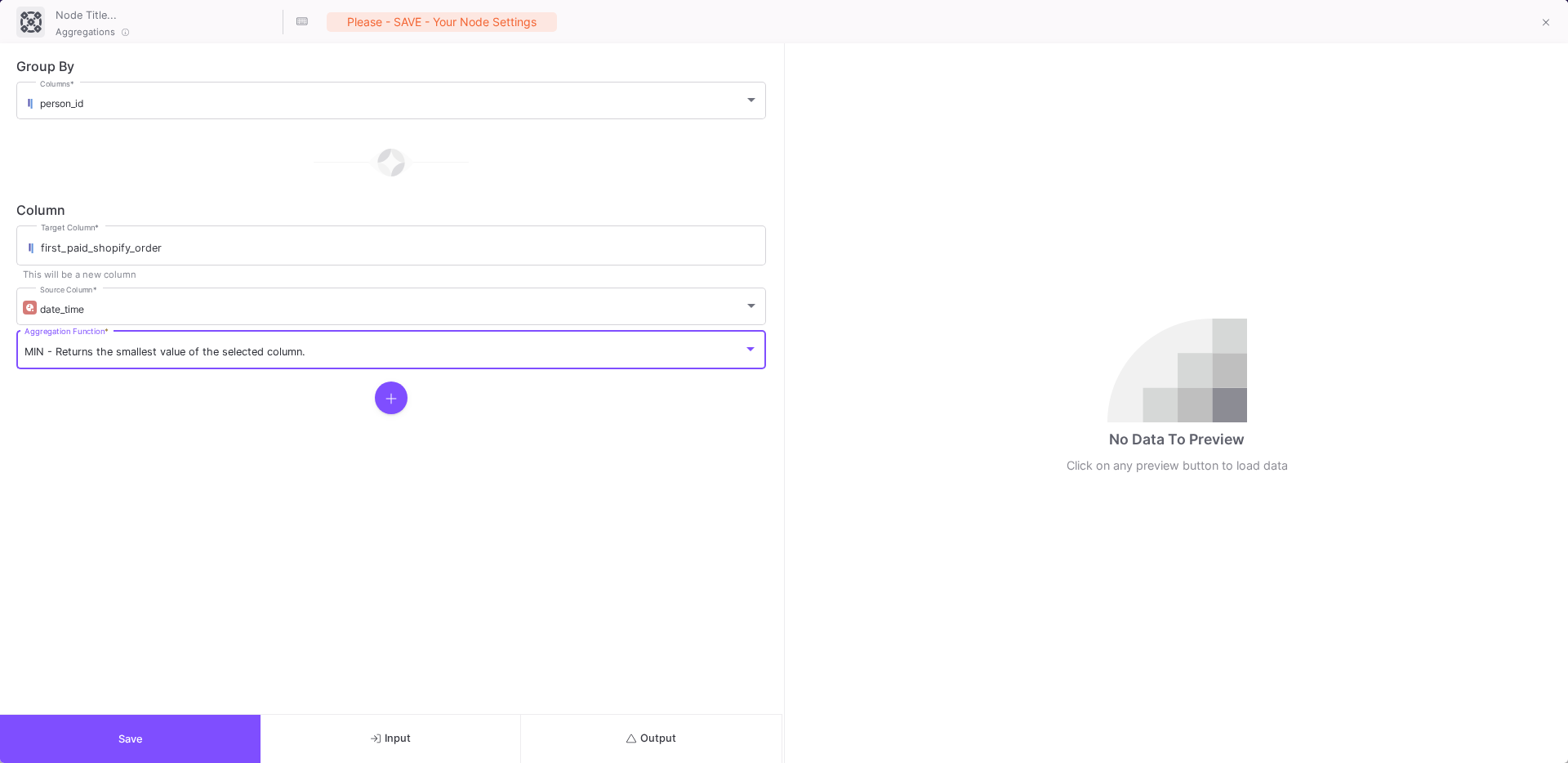
click at [131, 730] on button "Save" at bounding box center [130, 739] width 261 height 48
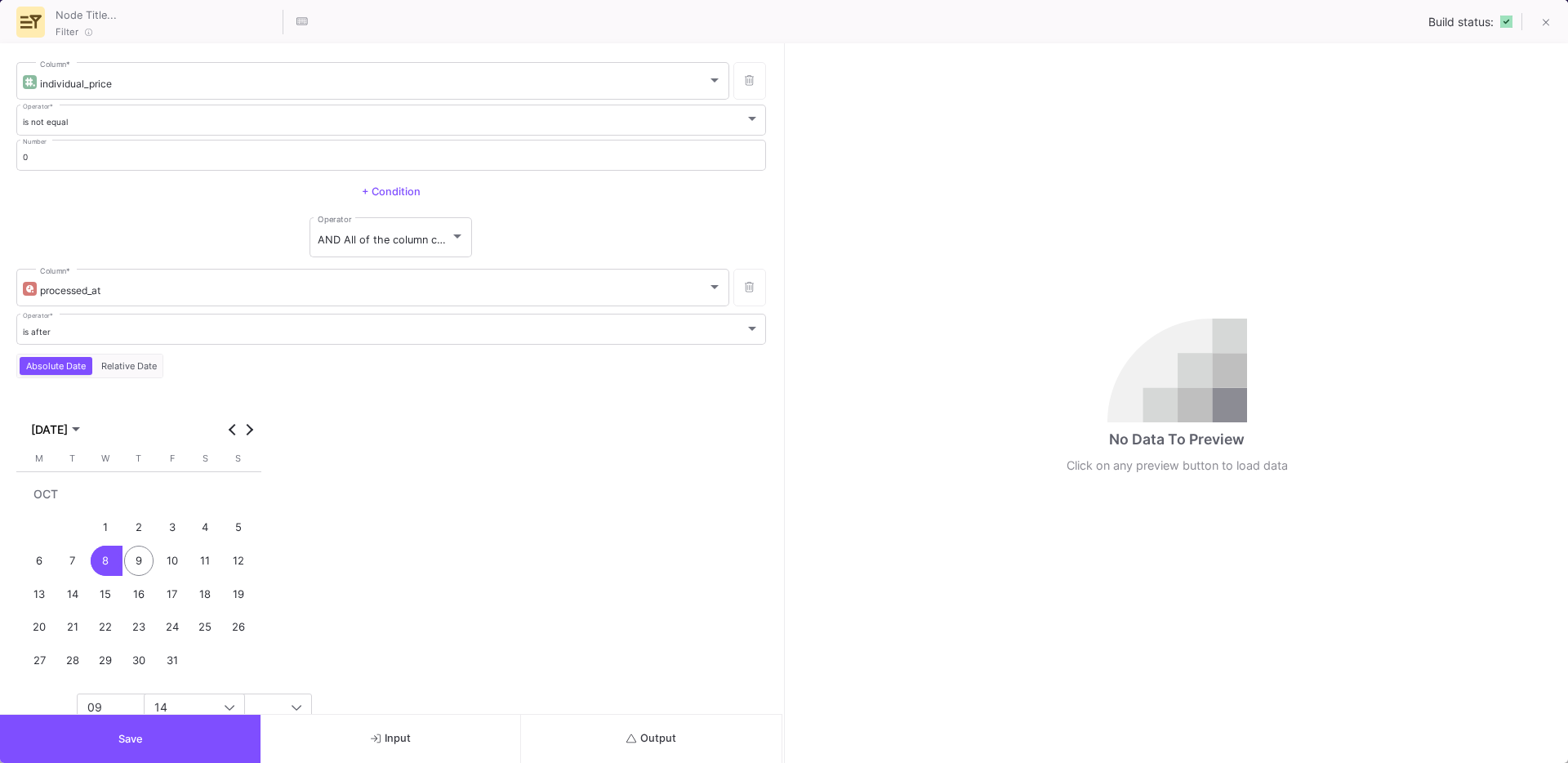
click at [688, 732] on button "Output" at bounding box center [651, 739] width 261 height 48
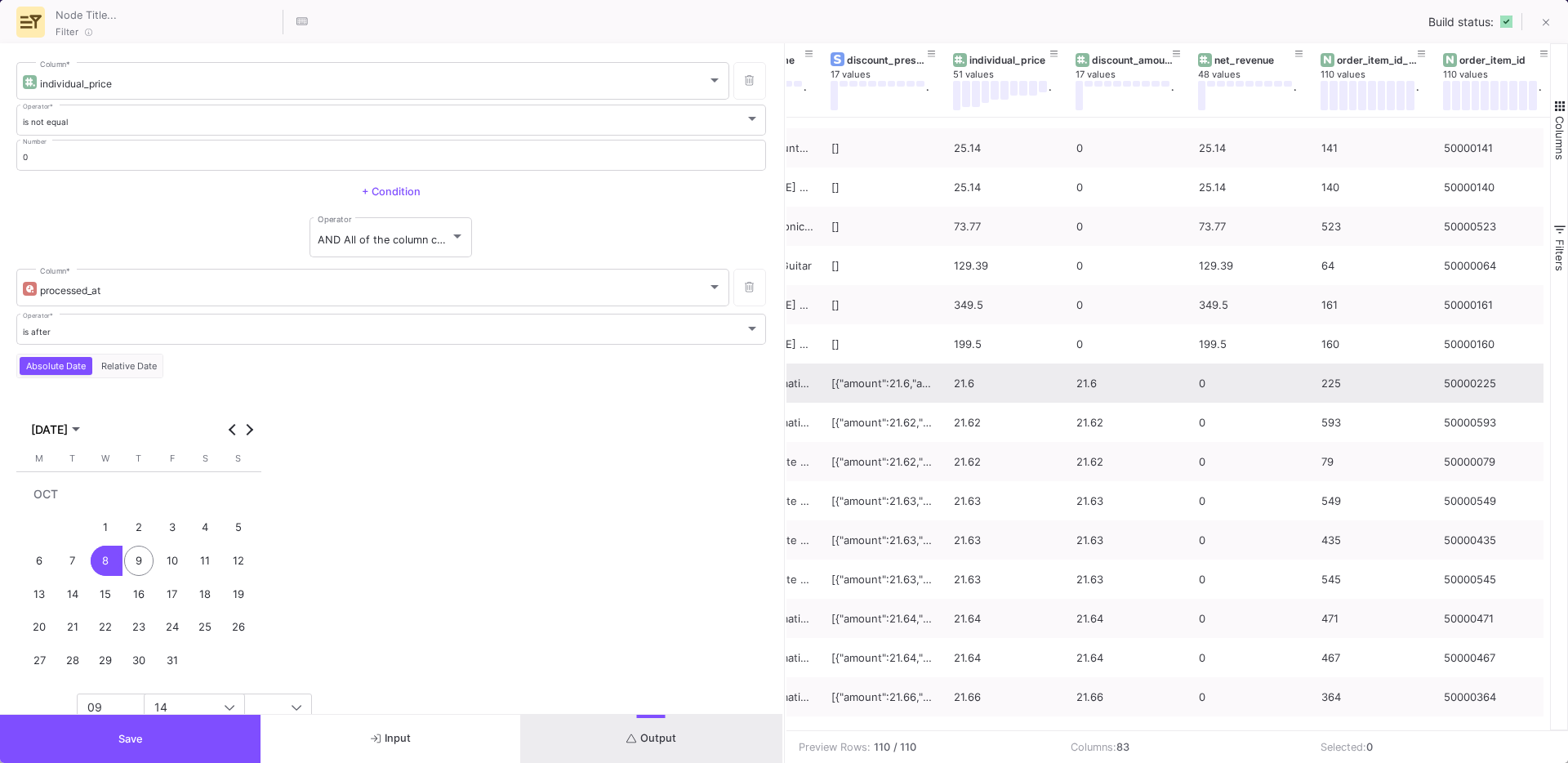
click at [1095, 383] on div "21.6" at bounding box center [1129, 384] width 105 height 39
click at [1086, 385] on div "21.6" at bounding box center [1129, 388] width 105 height 39
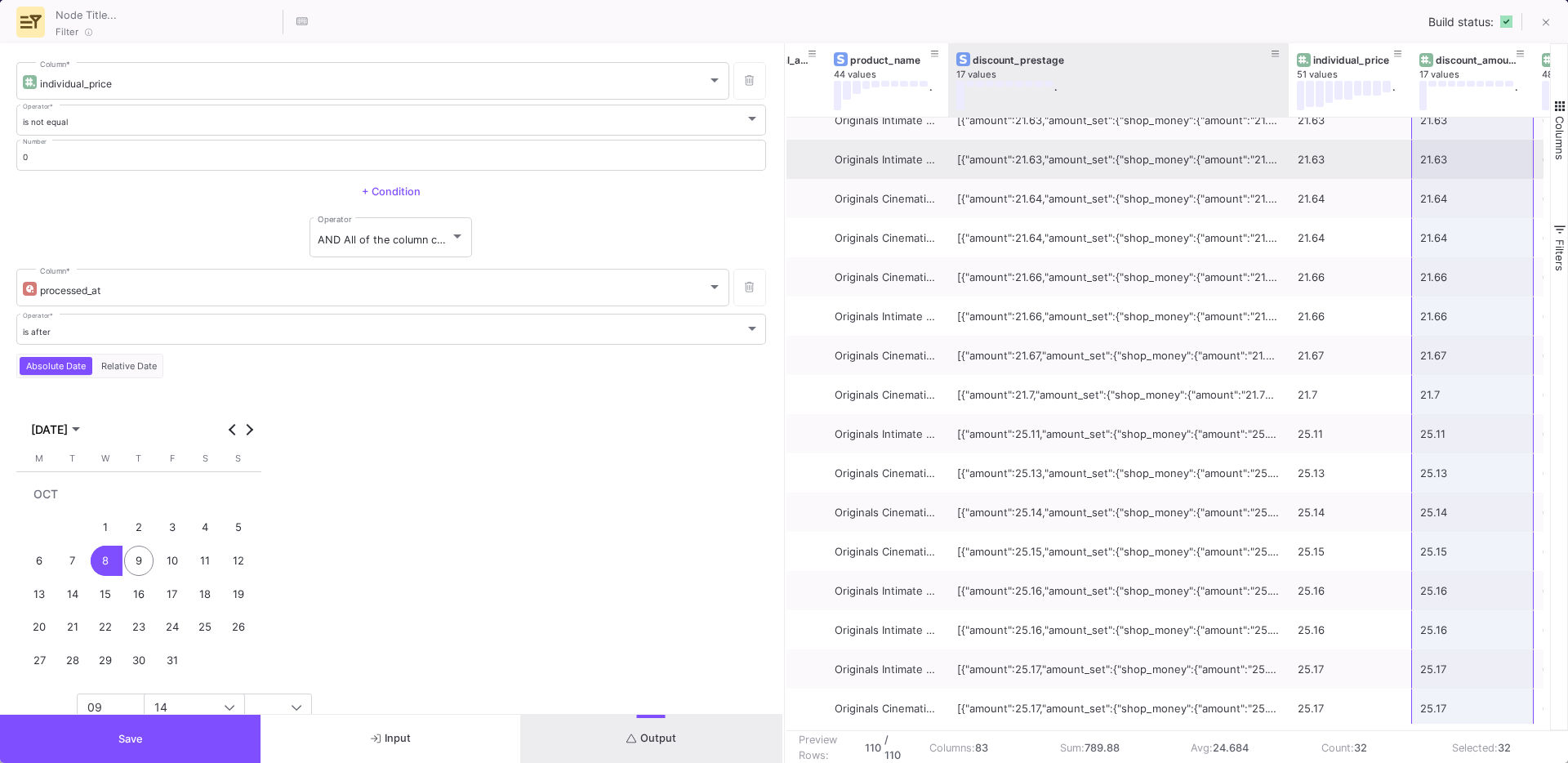
drag, startPoint x: 1067, startPoint y: 103, endPoint x: 1243, endPoint y: 175, distance: 190.2
click at [1243, 175] on div "current_total_additional_fees_set 1 value original_total_additional_fees_set 1 …" at bounding box center [1168, 387] width 764 height 686
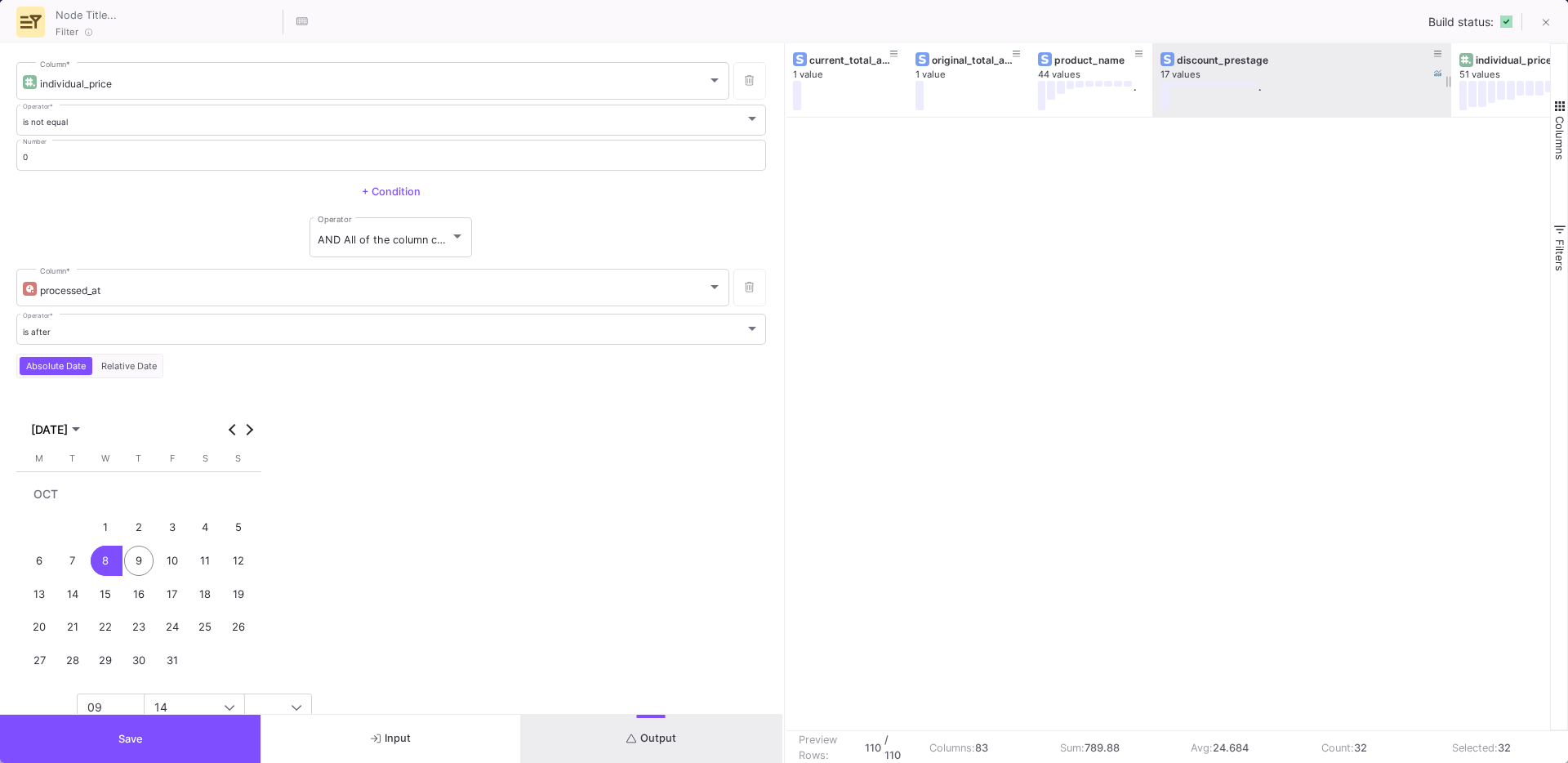
scroll to position [0, 8822]
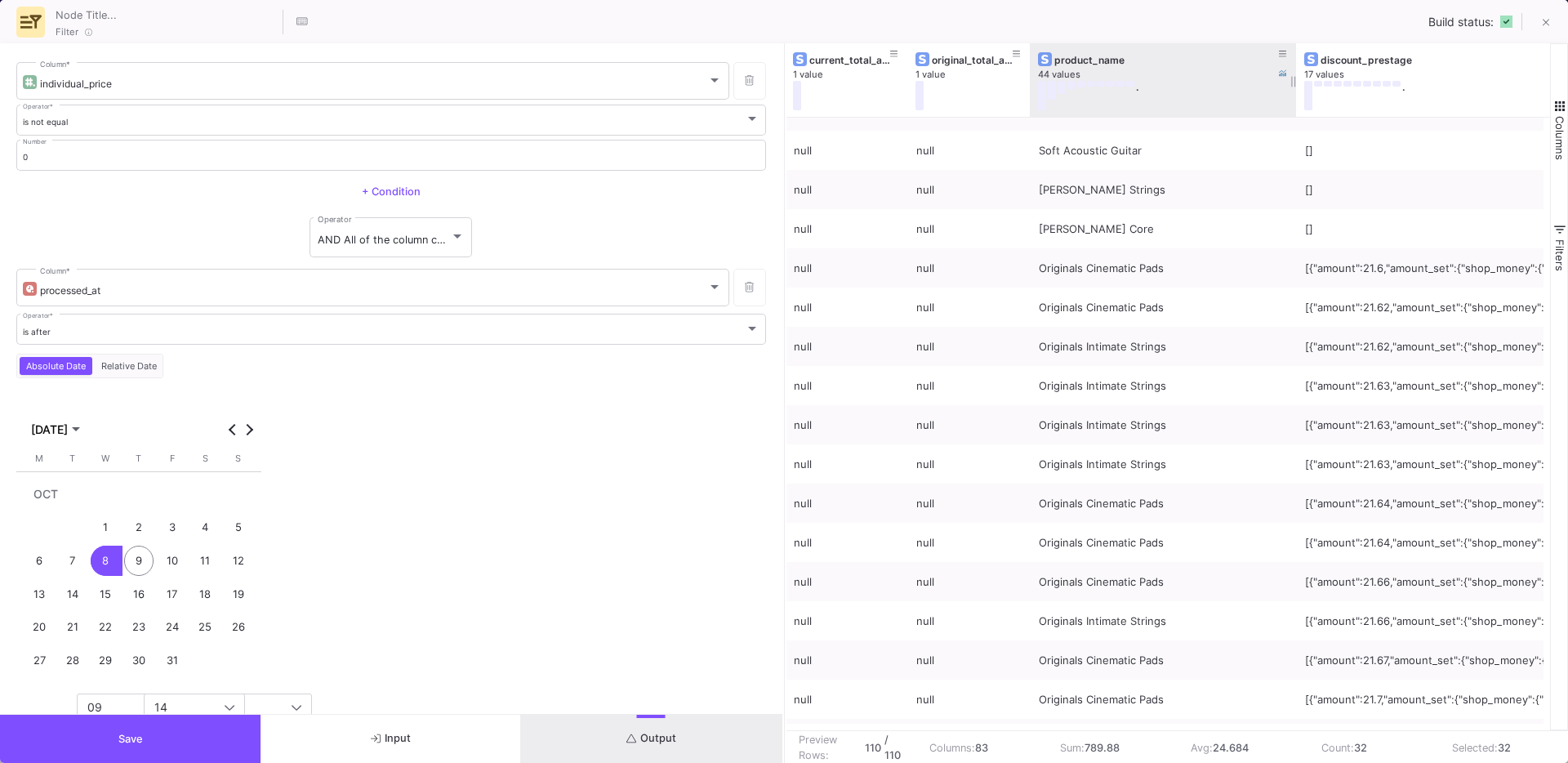
drag, startPoint x: 1151, startPoint y: 109, endPoint x: 1298, endPoint y: 112, distance: 147.0
click at [1298, 112] on div at bounding box center [1296, 80] width 7 height 74
click at [149, 732] on button "Save" at bounding box center [130, 739] width 261 height 48
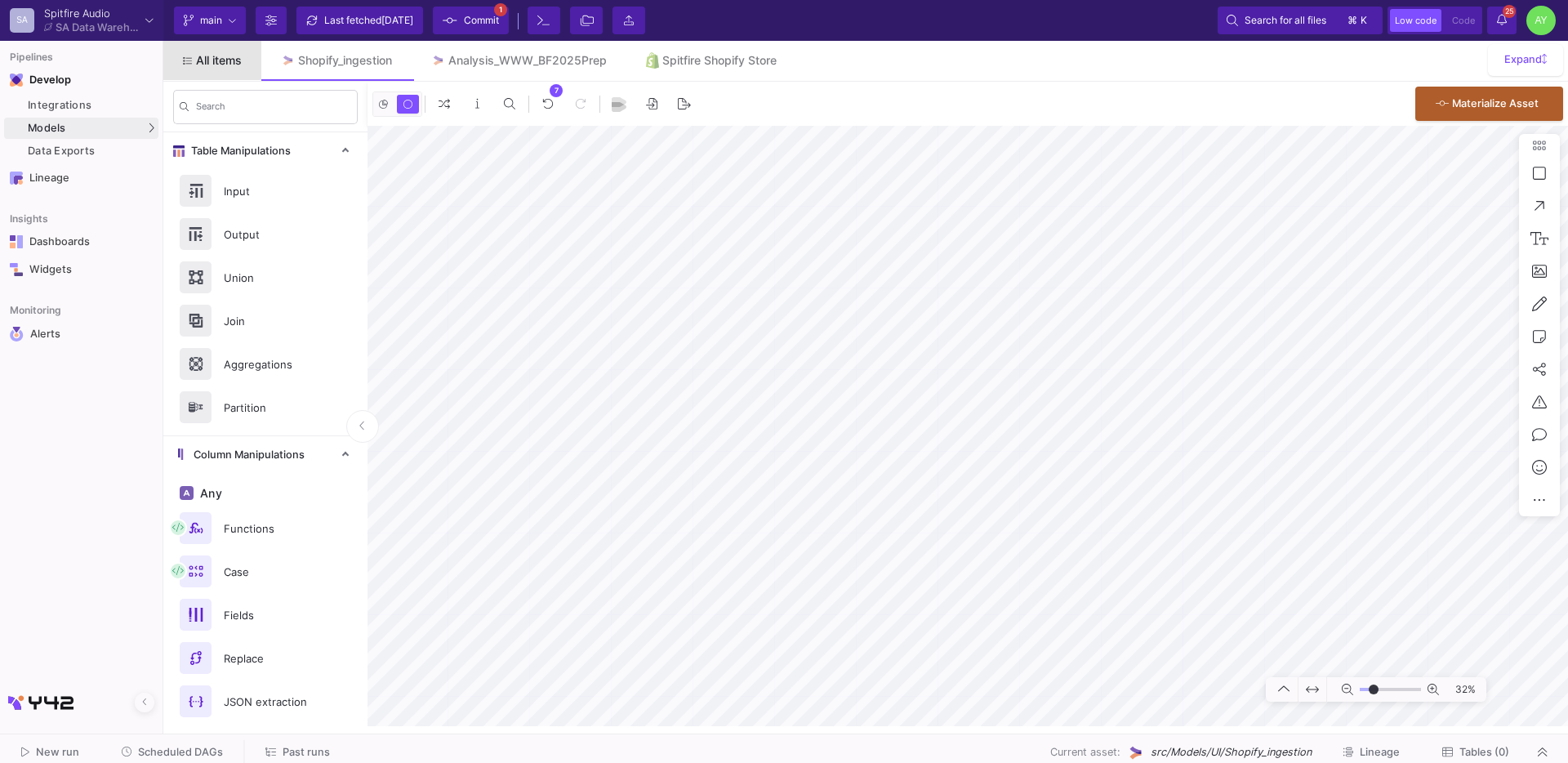
click at [215, 68] on link "All items" at bounding box center [211, 60] width 98 height 39
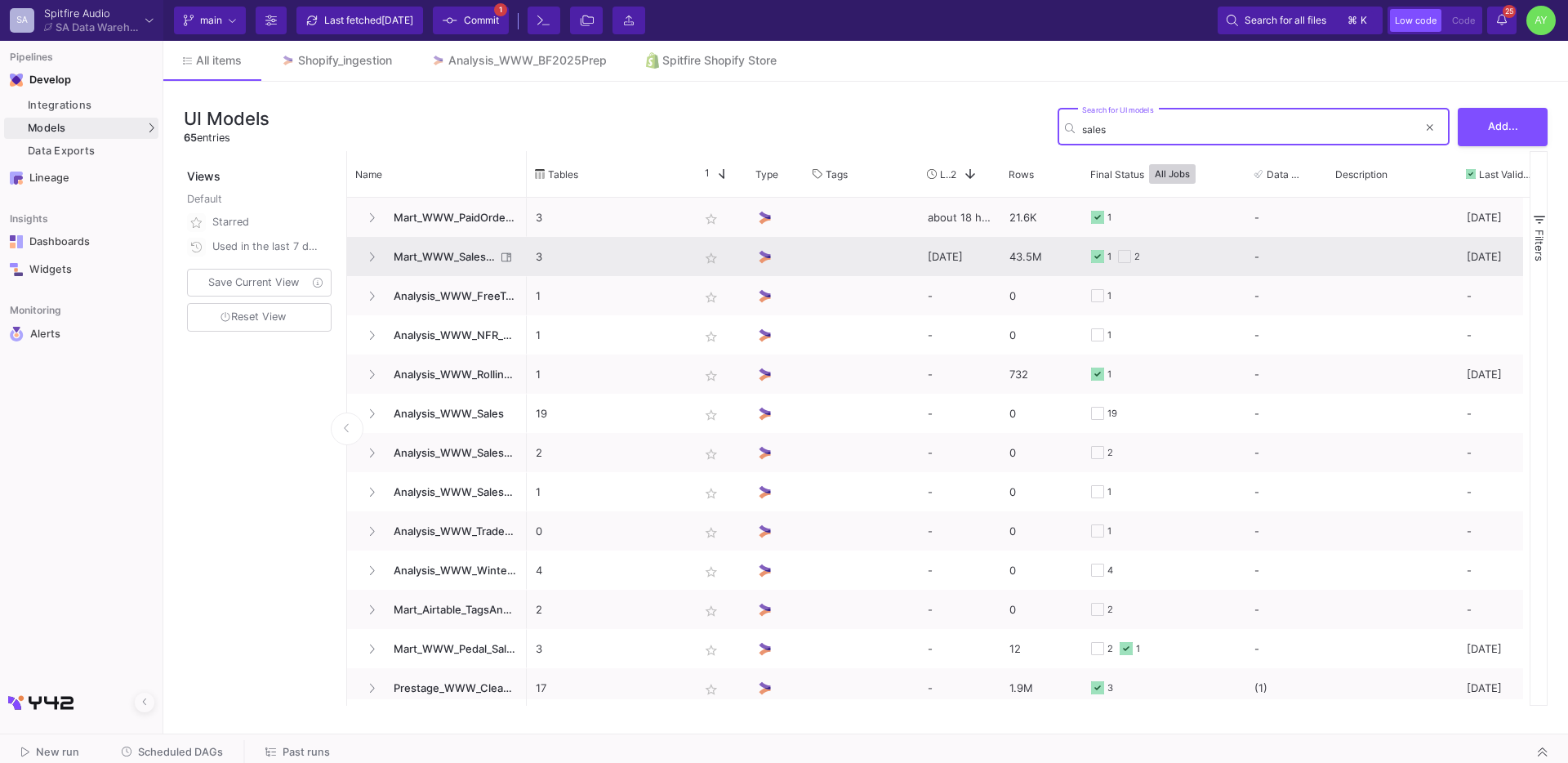
type input "sales"
click at [456, 255] on span "Mart_WWW_SalesCredits_Enriched" at bounding box center [439, 257] width 112 height 39
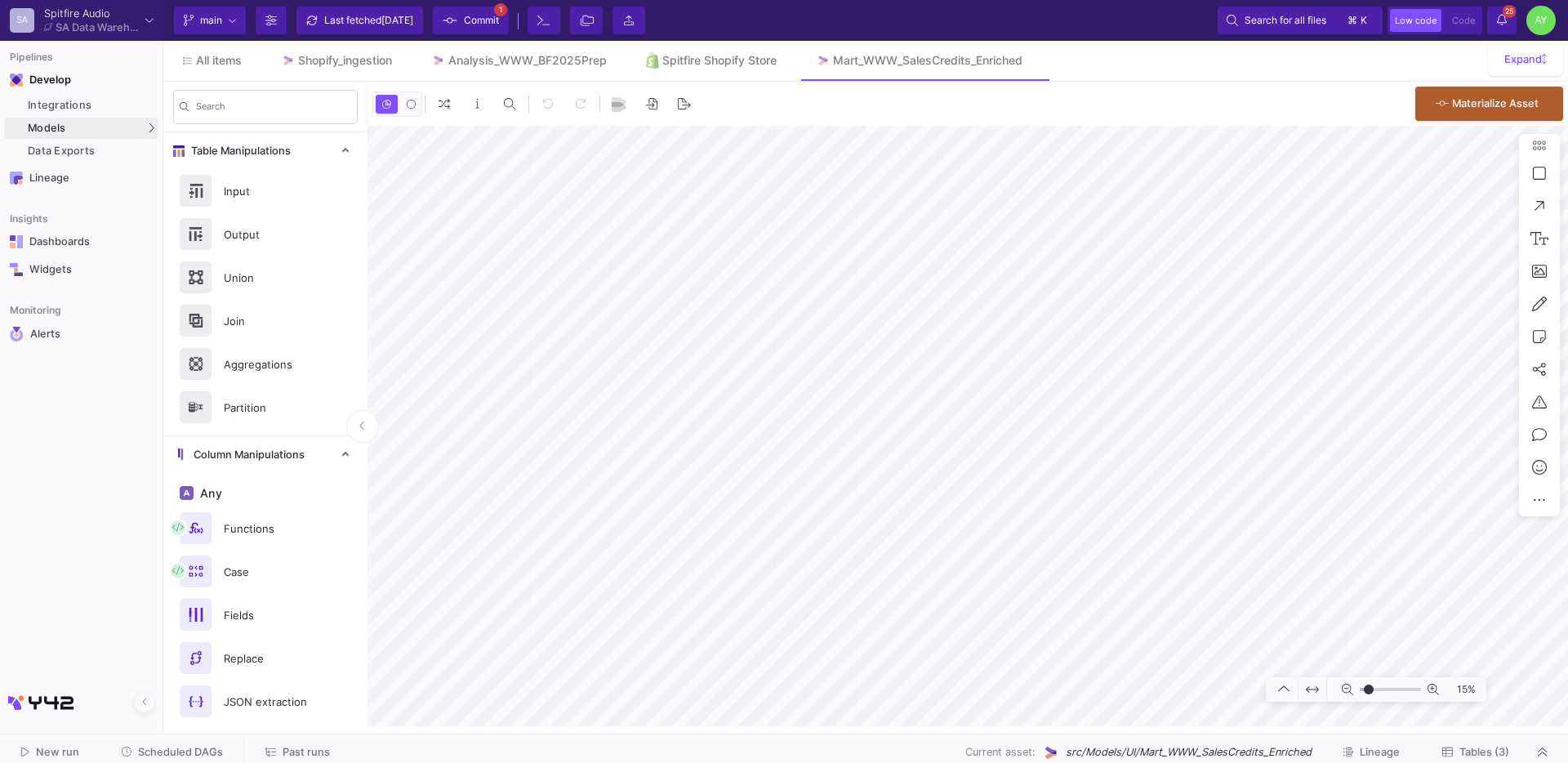
type input "-29"
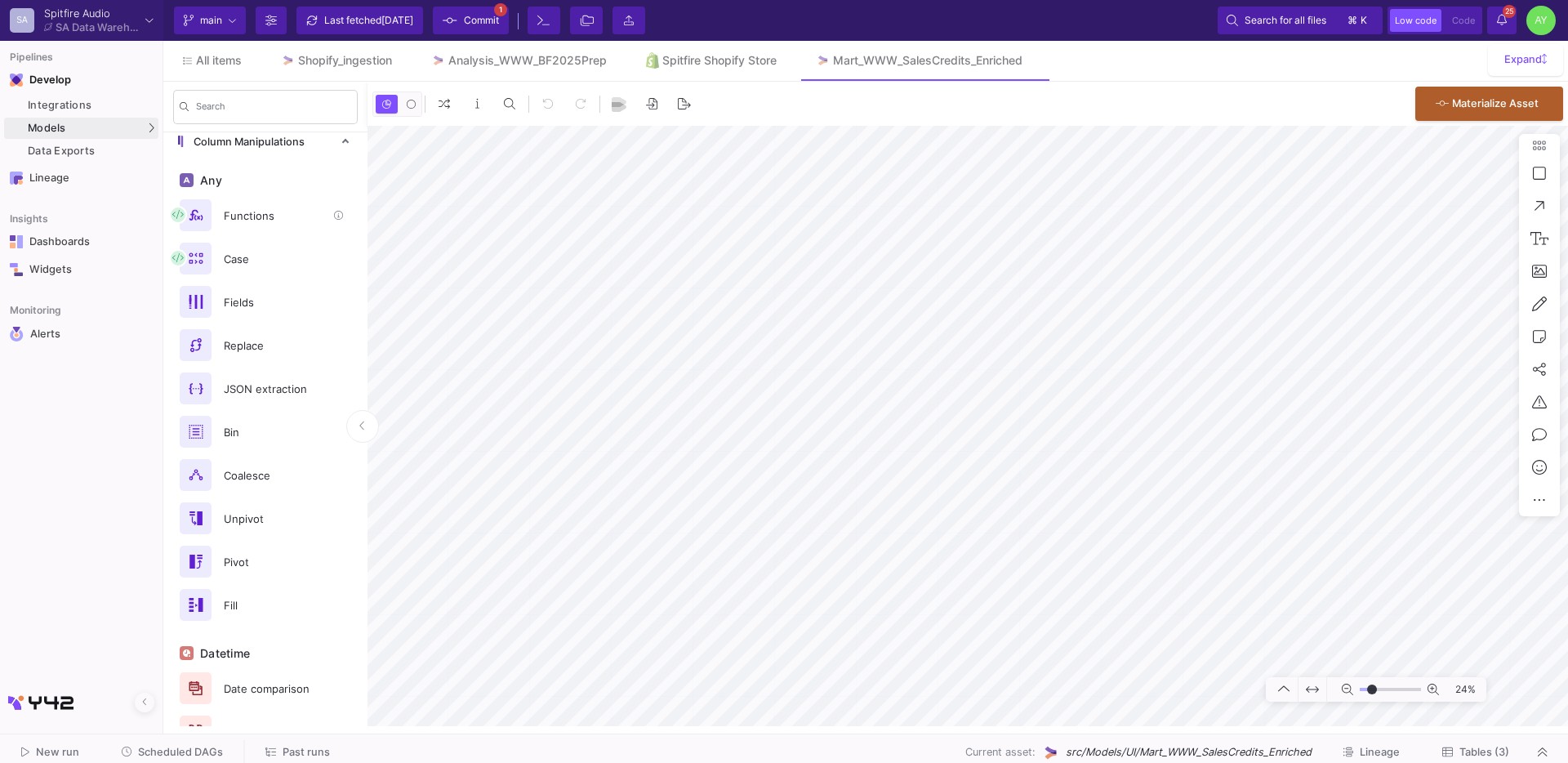
scroll to position [775, 0]
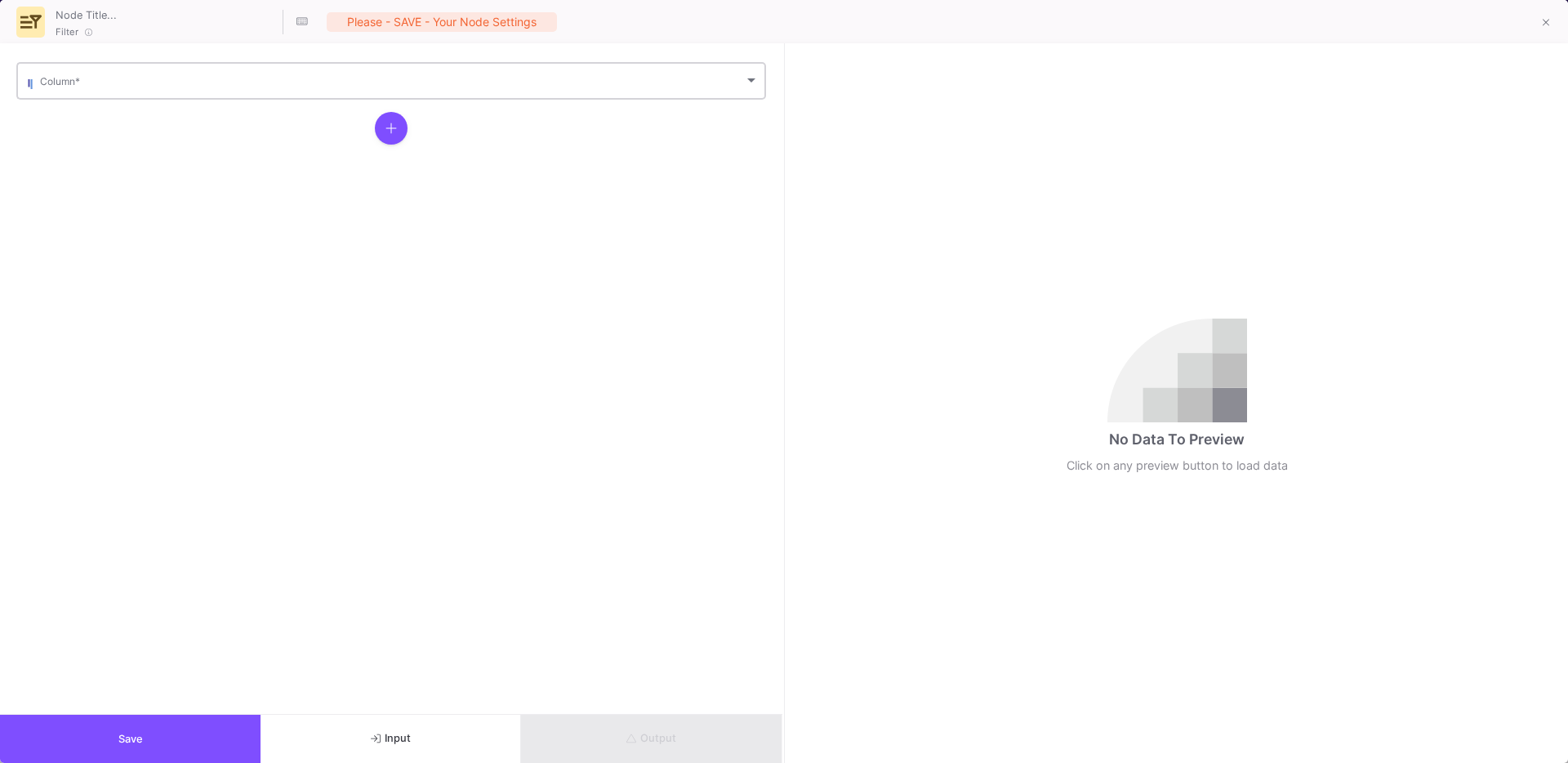
click at [101, 90] on div "Column *" at bounding box center [399, 79] width 719 height 40
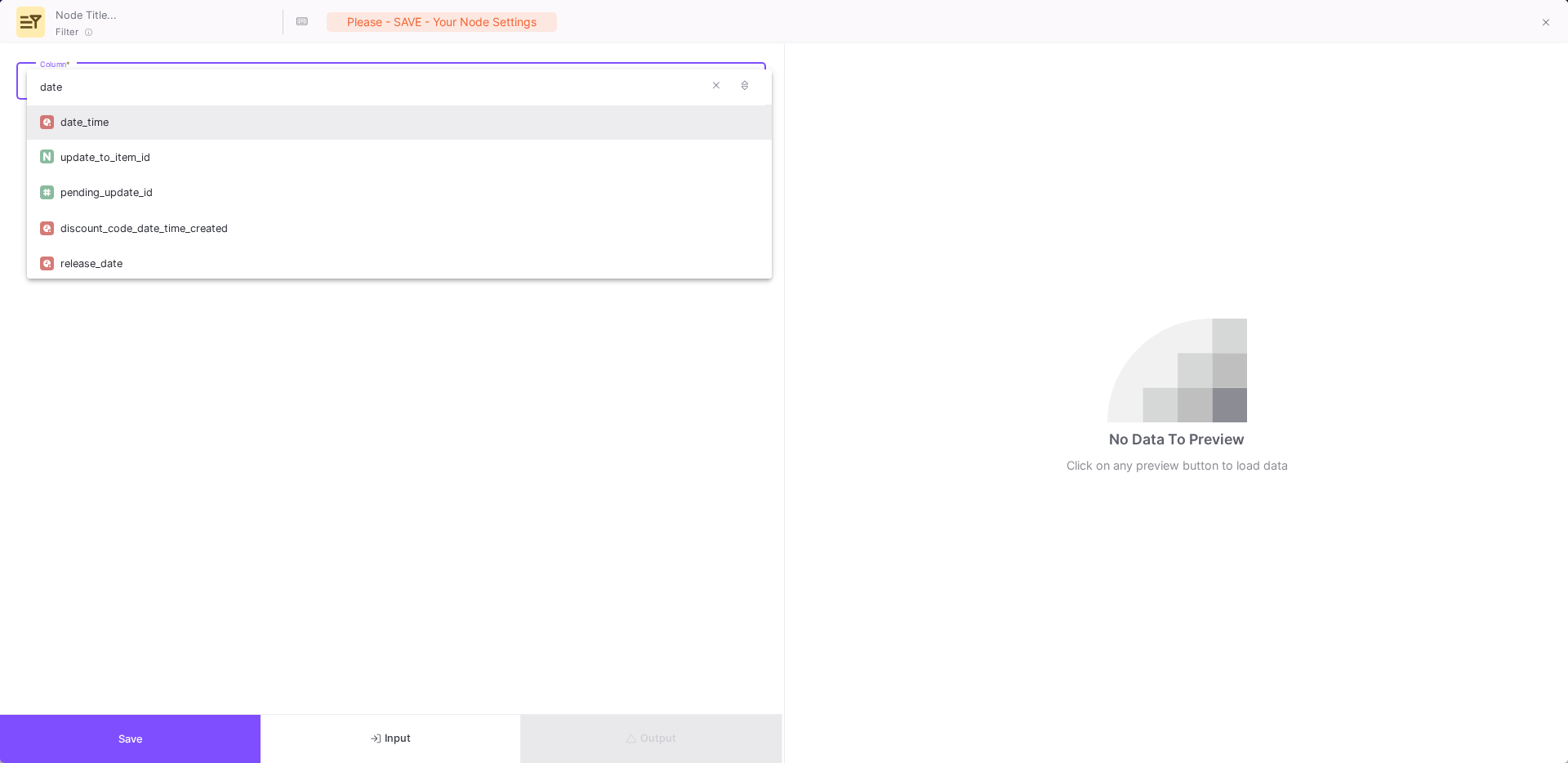
type input "date"
click at [85, 124] on div "date_time" at bounding box center [409, 122] width 698 height 35
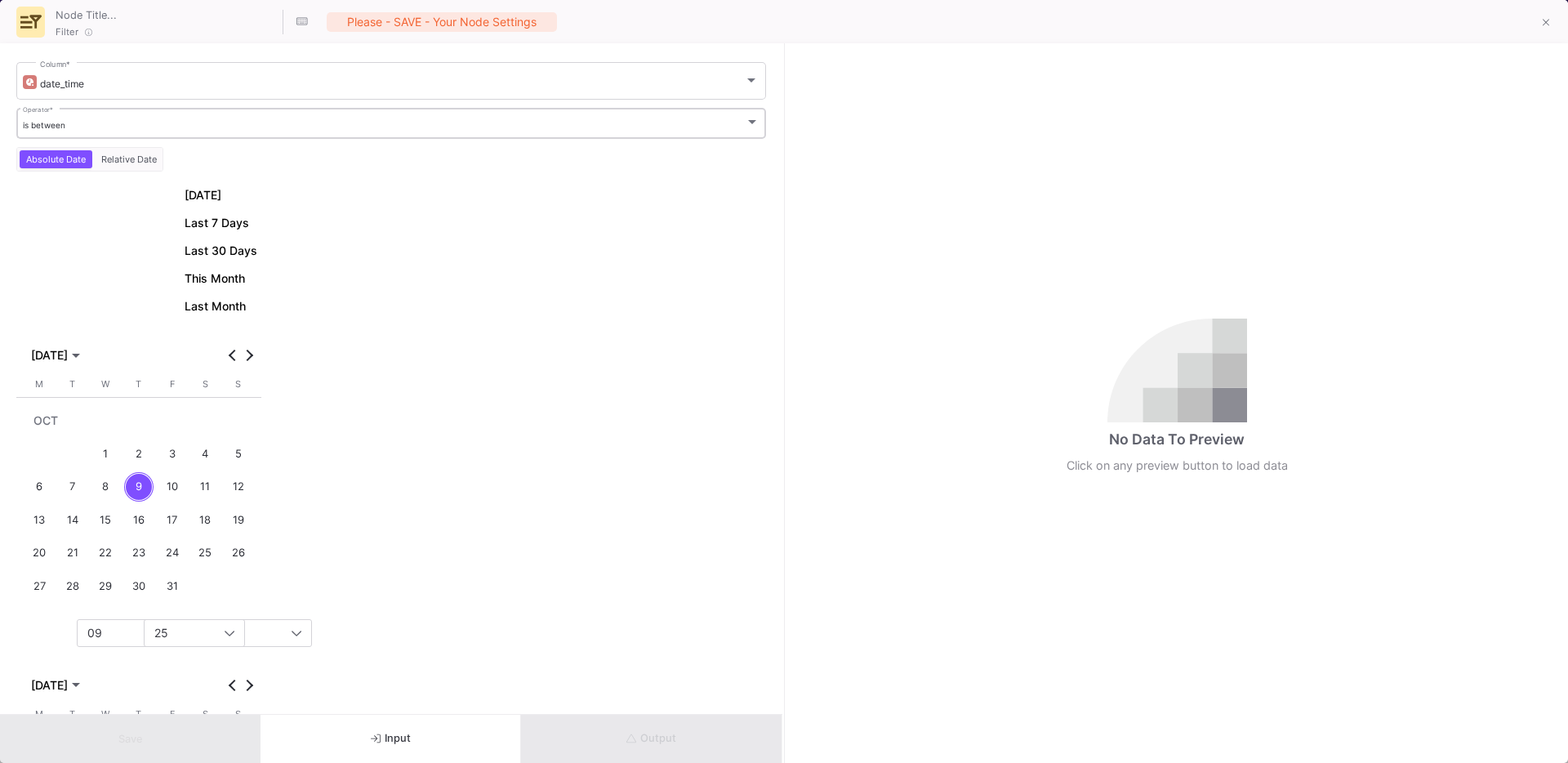
click at [112, 123] on div "is between" at bounding box center [384, 125] width 722 height 11
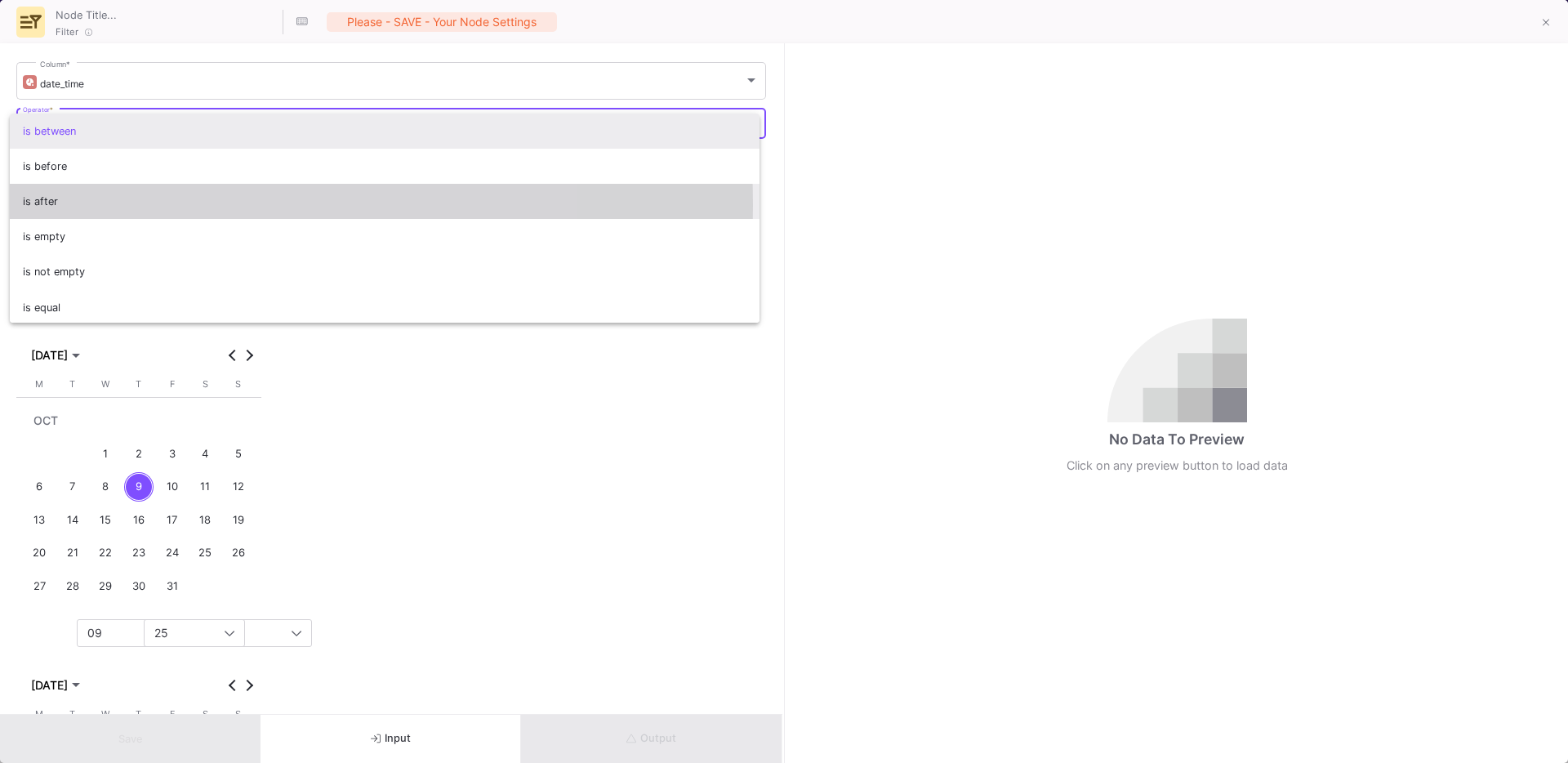
click at [43, 205] on span "is after" at bounding box center [385, 201] width 724 height 35
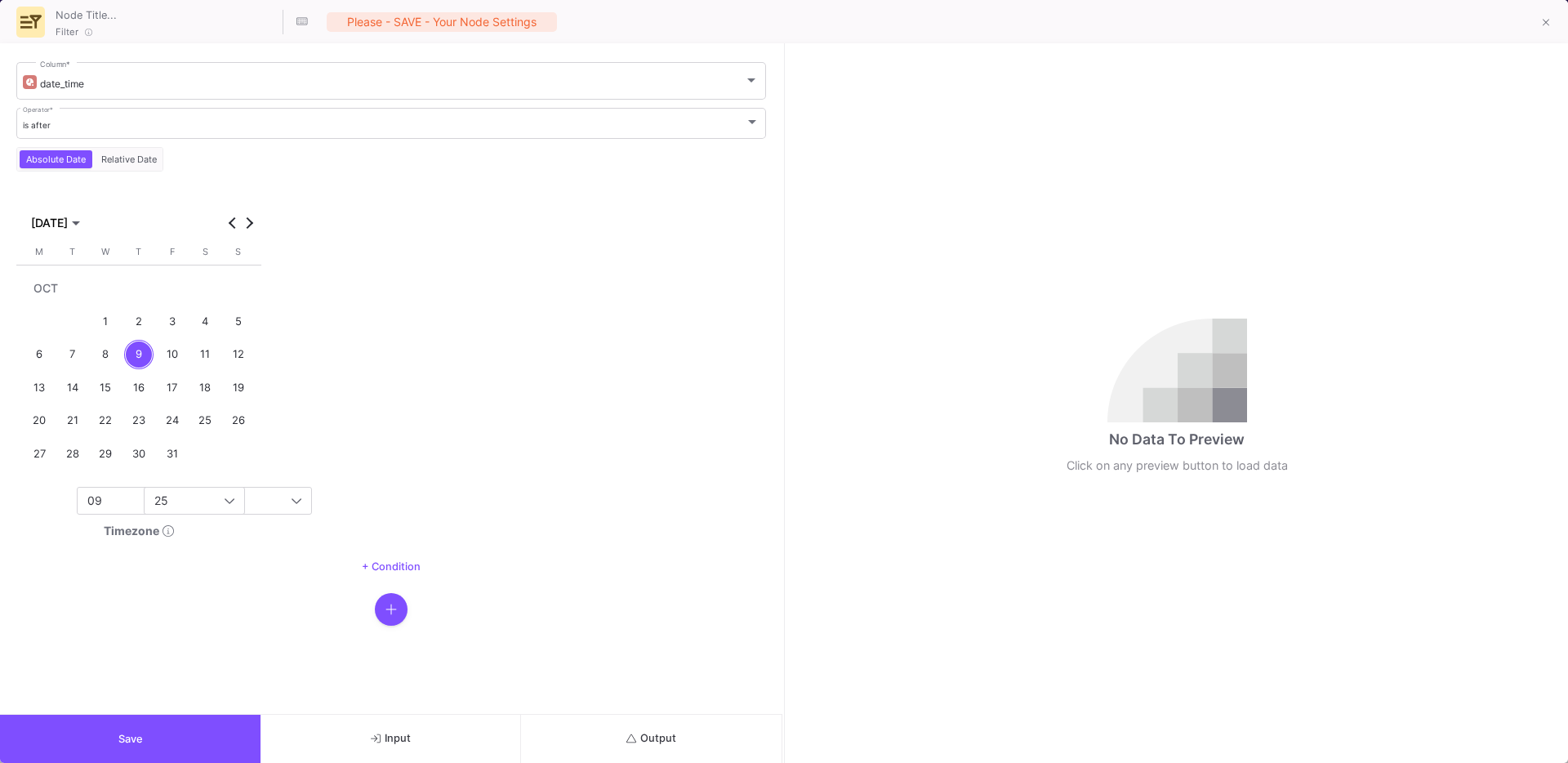
click at [94, 331] on div "1" at bounding box center [105, 321] width 30 height 30
click at [65, 726] on button "Save" at bounding box center [130, 739] width 261 height 48
click at [660, 740] on span "Output" at bounding box center [651, 738] width 49 height 13
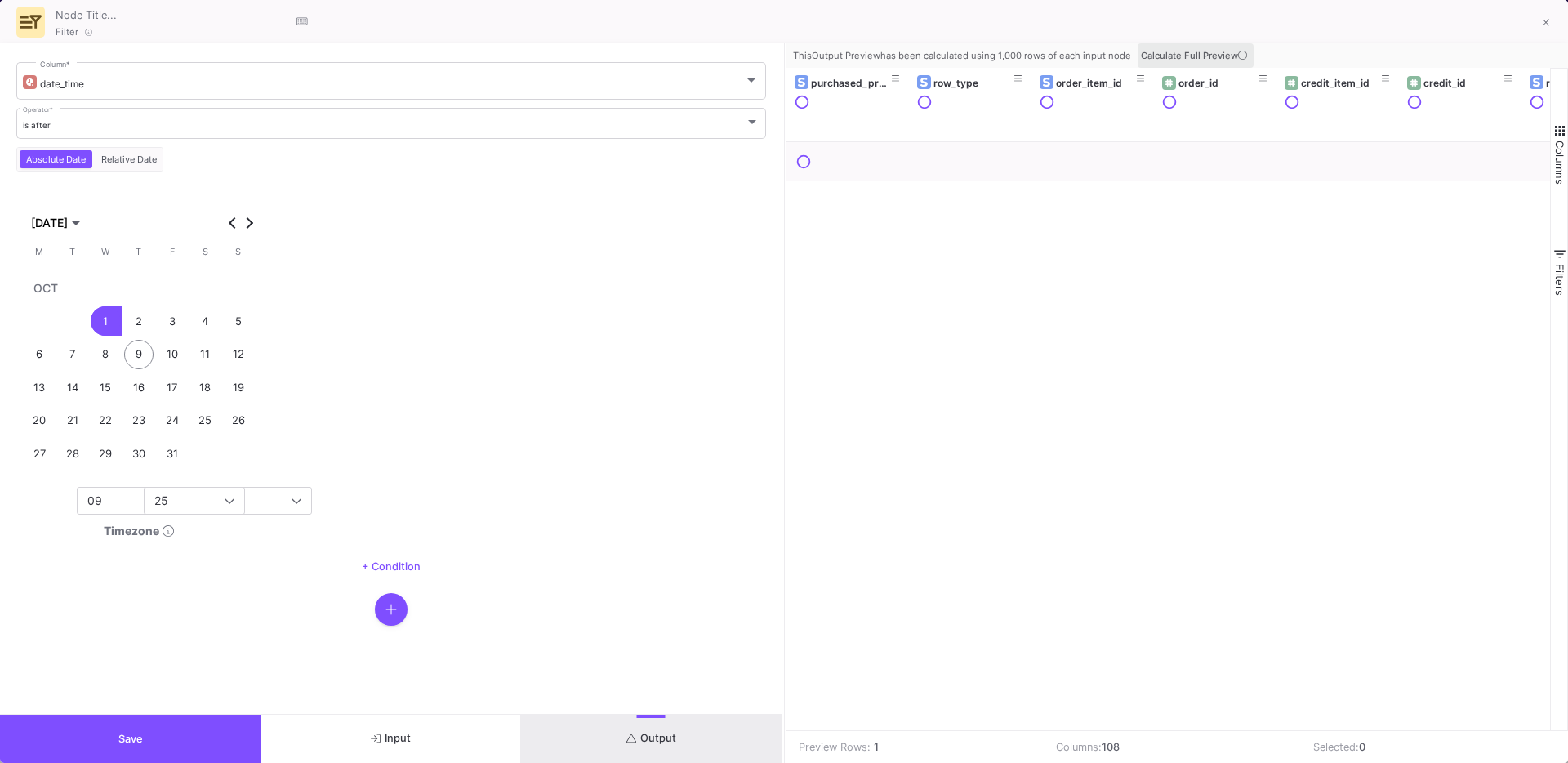
click at [1200, 64] on button "Calculate Full Preview" at bounding box center [1196, 55] width 116 height 24
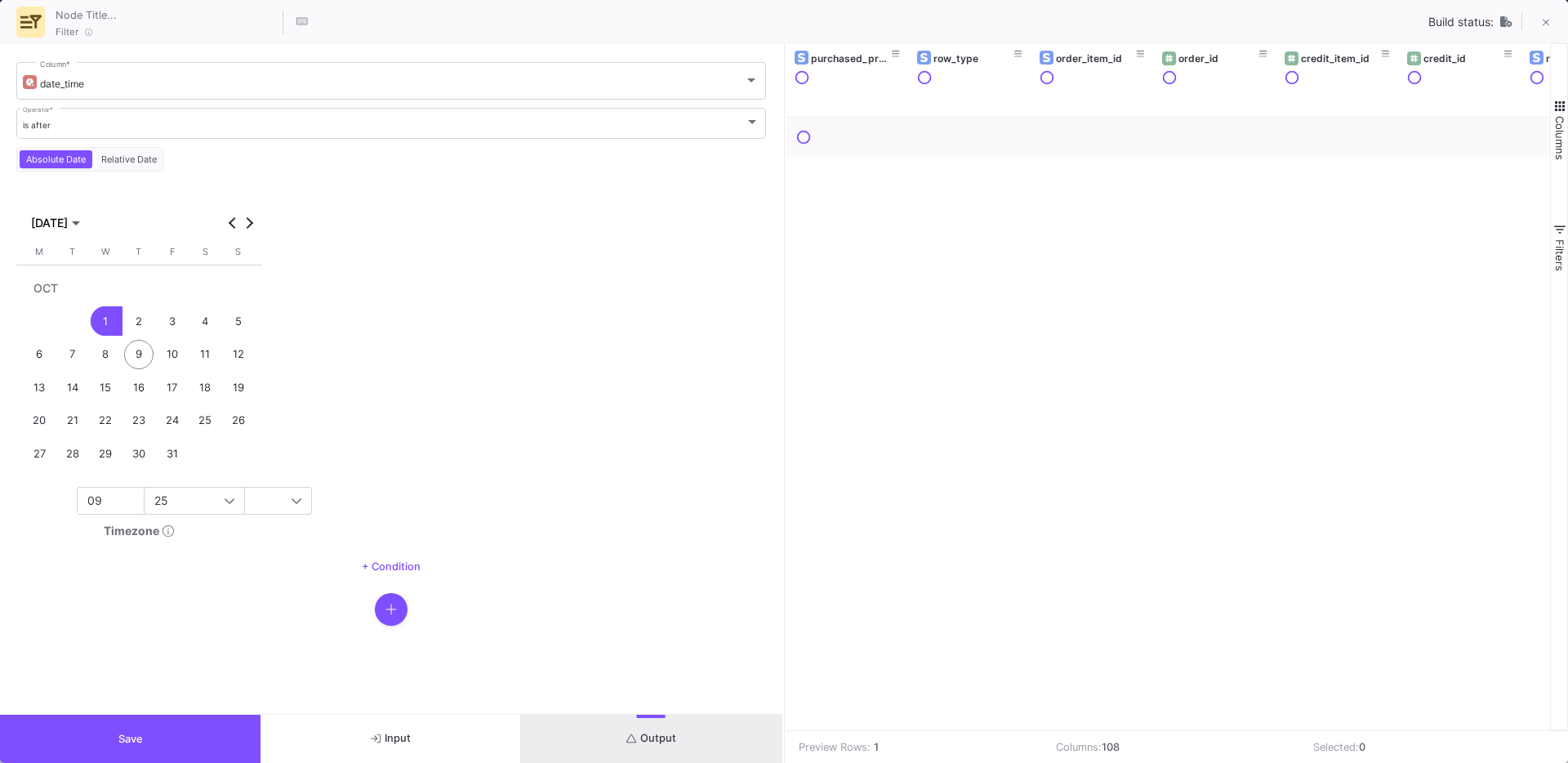
click at [621, 733] on button "Output" at bounding box center [651, 739] width 261 height 48
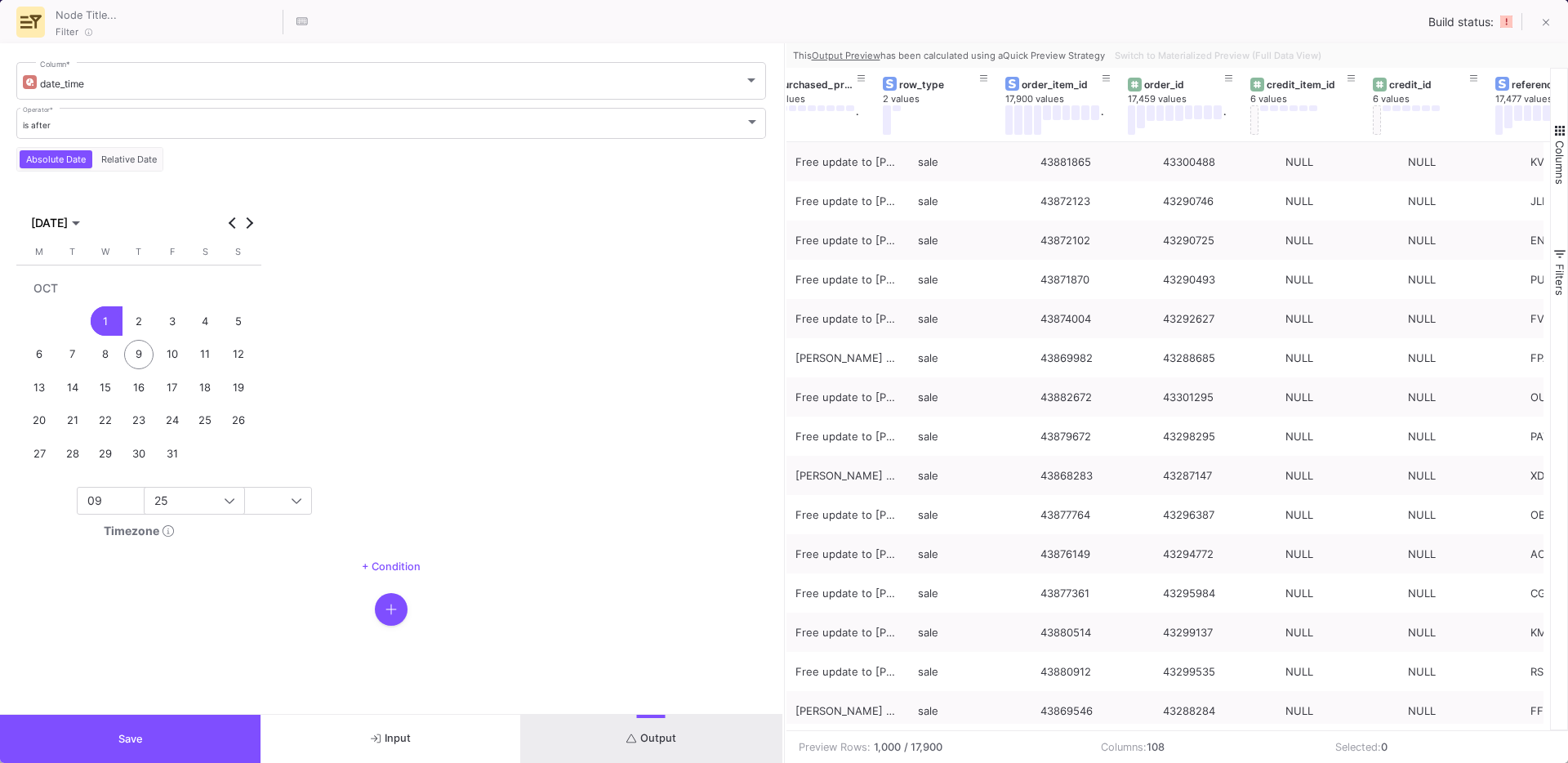
scroll to position [0, 0]
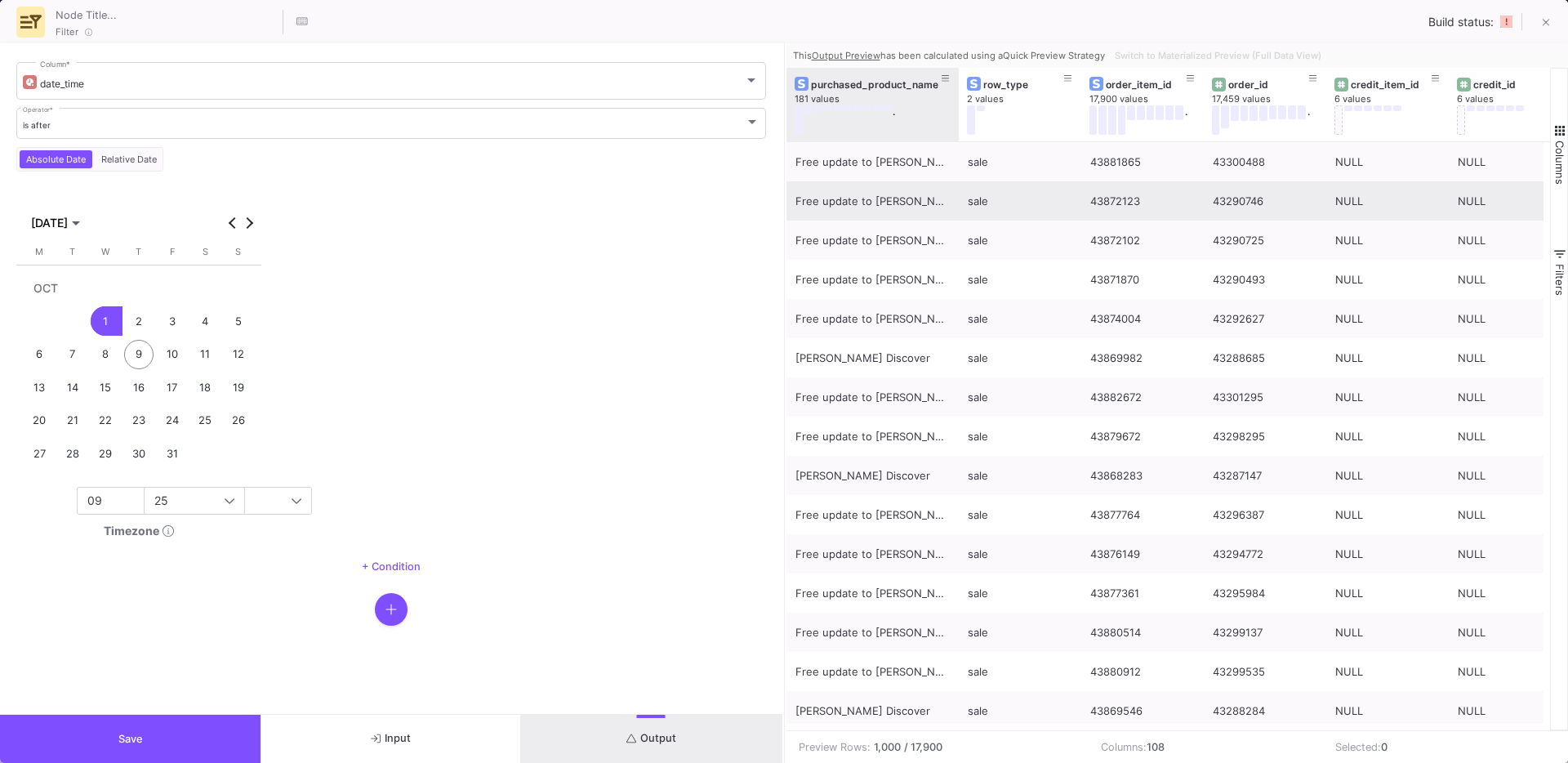
drag, startPoint x: 907, startPoint y: 126, endPoint x: 939, endPoint y: 182, distance: 64.5
click at [939, 182] on div "purchased_product_name 181 values . row_type 2 values order_item_id 17,900 valu…" at bounding box center [1168, 398] width 764 height 662
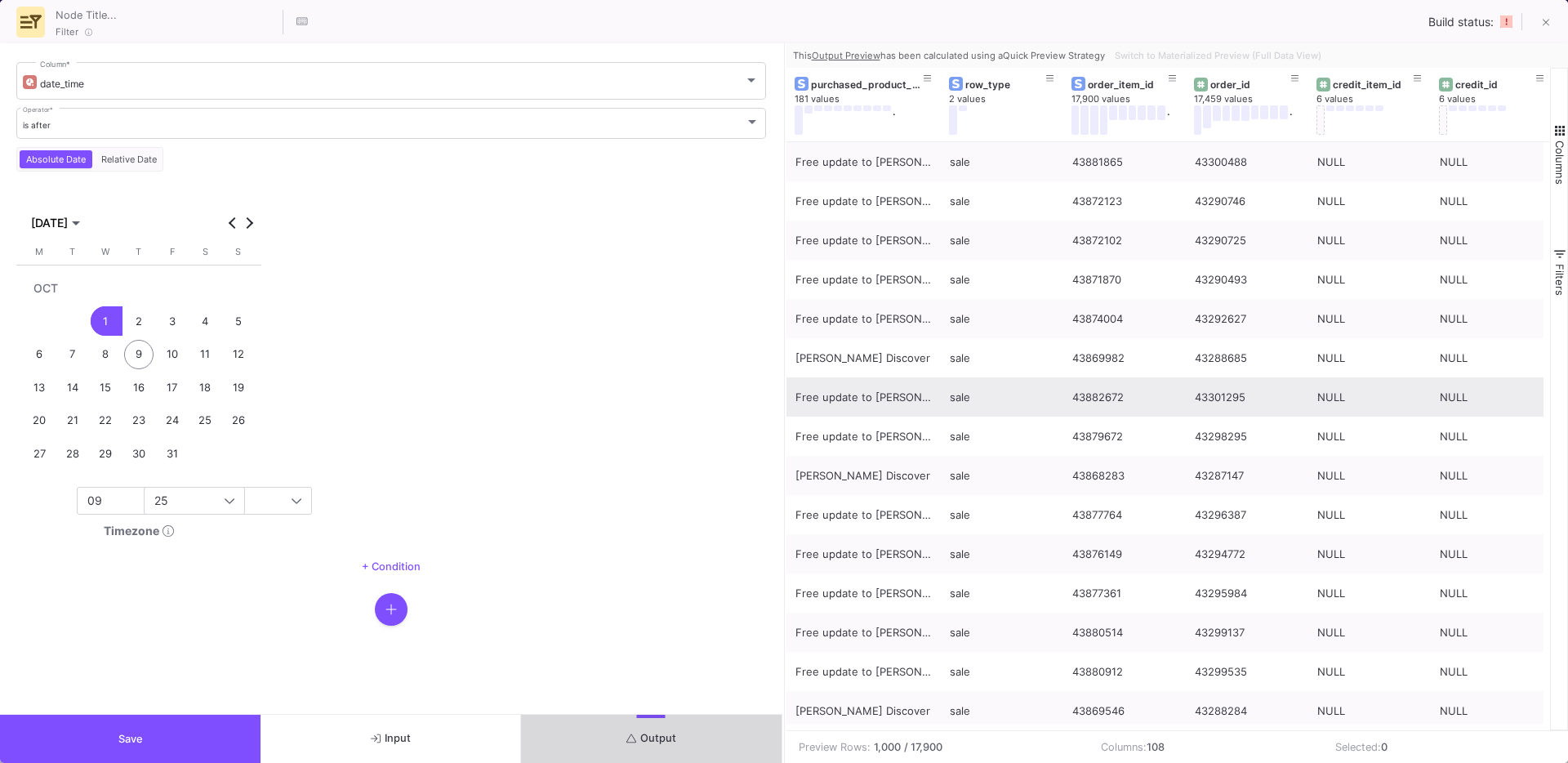
click at [605, 728] on button "Output" at bounding box center [651, 739] width 261 height 48
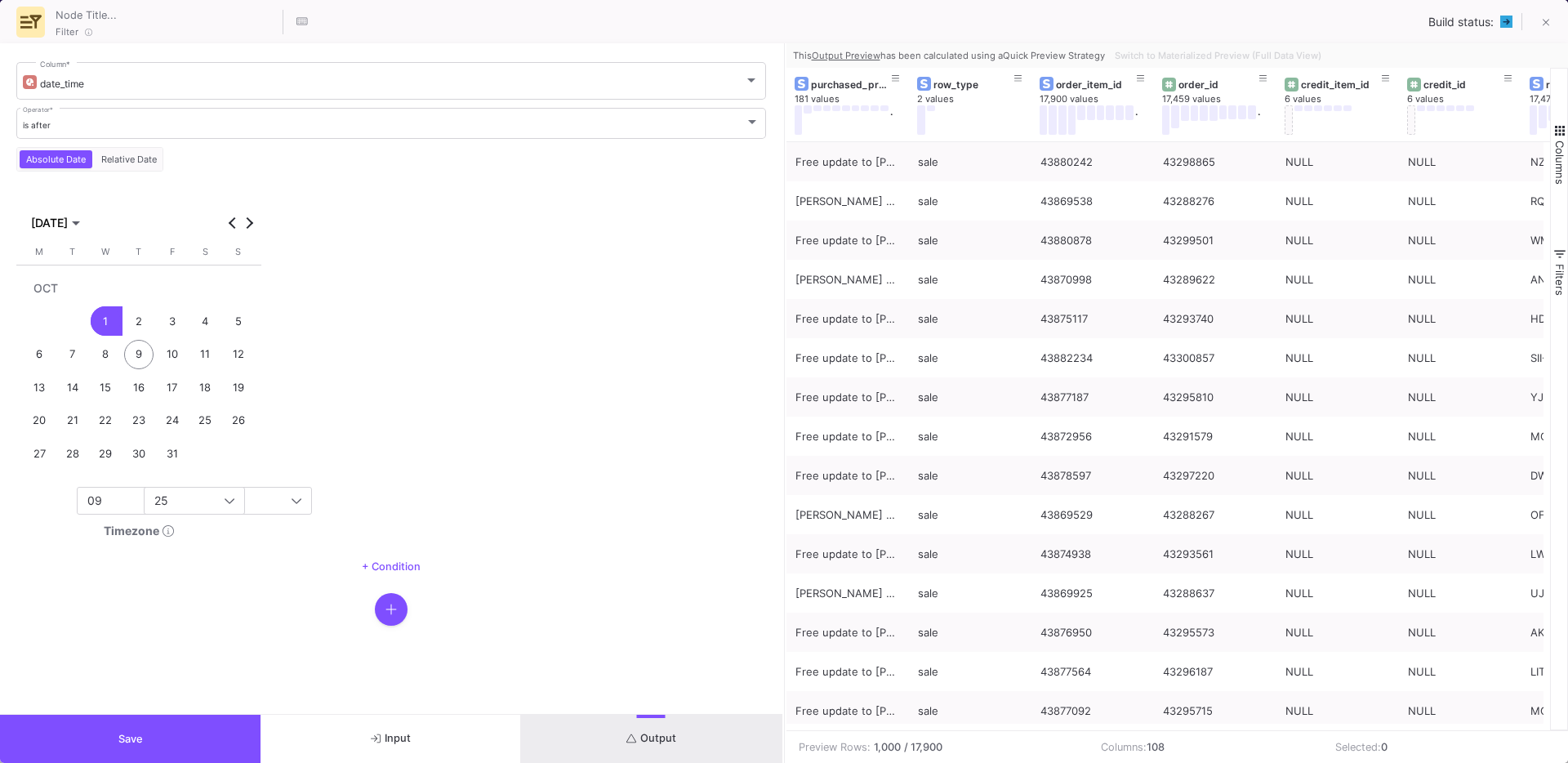
click at [80, 729] on button "Save" at bounding box center [130, 739] width 261 height 48
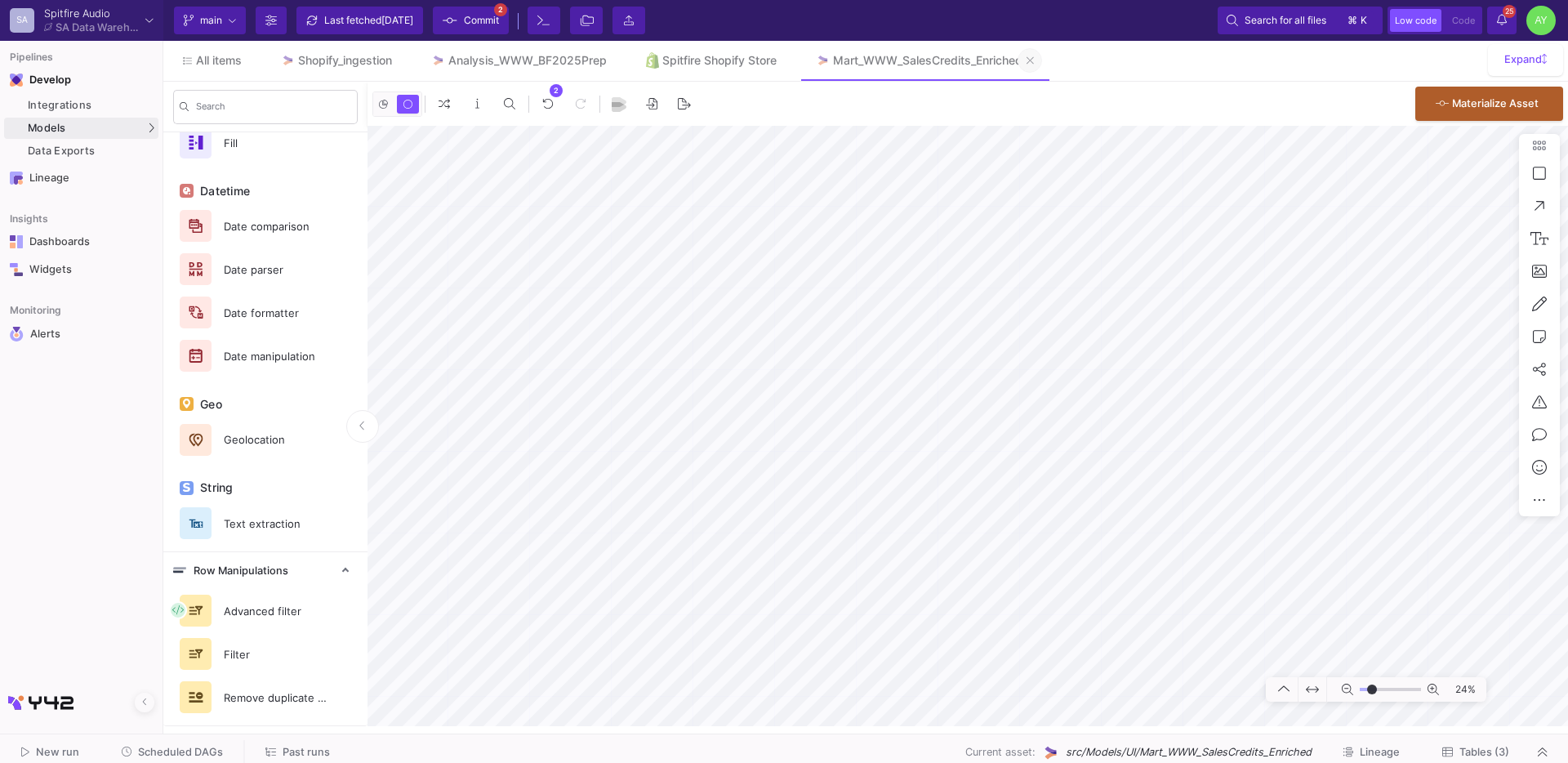
click at [1034, 64] on icon at bounding box center [1031, 60] width 8 height 12
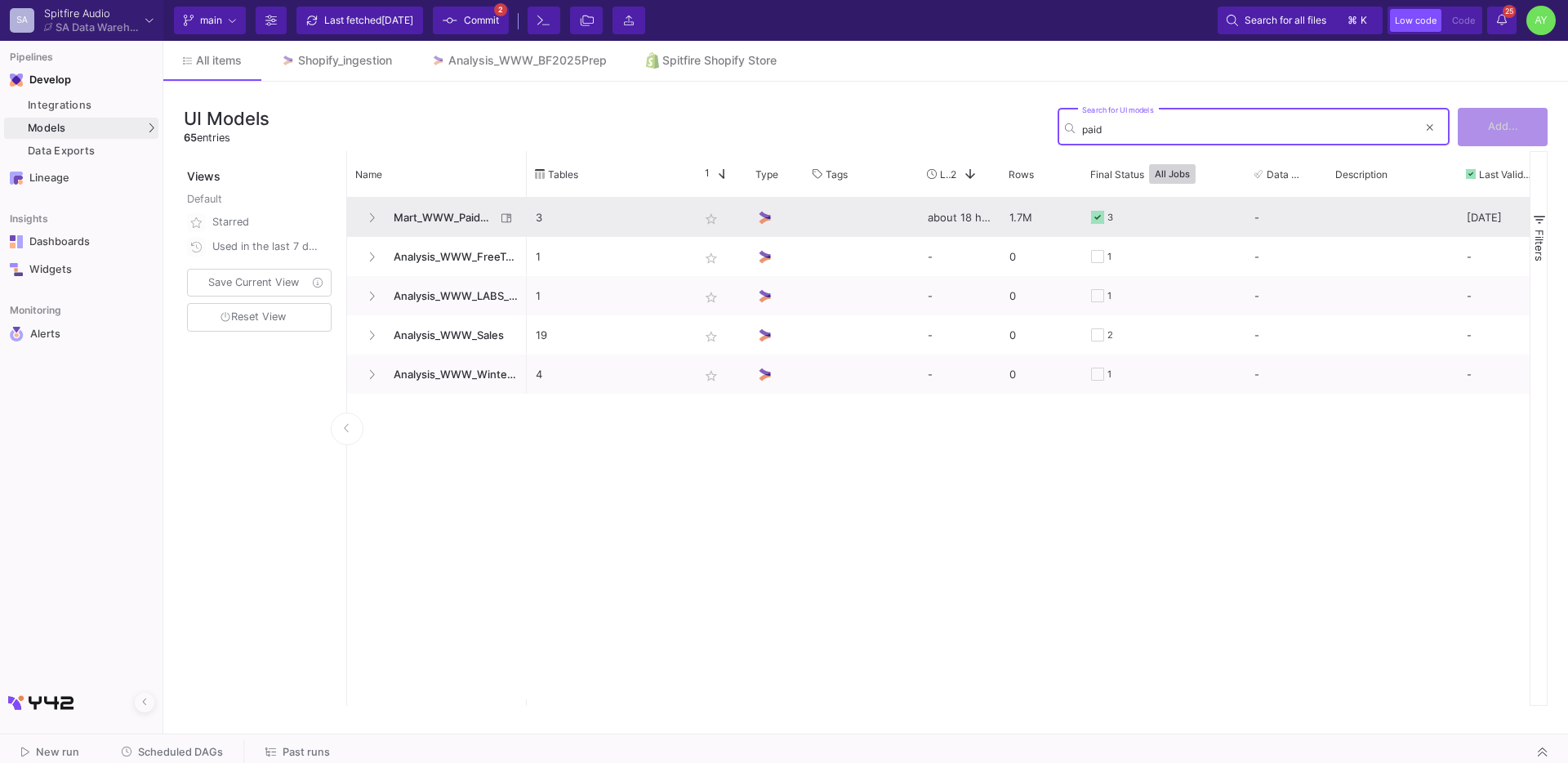
type input "paid"
click at [410, 215] on span "Mart_WWW_PaidOrdersEnriched" at bounding box center [439, 218] width 112 height 39
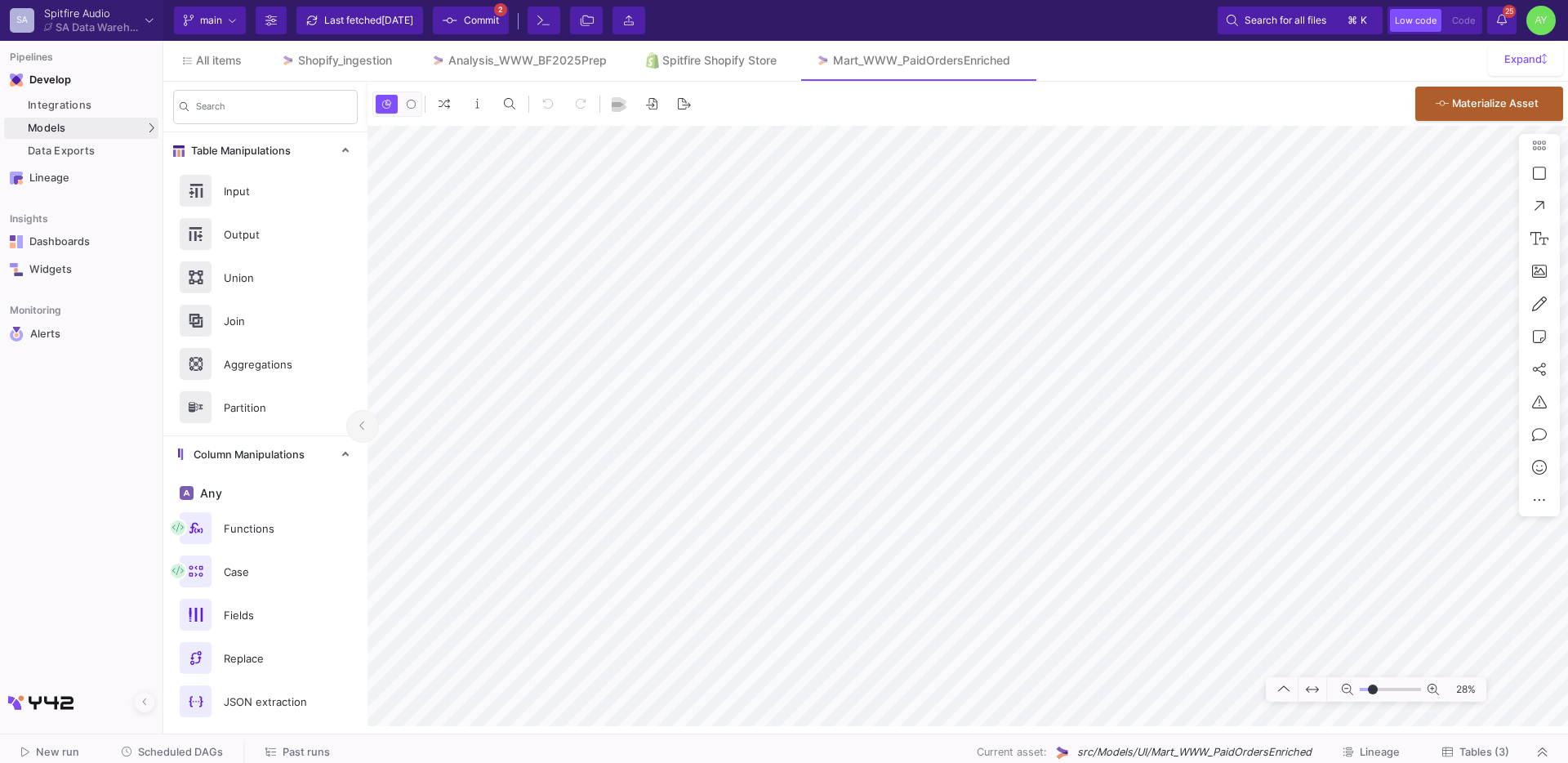
type input "-21"
click at [341, 70] on link "Shopify_ingestion" at bounding box center [336, 60] width 150 height 39
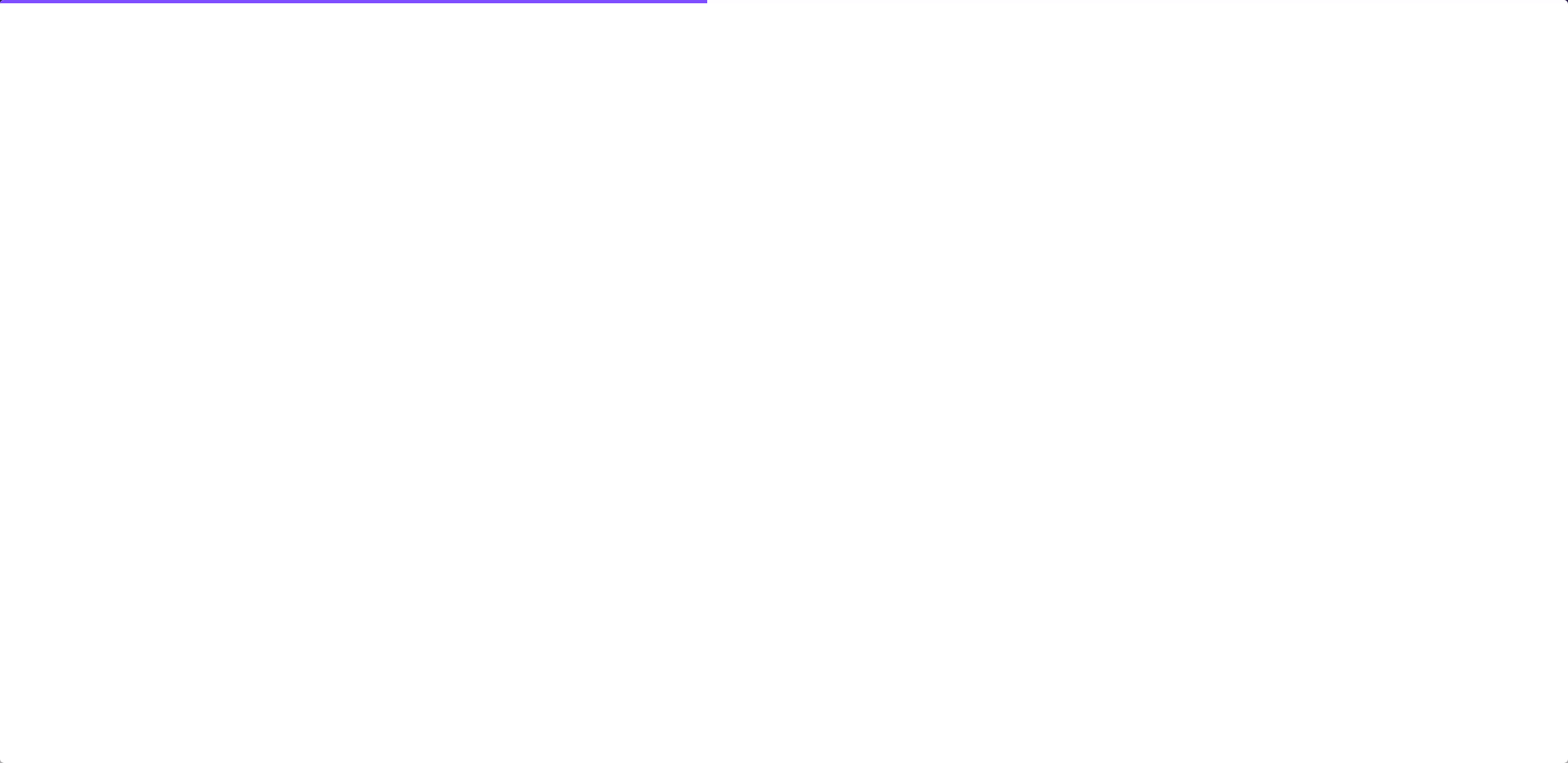
type input "-27"
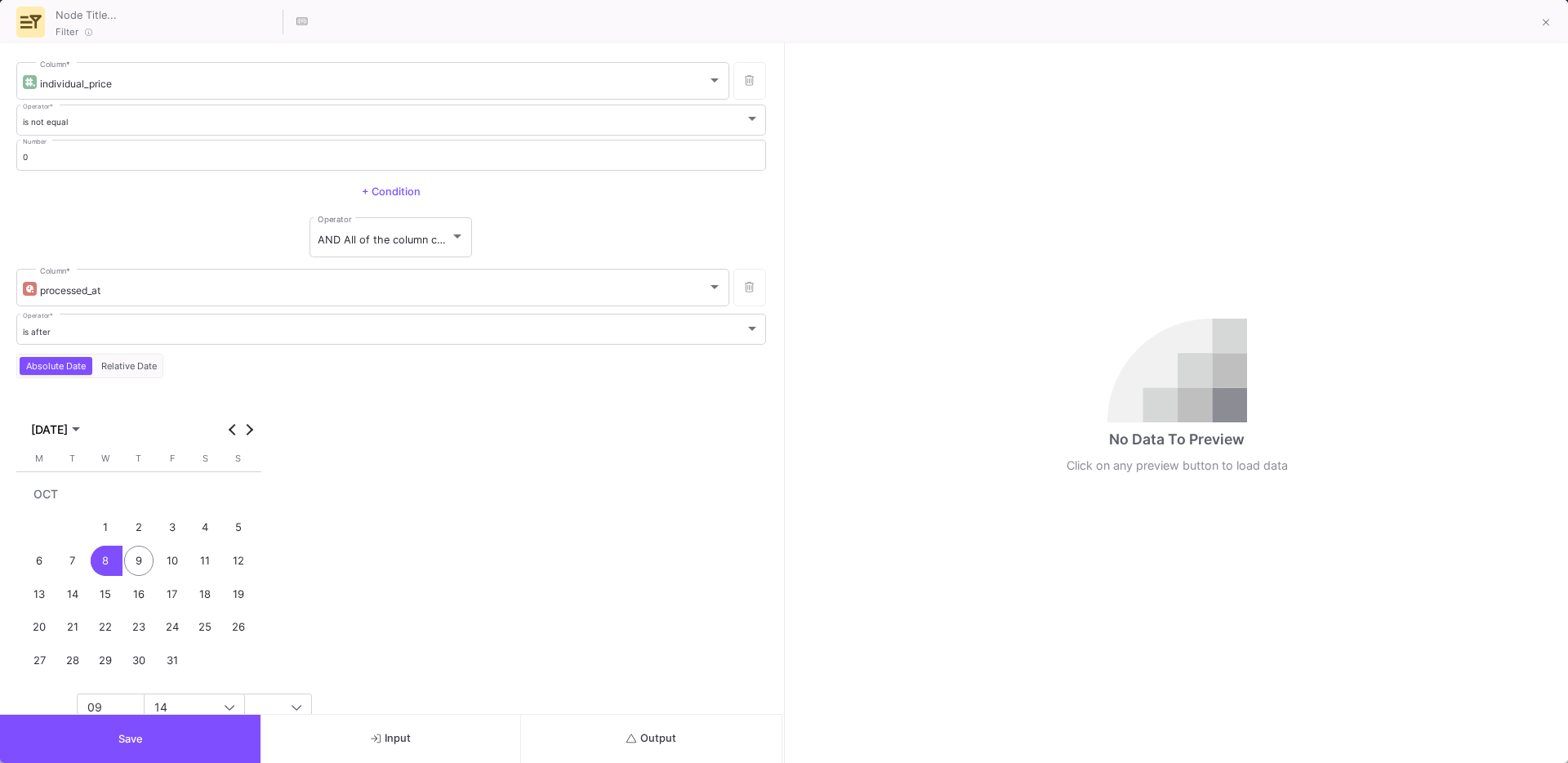
click at [626, 732] on span "Output" at bounding box center [651, 738] width 49 height 13
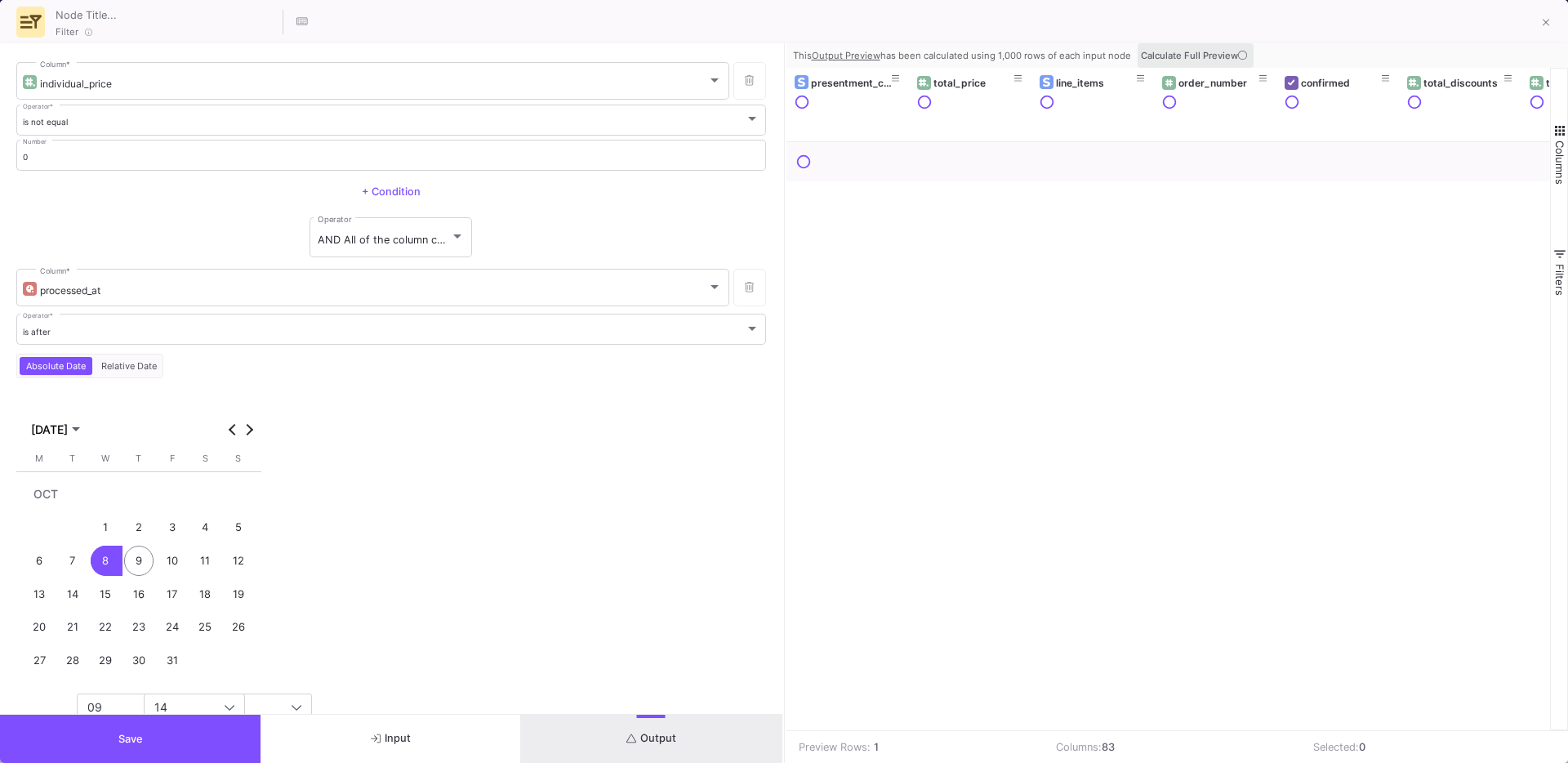
click at [1211, 59] on span "Calculate Full Preview" at bounding box center [1196, 55] width 110 height 12
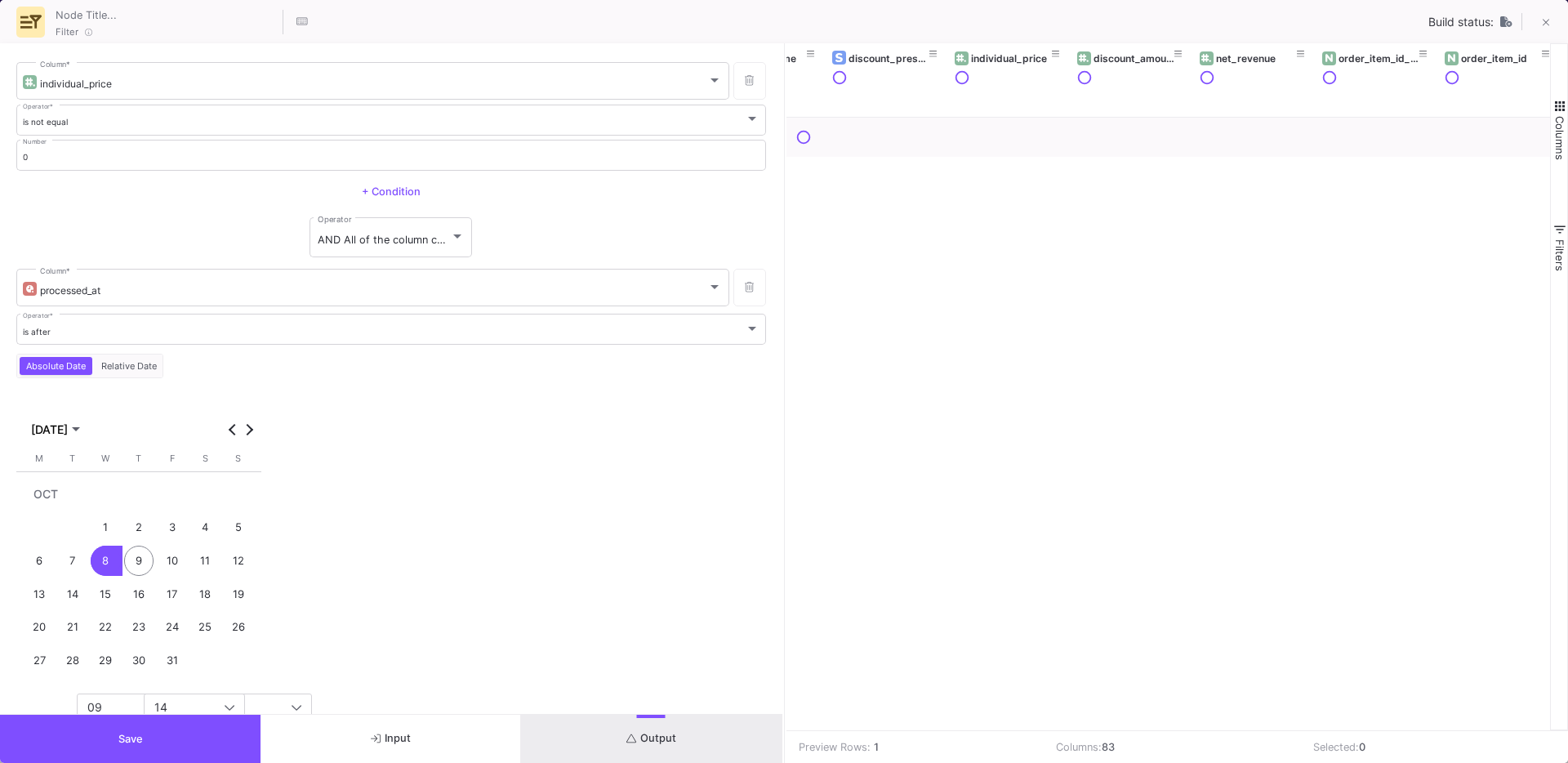
scroll to position [0, 9180]
click at [122, 86] on div "individual_price" at bounding box center [373, 83] width 667 height 13
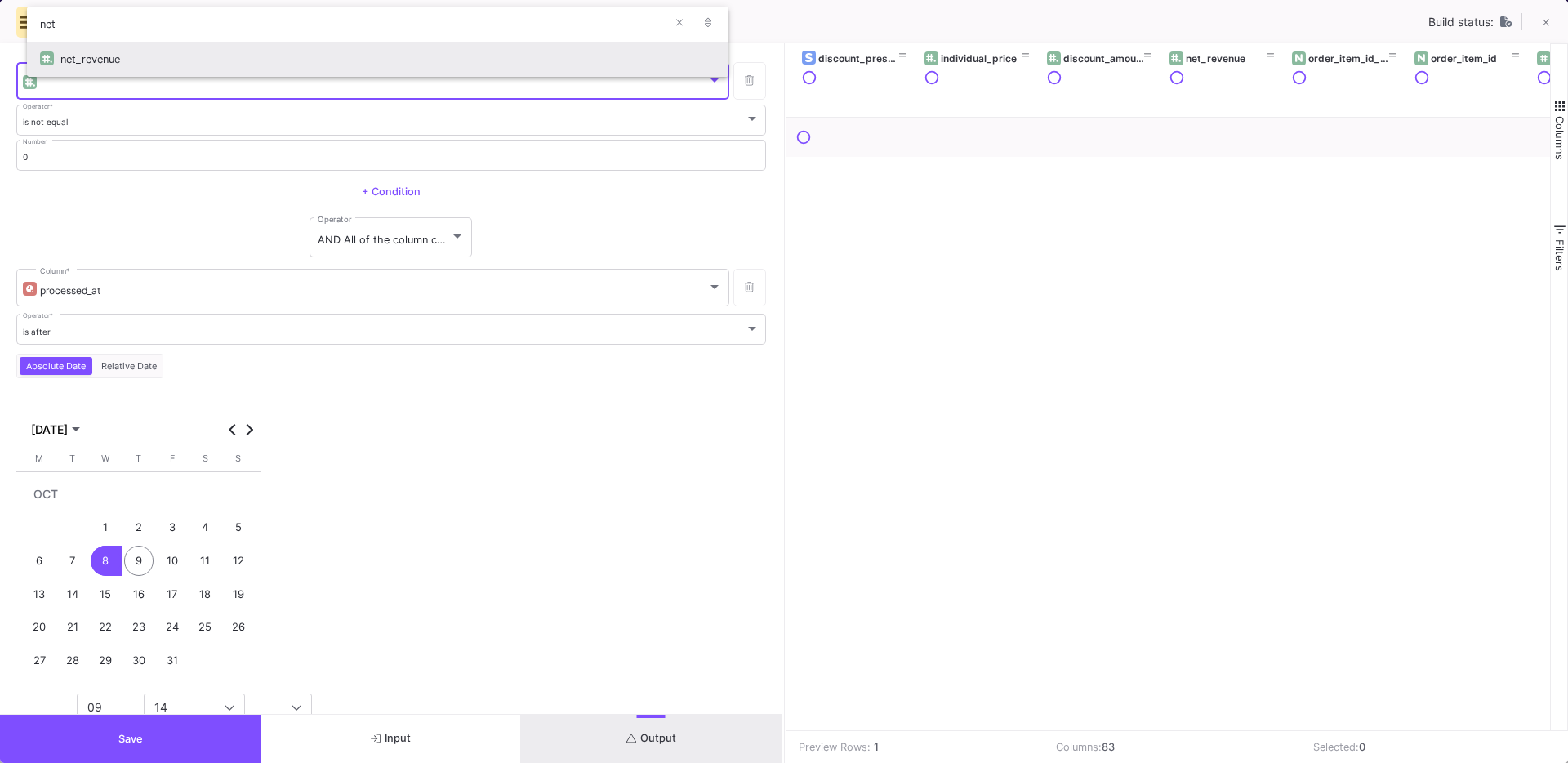
type input "net"
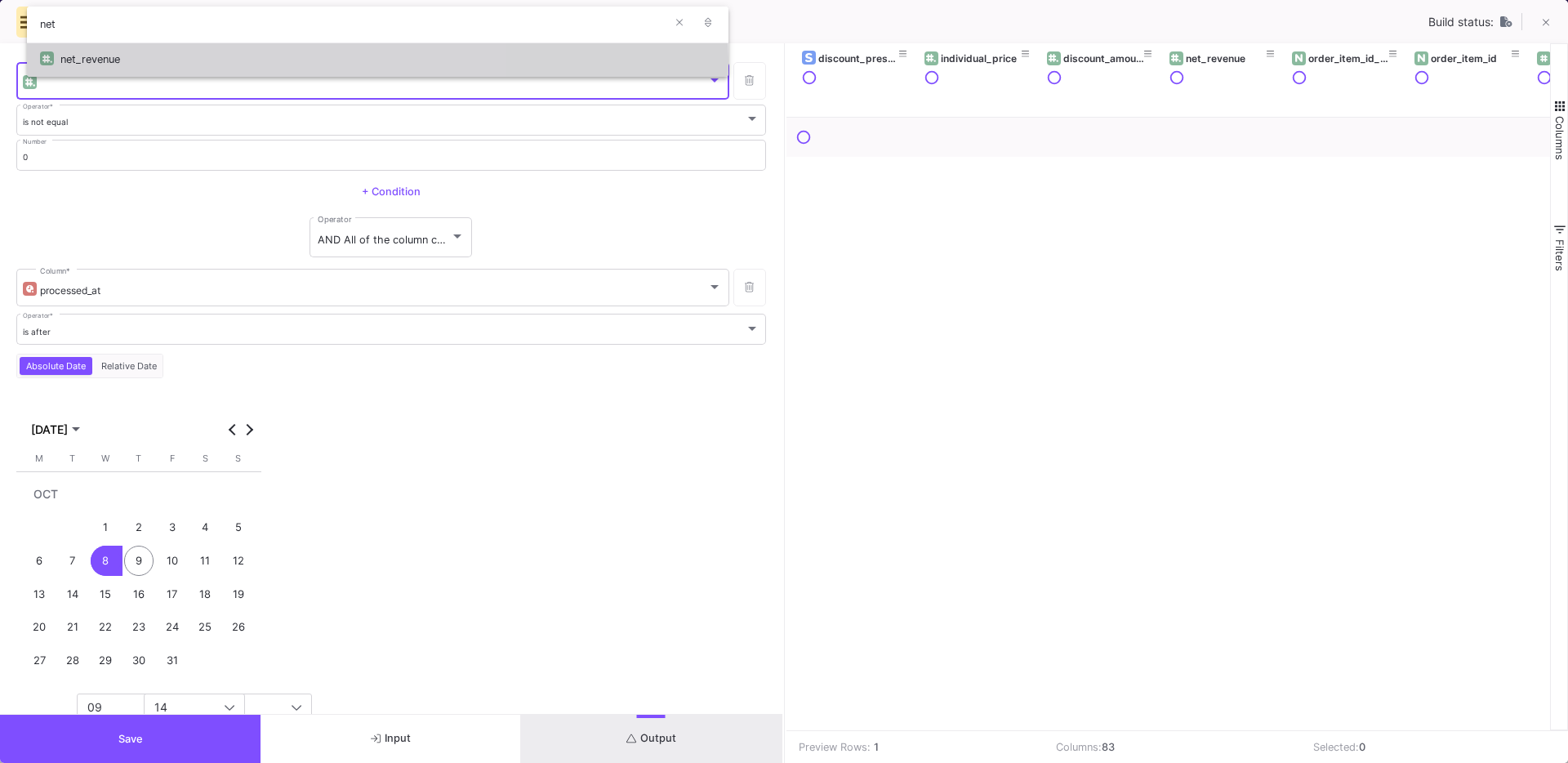
click at [98, 65] on div "net_revenue" at bounding box center [387, 59] width 655 height 35
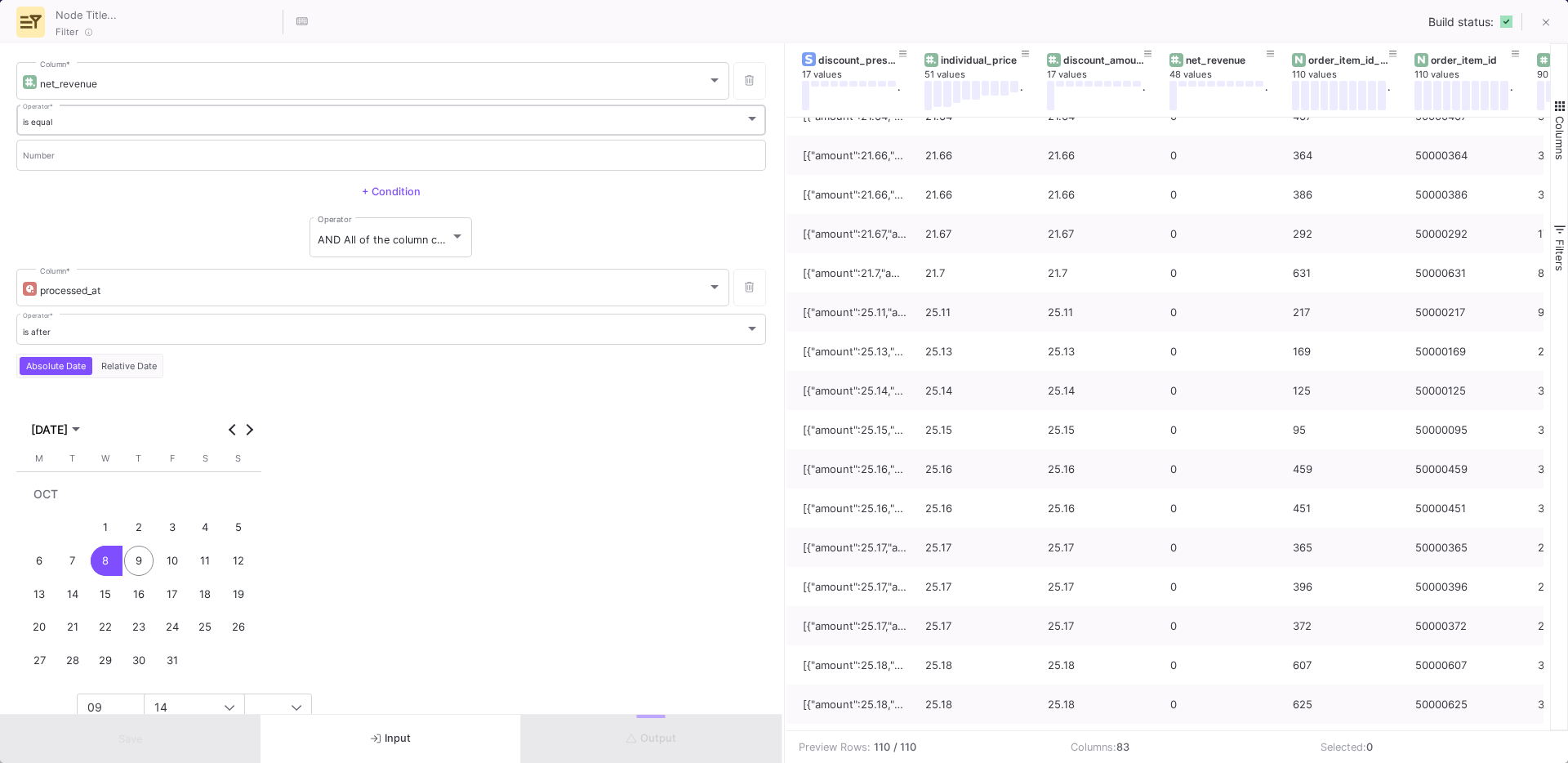
click at [112, 121] on div "is equal" at bounding box center [384, 121] width 722 height 11
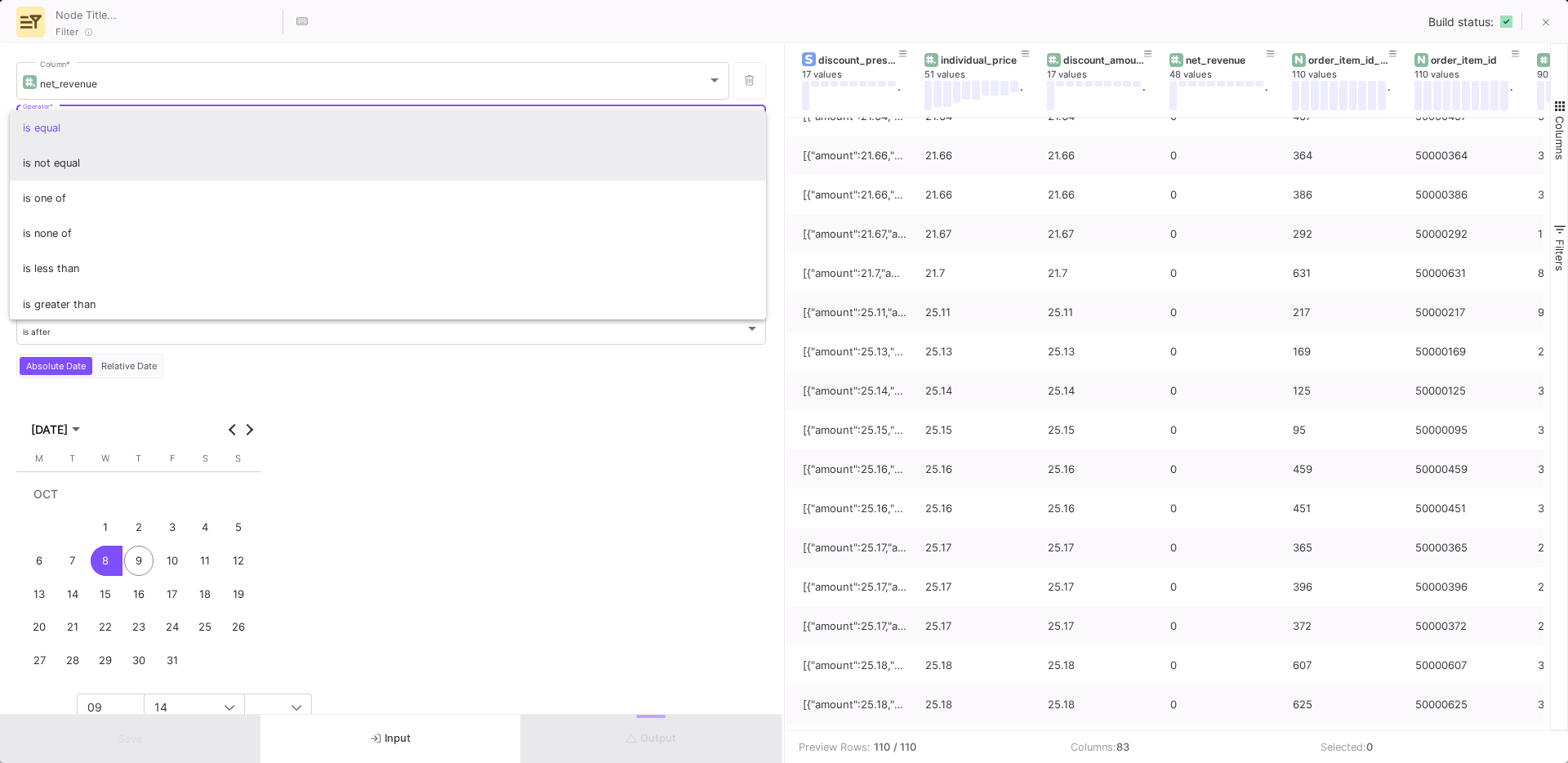
click at [75, 157] on span "is not equal" at bounding box center [389, 163] width 731 height 35
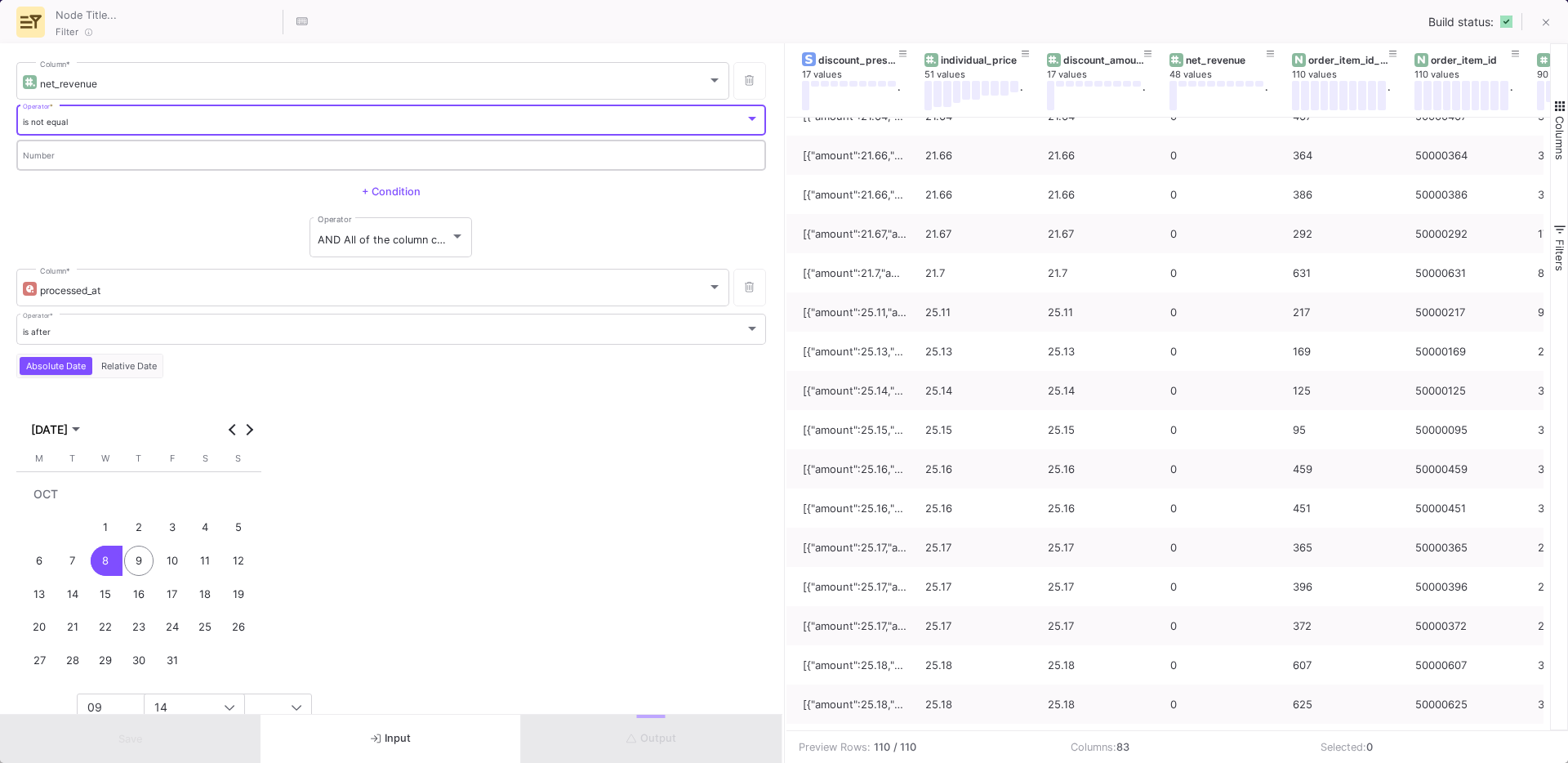
click at [48, 154] on input "Number" at bounding box center [392, 157] width 738 height 11
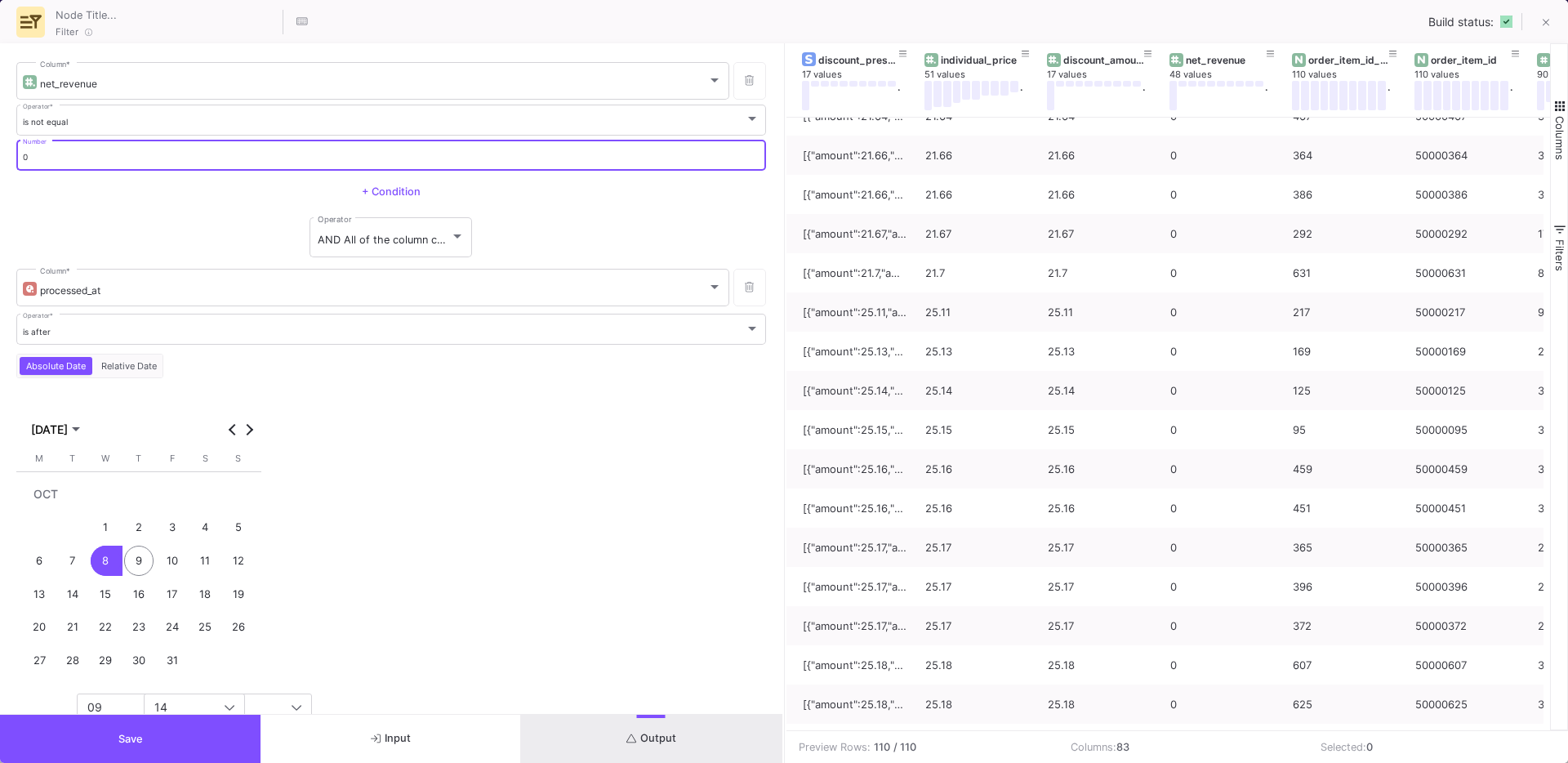
type input "0"
click at [89, 194] on div "+ Condition" at bounding box center [391, 191] width 750 height 24
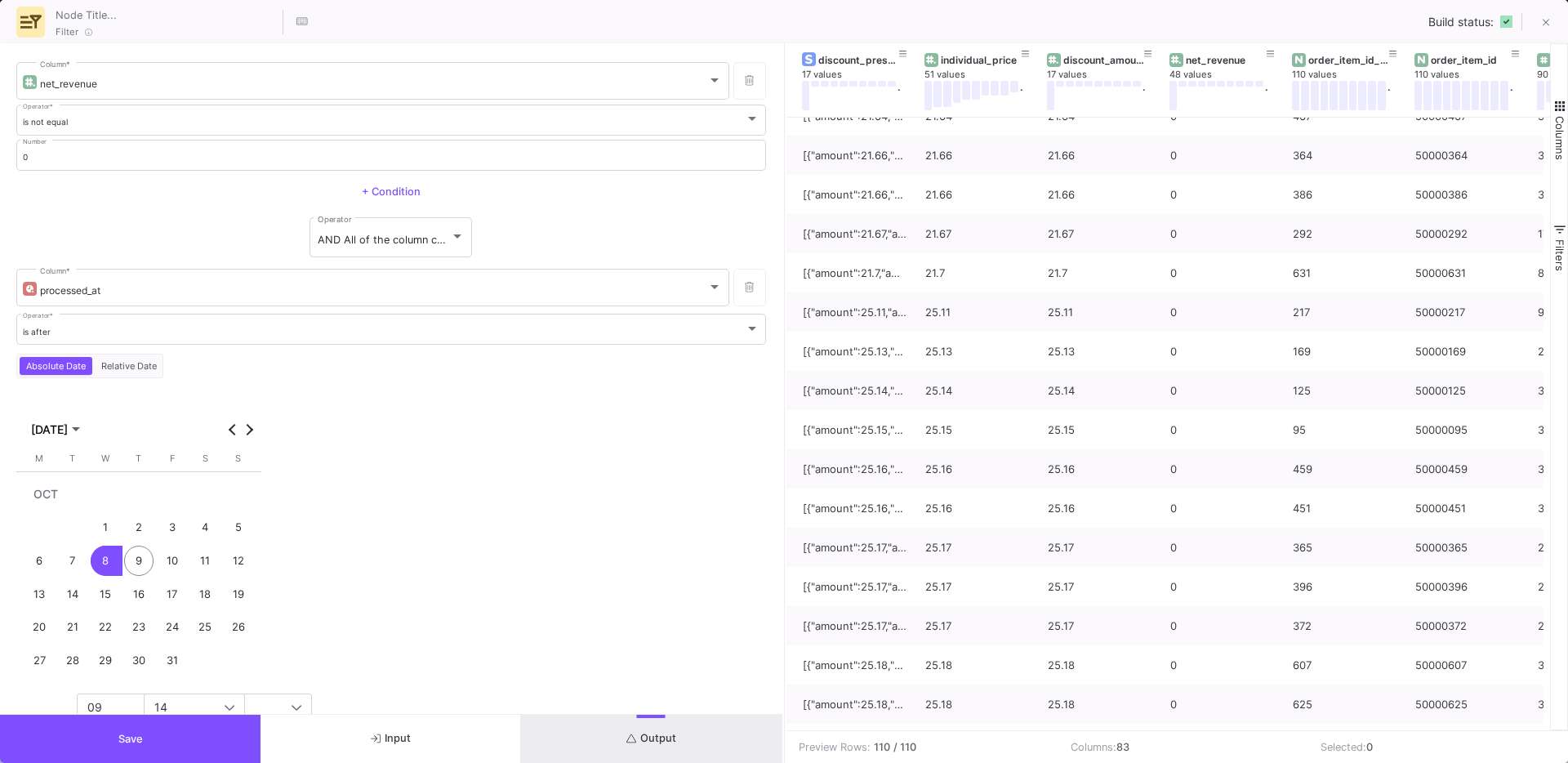
click at [202, 743] on button "Save" at bounding box center [130, 739] width 261 height 48
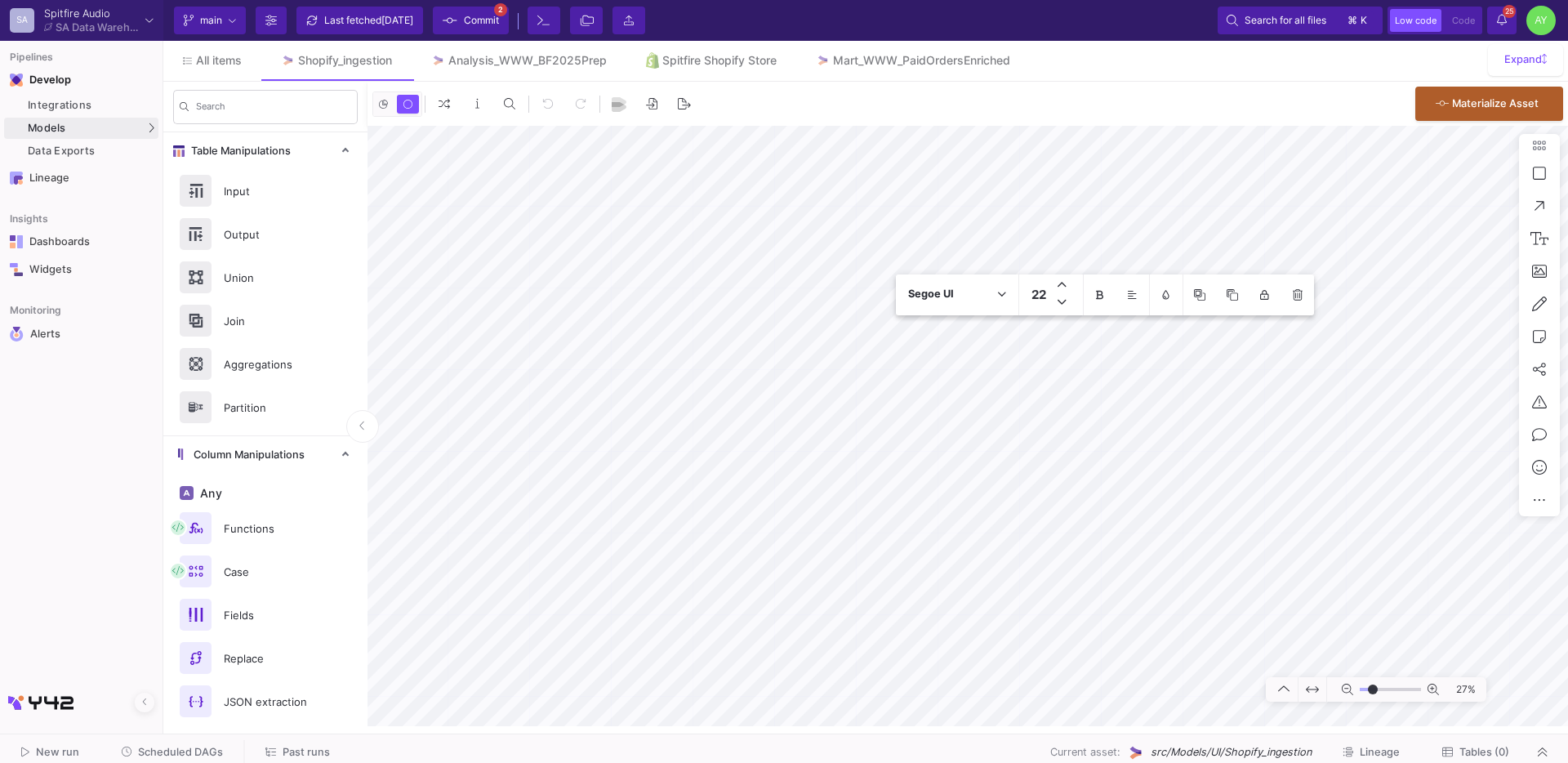
type input "-12"
type textarea "Filter our £0 value orders"
